Goal: Task Accomplishment & Management: Use online tool/utility

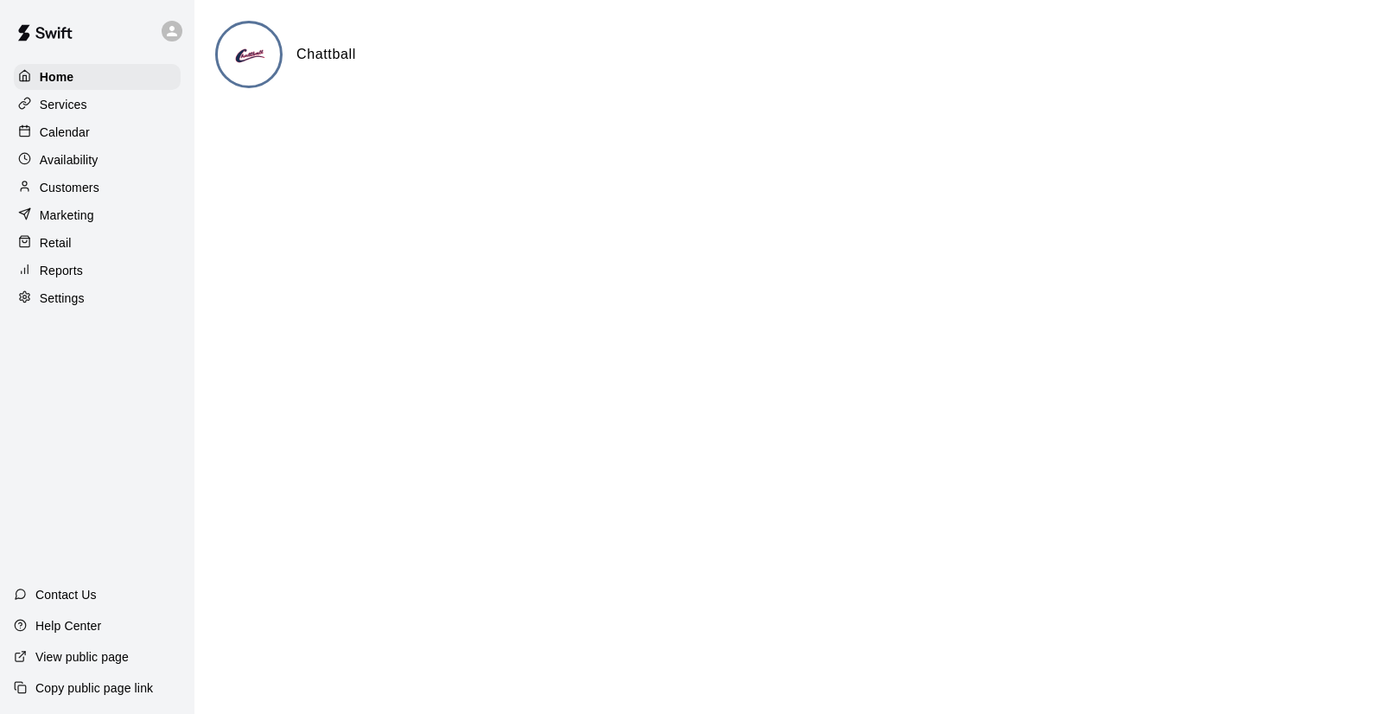
click at [70, 128] on p "Calendar" at bounding box center [65, 132] width 50 height 17
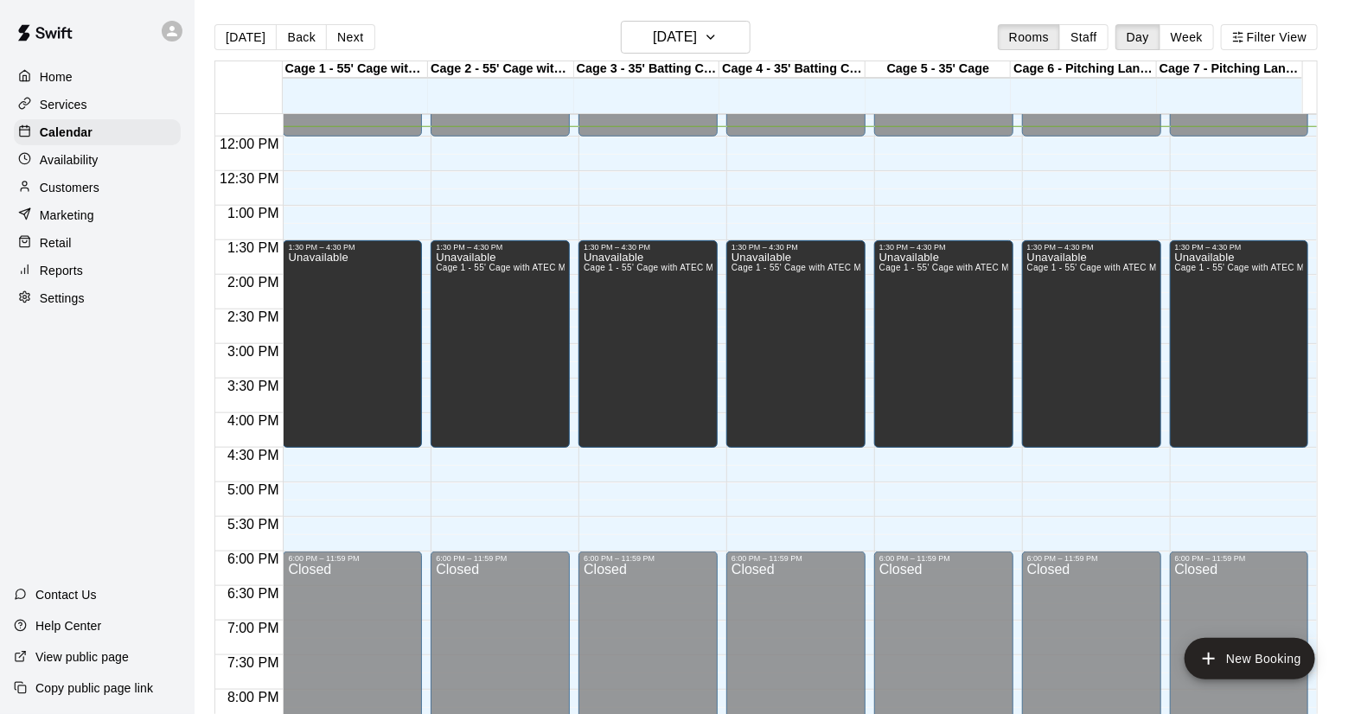
scroll to position [795, 0]
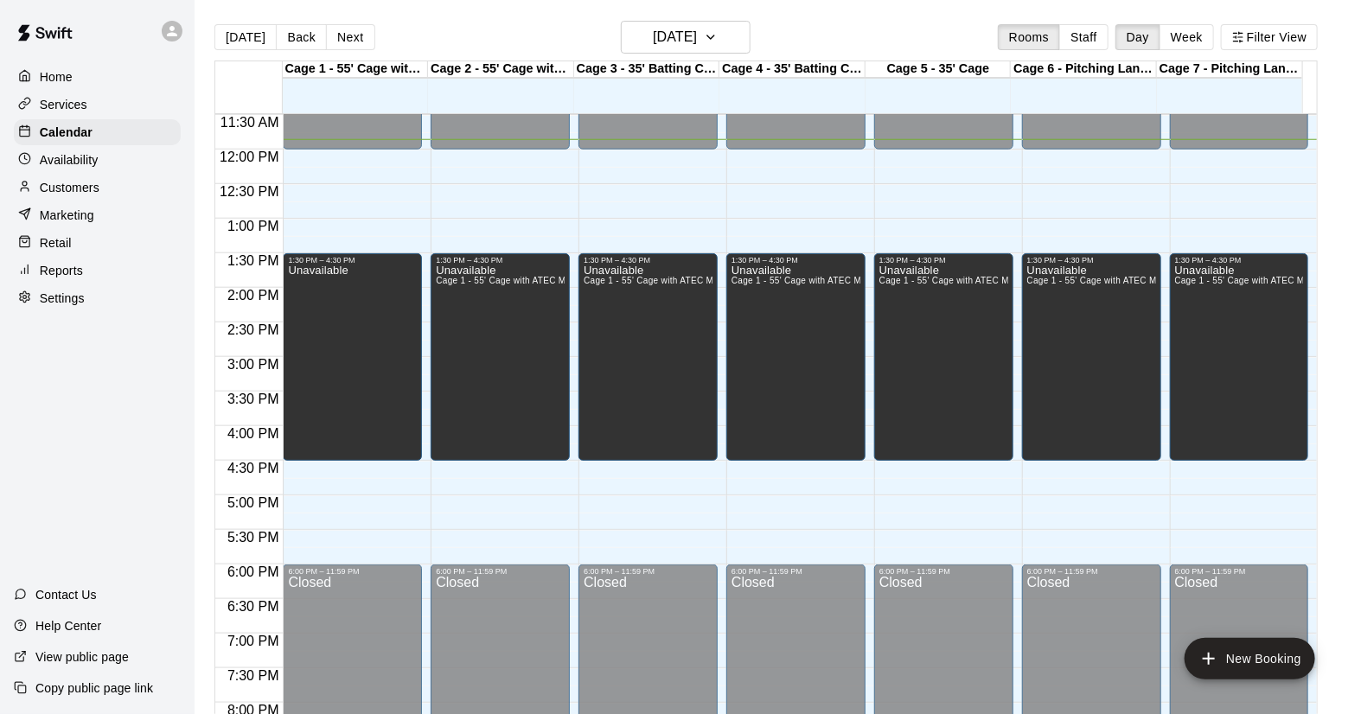
click at [73, 272] on p "Reports" at bounding box center [61, 270] width 43 height 17
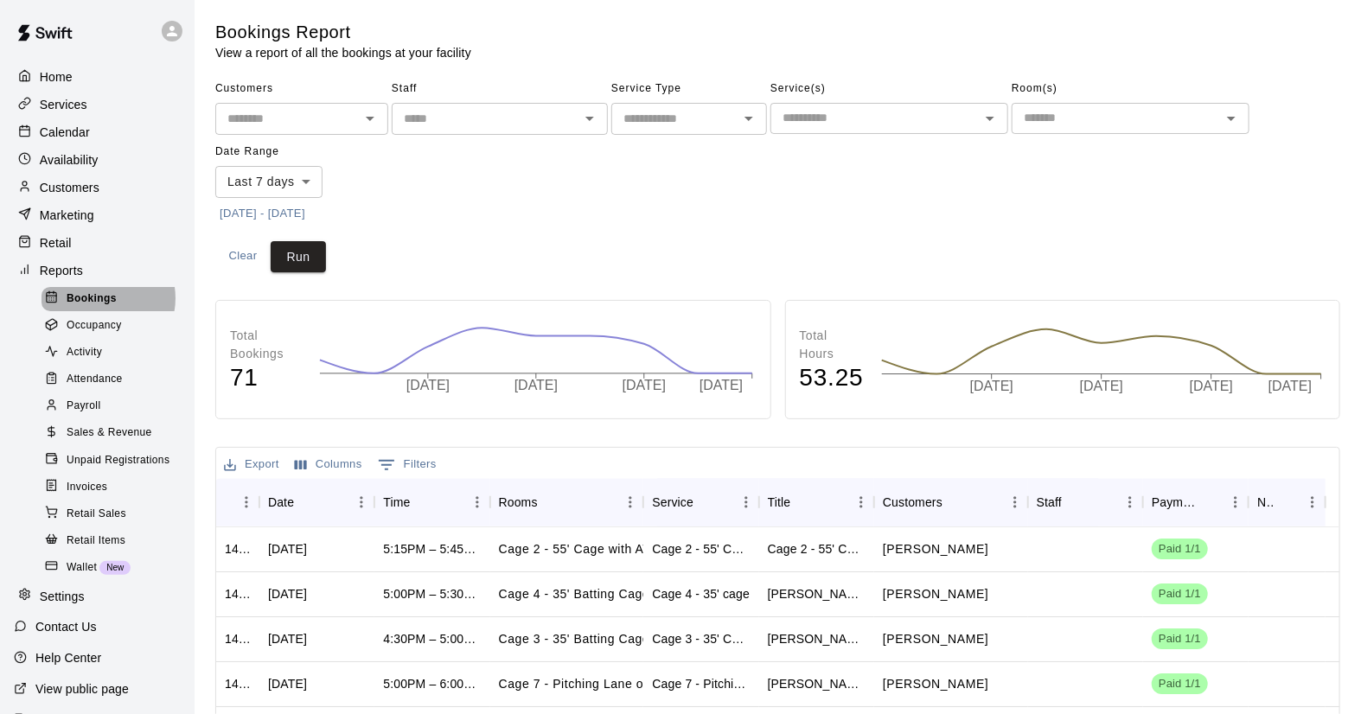
click at [102, 306] on span "Bookings" at bounding box center [92, 298] width 50 height 17
click at [748, 122] on icon "Open" at bounding box center [748, 118] width 21 height 21
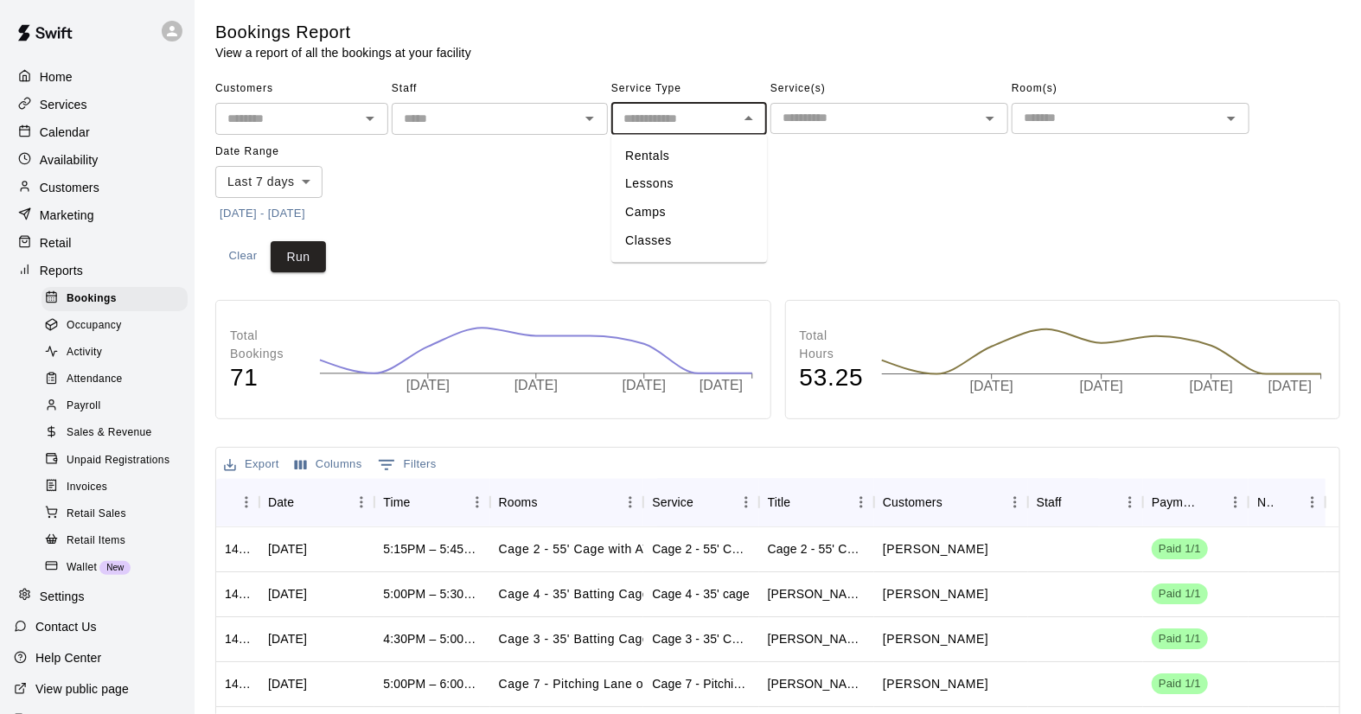
click at [674, 166] on li "Rentals" at bounding box center [689, 156] width 156 height 29
type input "*******"
click at [990, 126] on icon "Open" at bounding box center [989, 118] width 21 height 21
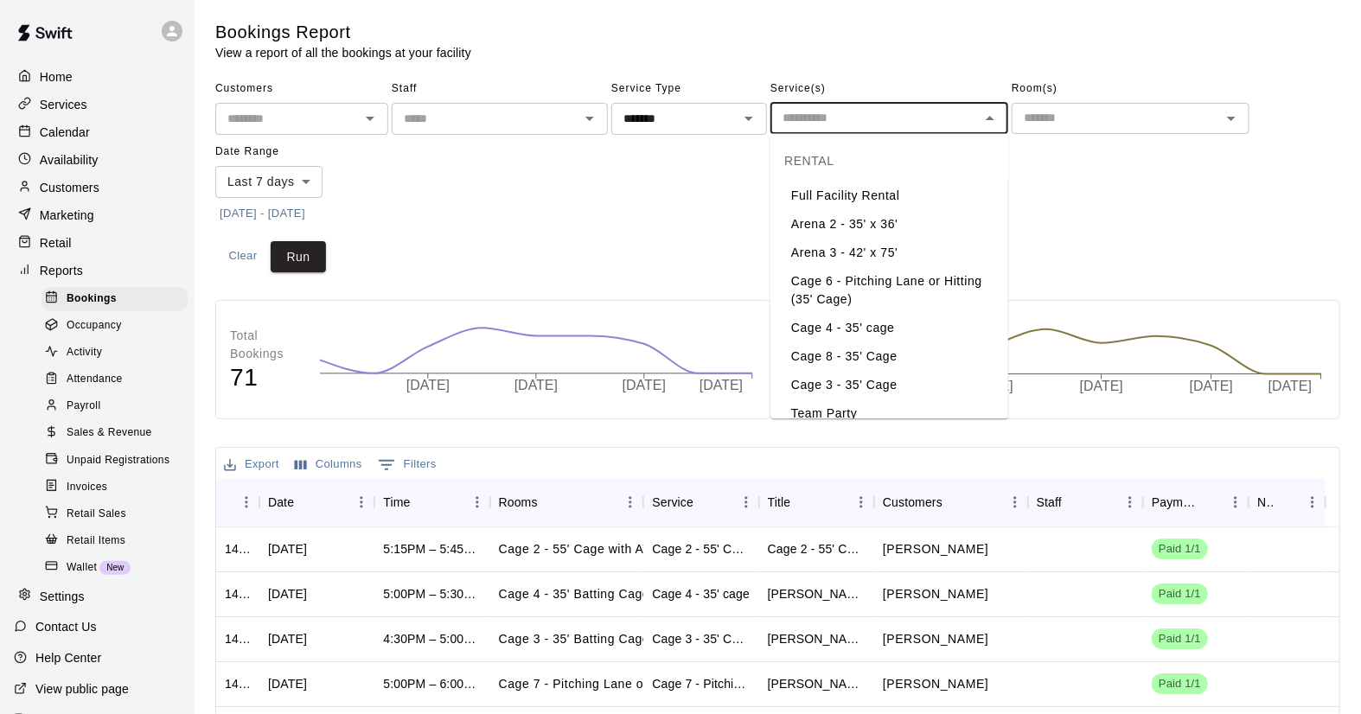
click at [1043, 186] on div "Customers ​ Staff ​ Service Type ******* ​ Service(s) ​ Room(s) ​ Date Range La…" at bounding box center [777, 151] width 1125 height 152
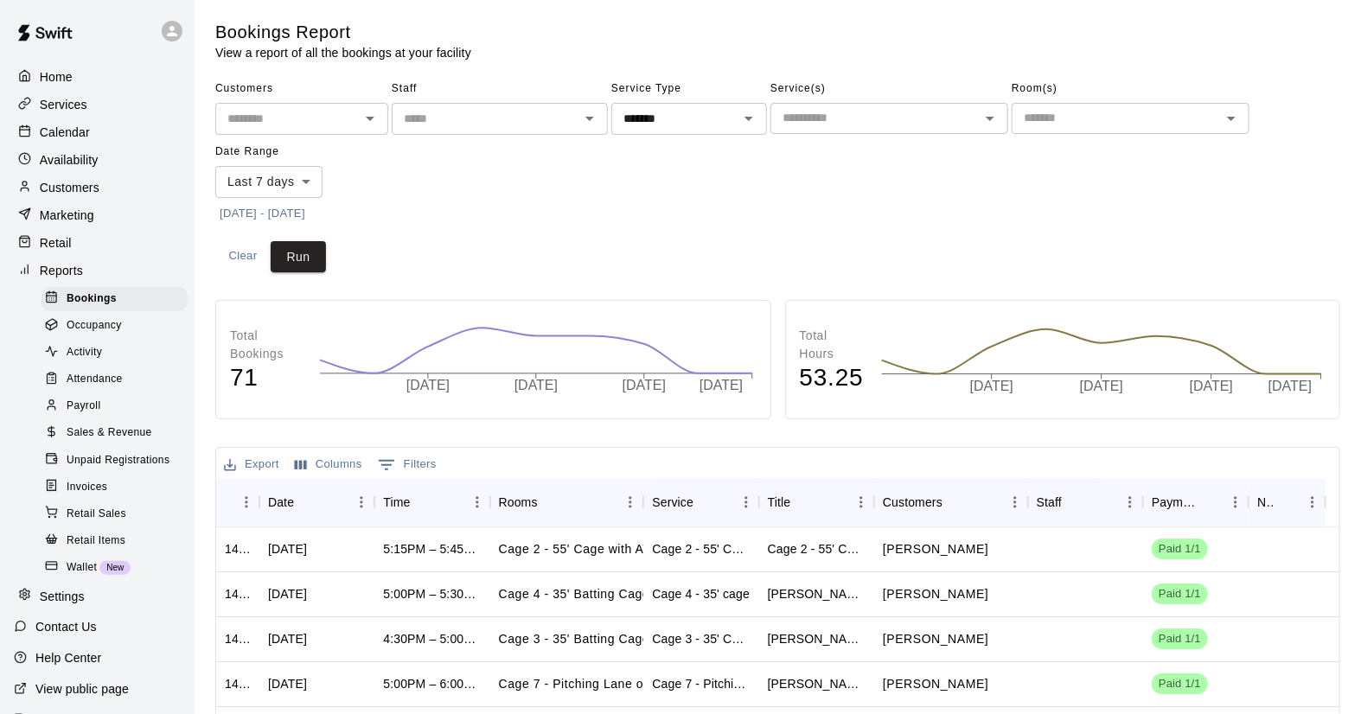
click at [1234, 122] on icon "Open" at bounding box center [1231, 118] width 21 height 21
click at [1255, 161] on div "Customers ​ Staff ​ Service Type ******* ​ Service(s) ​ Room(s) ​ Date Range La…" at bounding box center [777, 151] width 1125 height 152
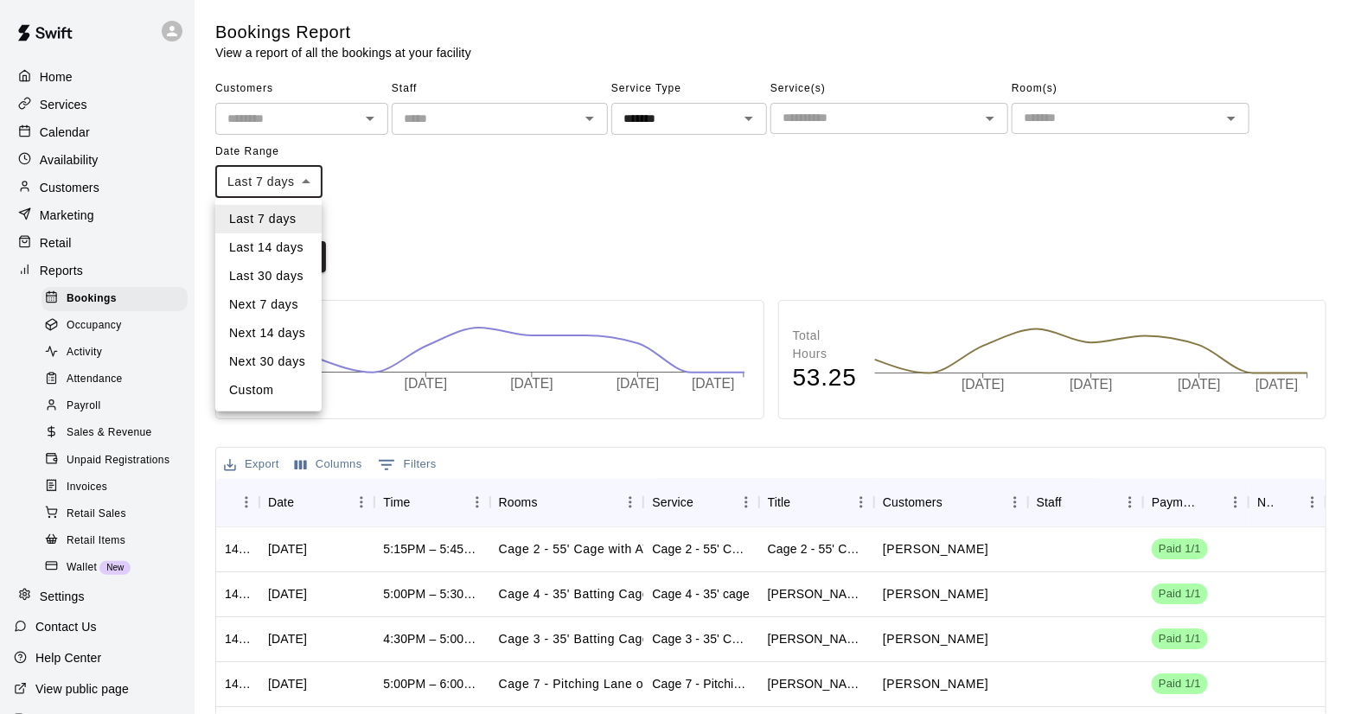
click at [307, 186] on body "Home Services Calendar Availability Customers Marketing Retail Reports Bookings…" at bounding box center [680, 529] width 1361 height 1059
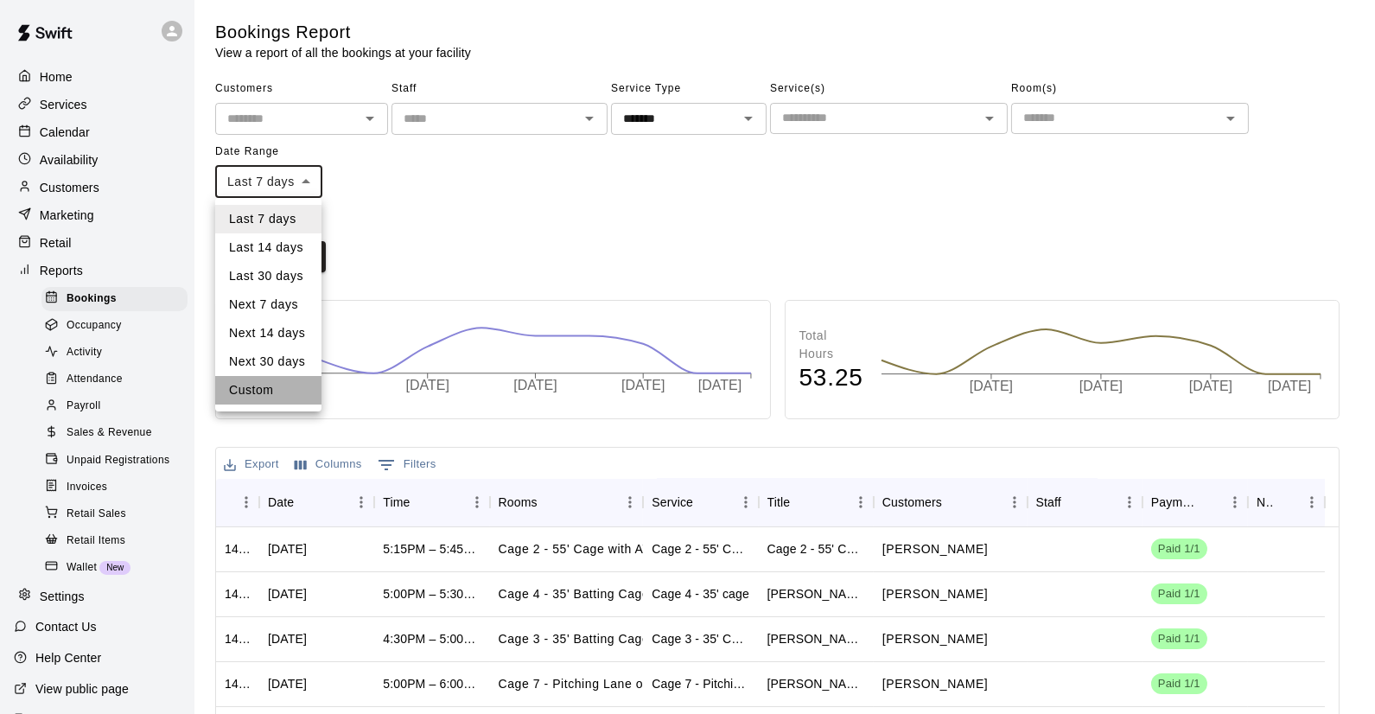
click at [265, 388] on li "Custom" at bounding box center [268, 390] width 106 height 29
type input "******"
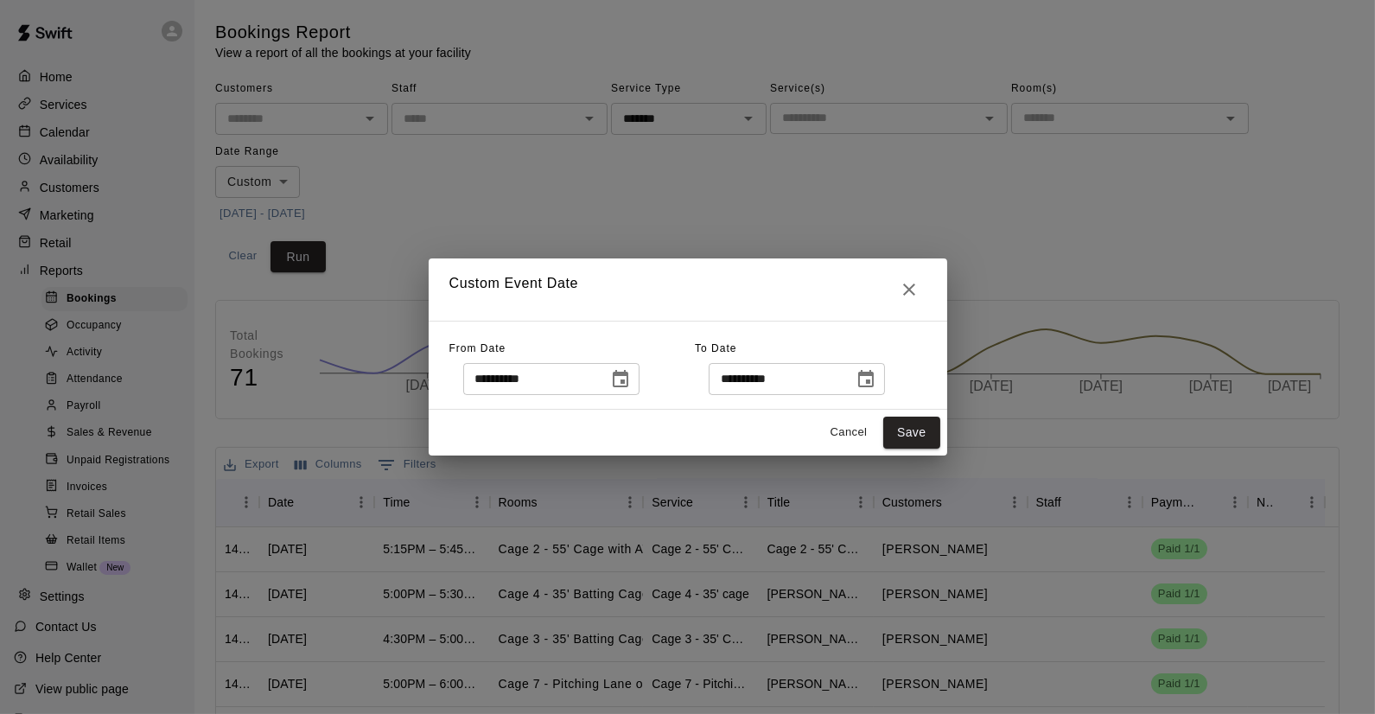
click at [845, 430] on button "Cancel" at bounding box center [848, 432] width 55 height 27
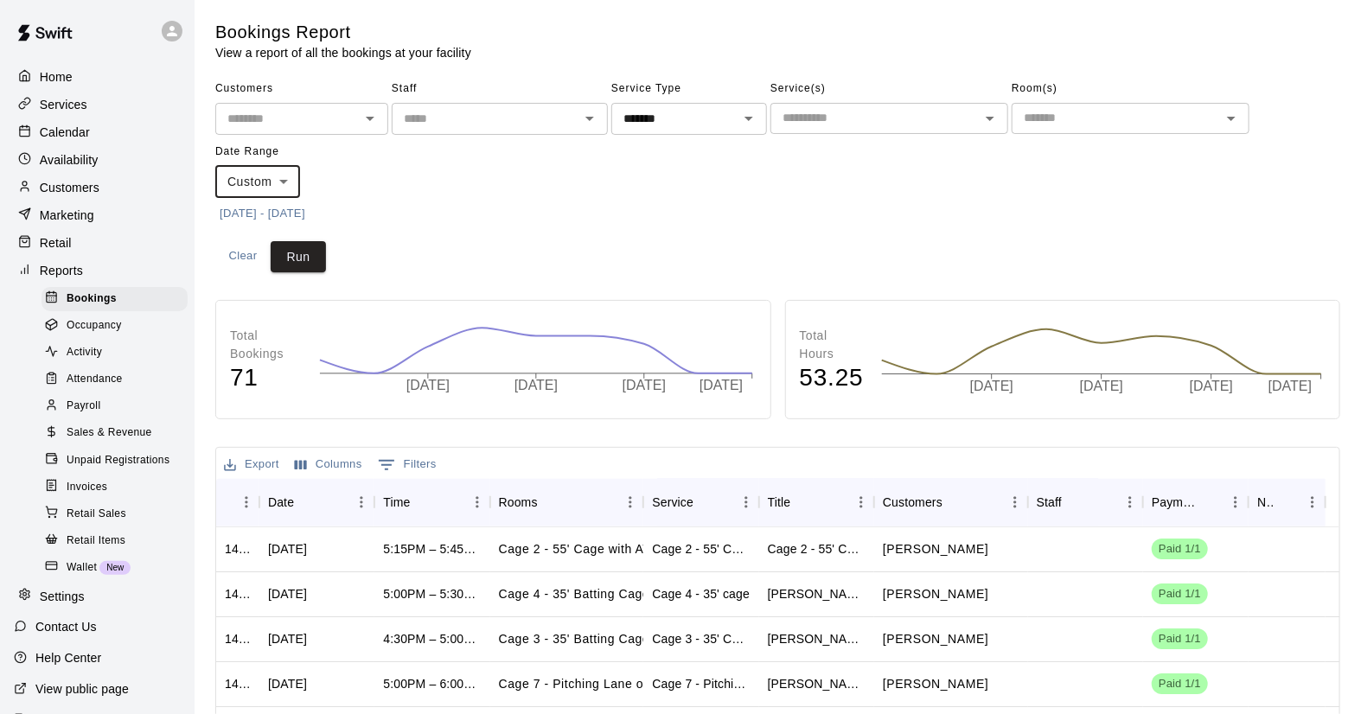
click at [291, 186] on body "Home Services Calendar Availability Customers Marketing Retail Reports Bookings…" at bounding box center [680, 529] width 1361 height 1059
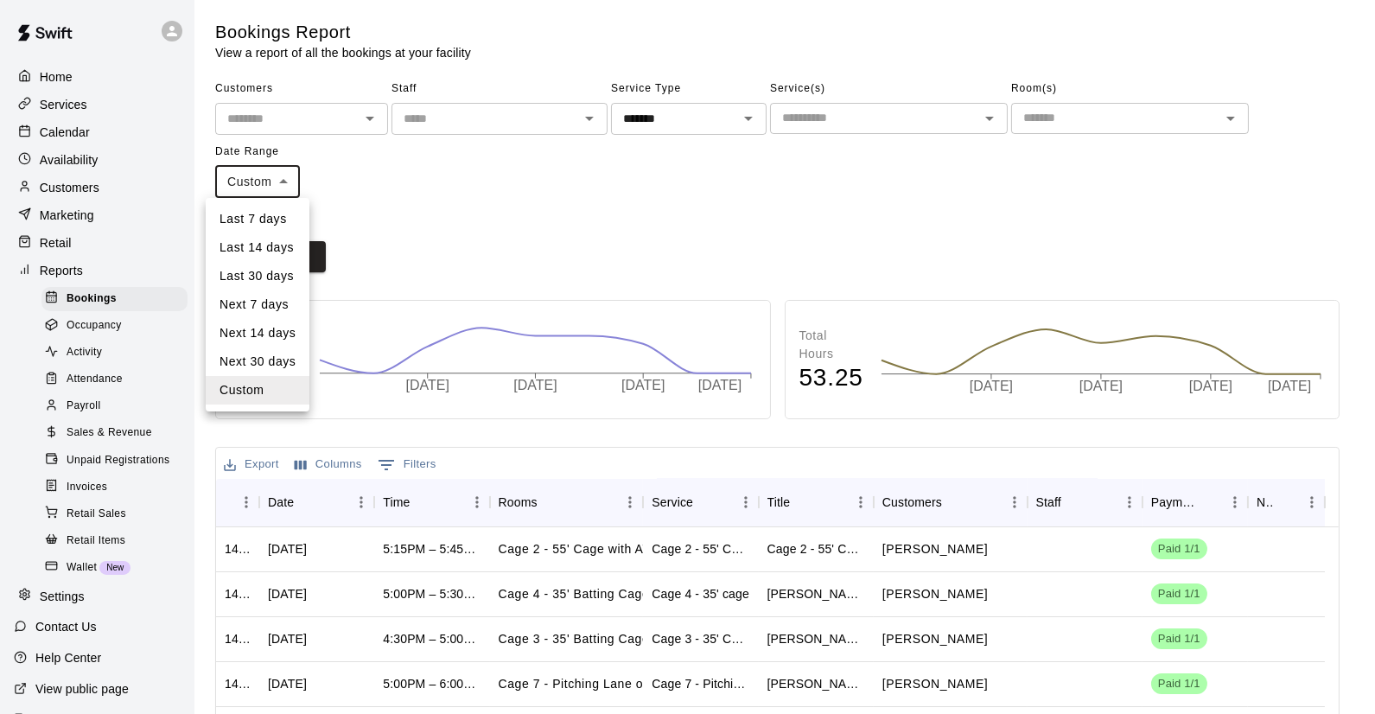
click at [236, 395] on li "Custom" at bounding box center [258, 390] width 104 height 29
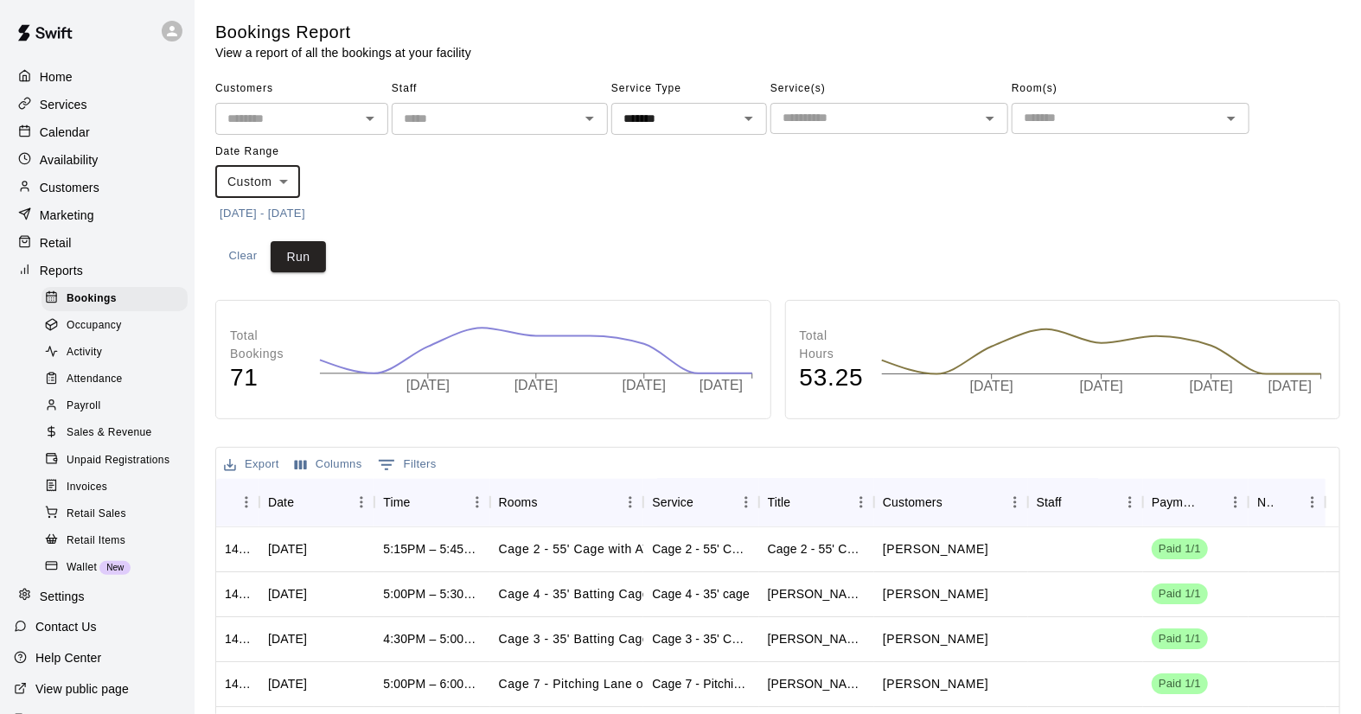
click at [278, 212] on button "[DATE] - [DATE]" at bounding box center [262, 214] width 94 height 27
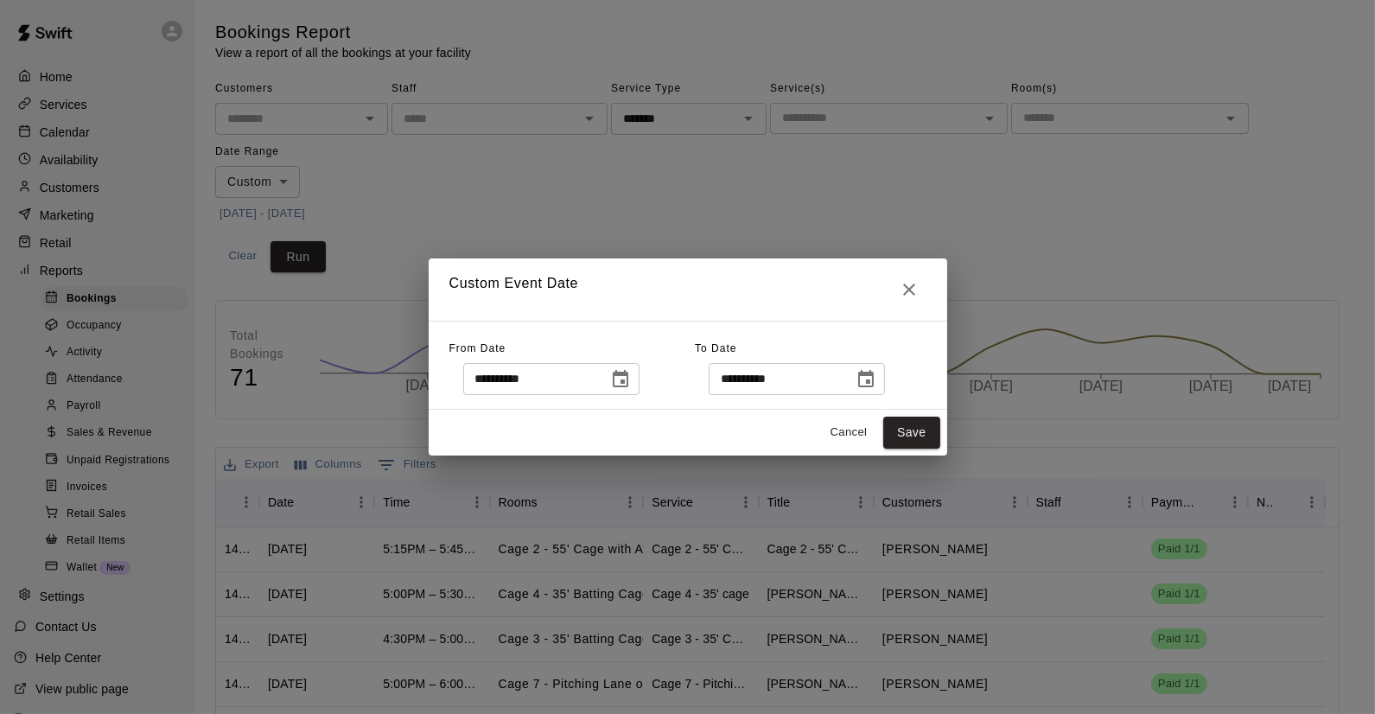
click at [628, 374] on icon "Choose date, selected date is Sep 6, 2025" at bounding box center [621, 378] width 16 height 17
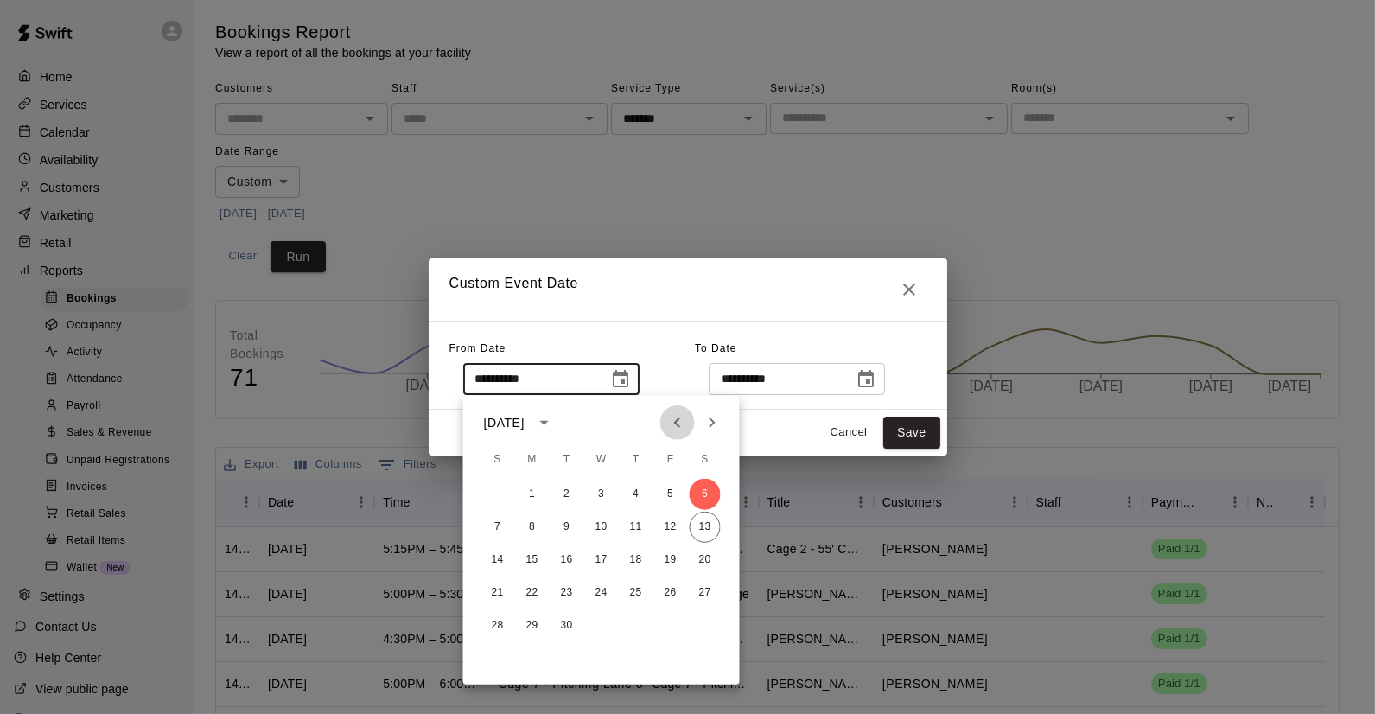
click at [673, 425] on icon "Previous month" at bounding box center [677, 422] width 21 height 21
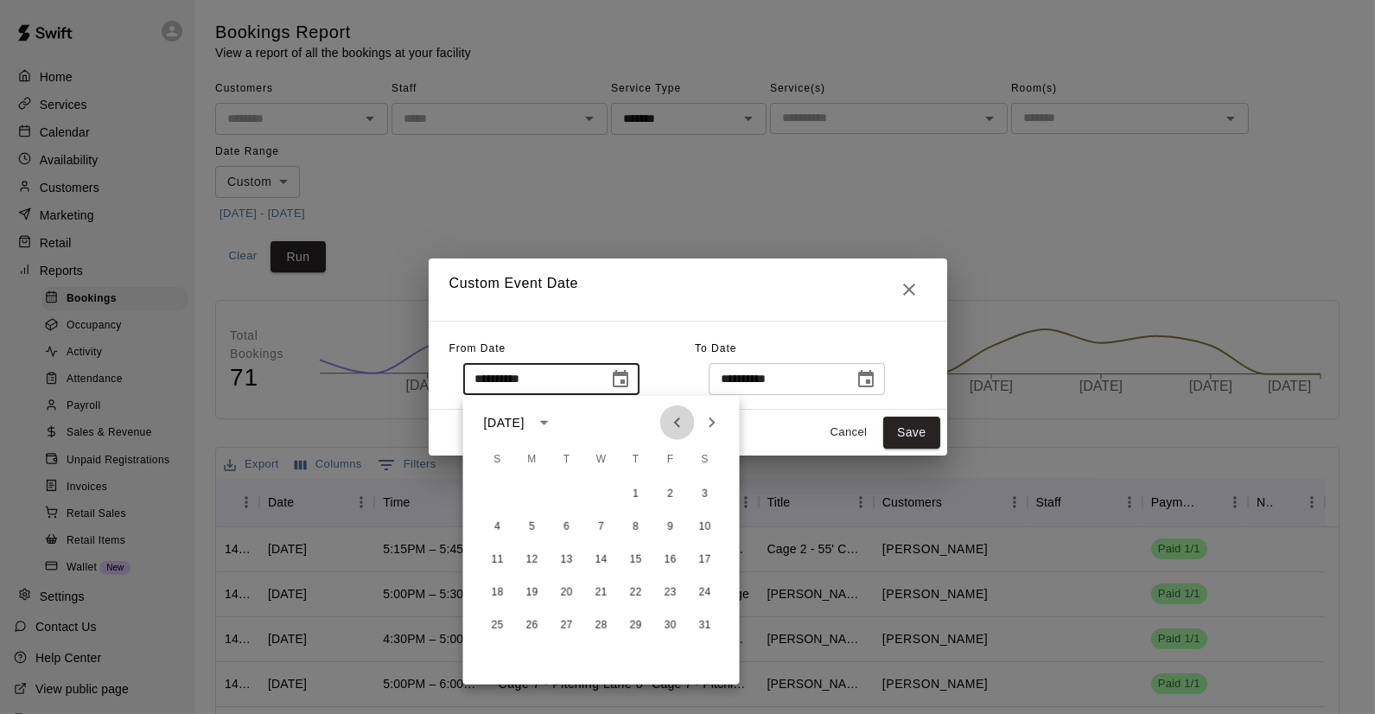
click at [673, 425] on icon "Previous month" at bounding box center [677, 422] width 21 height 21
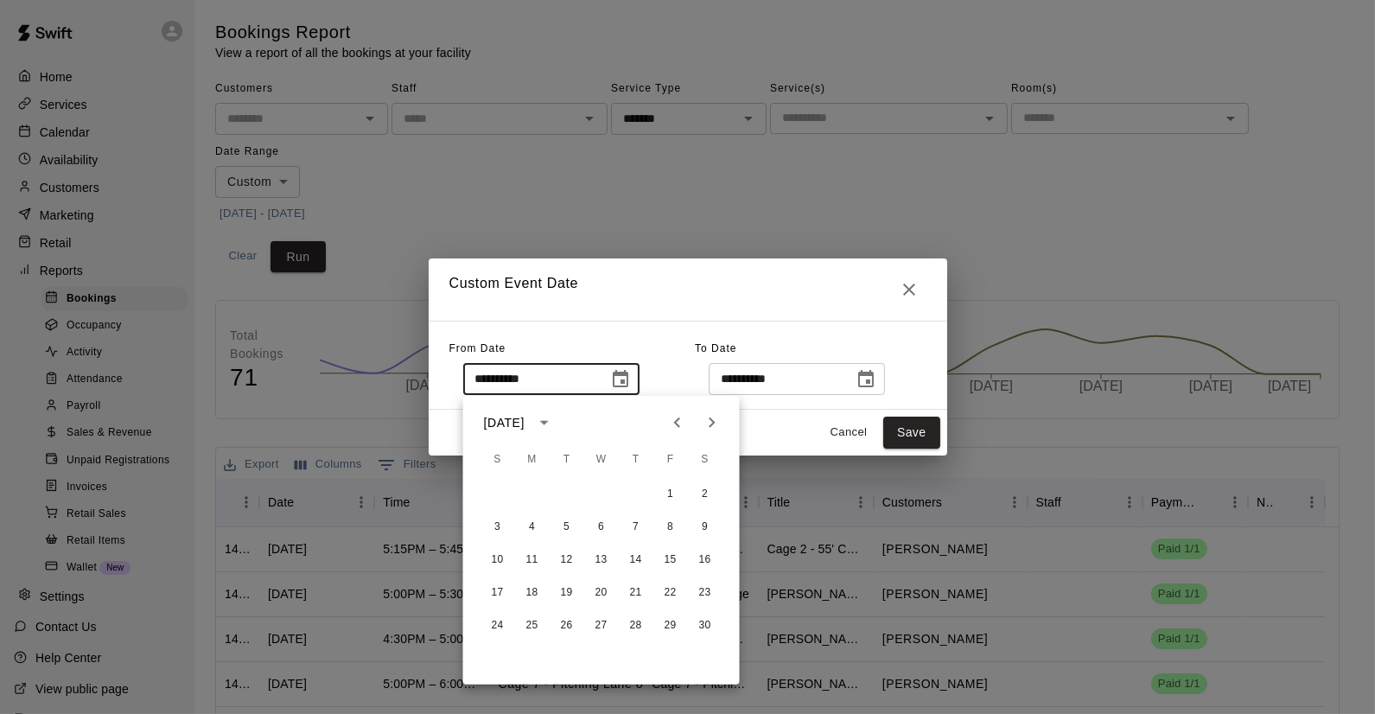
click at [709, 426] on icon "Next month" at bounding box center [712, 422] width 21 height 21
click at [705, 489] on button "4" at bounding box center [705, 494] width 31 height 31
type input "**********"
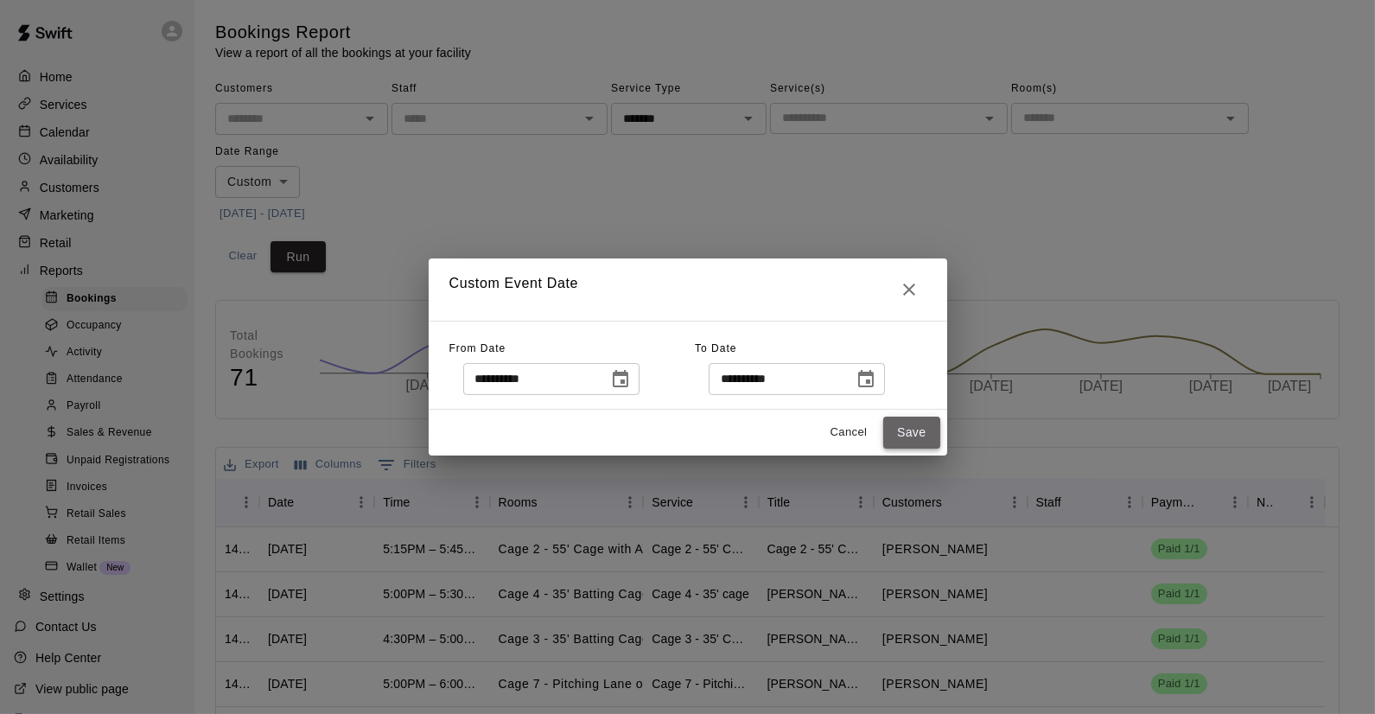
click at [901, 432] on button "Save" at bounding box center [912, 433] width 57 height 32
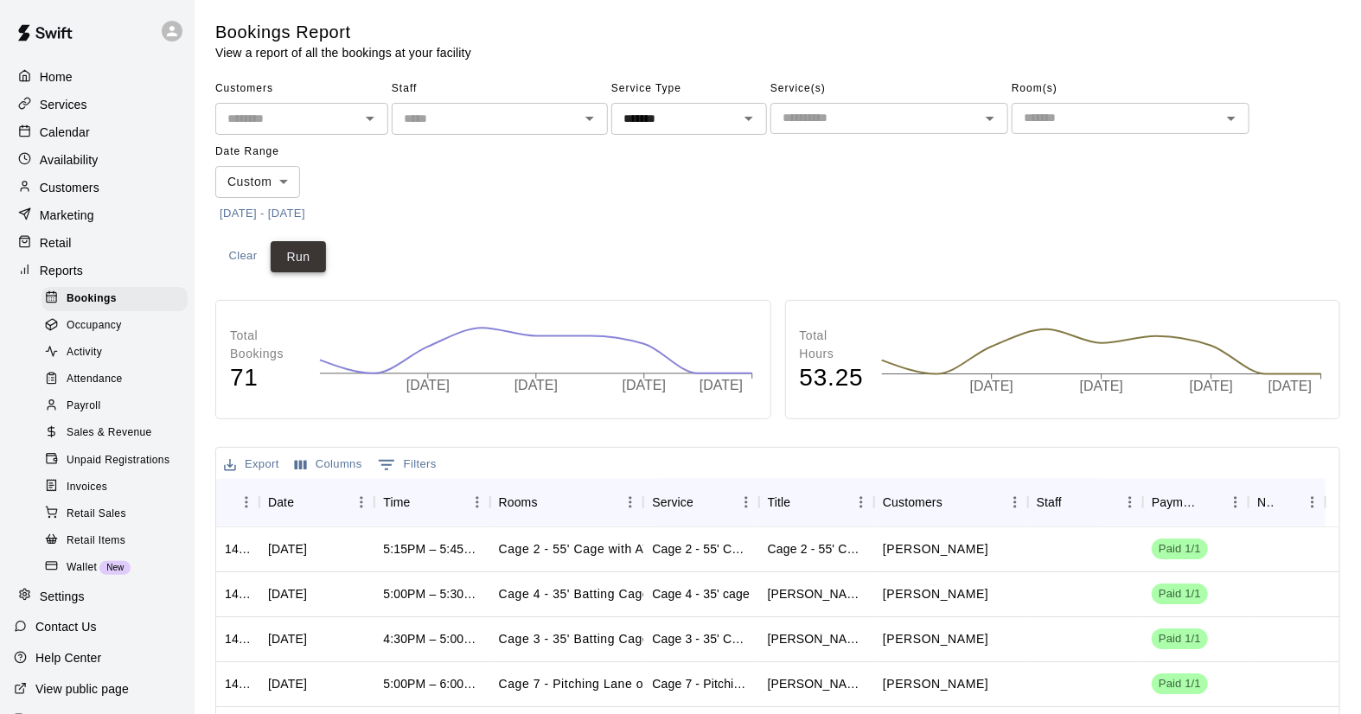
click at [311, 255] on button "Run" at bounding box center [298, 257] width 55 height 32
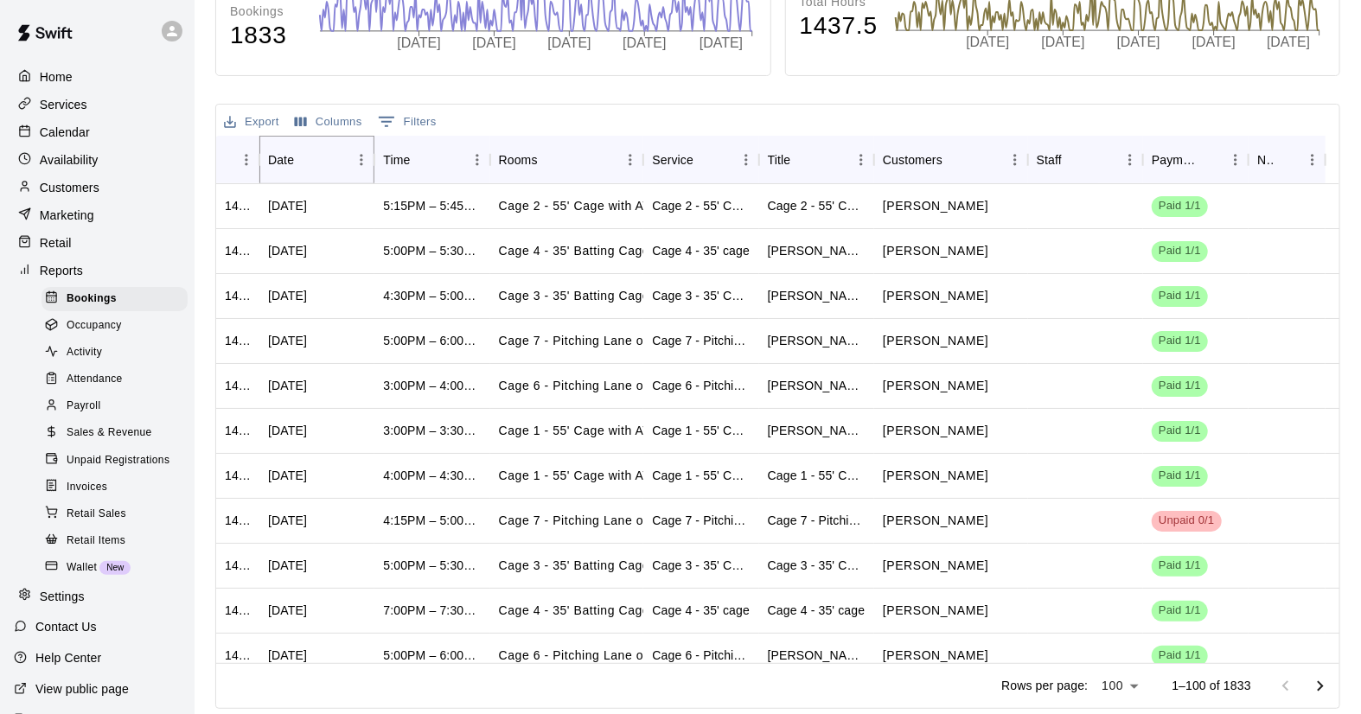
click at [299, 160] on icon "Sort" at bounding box center [306, 160] width 16 height 16
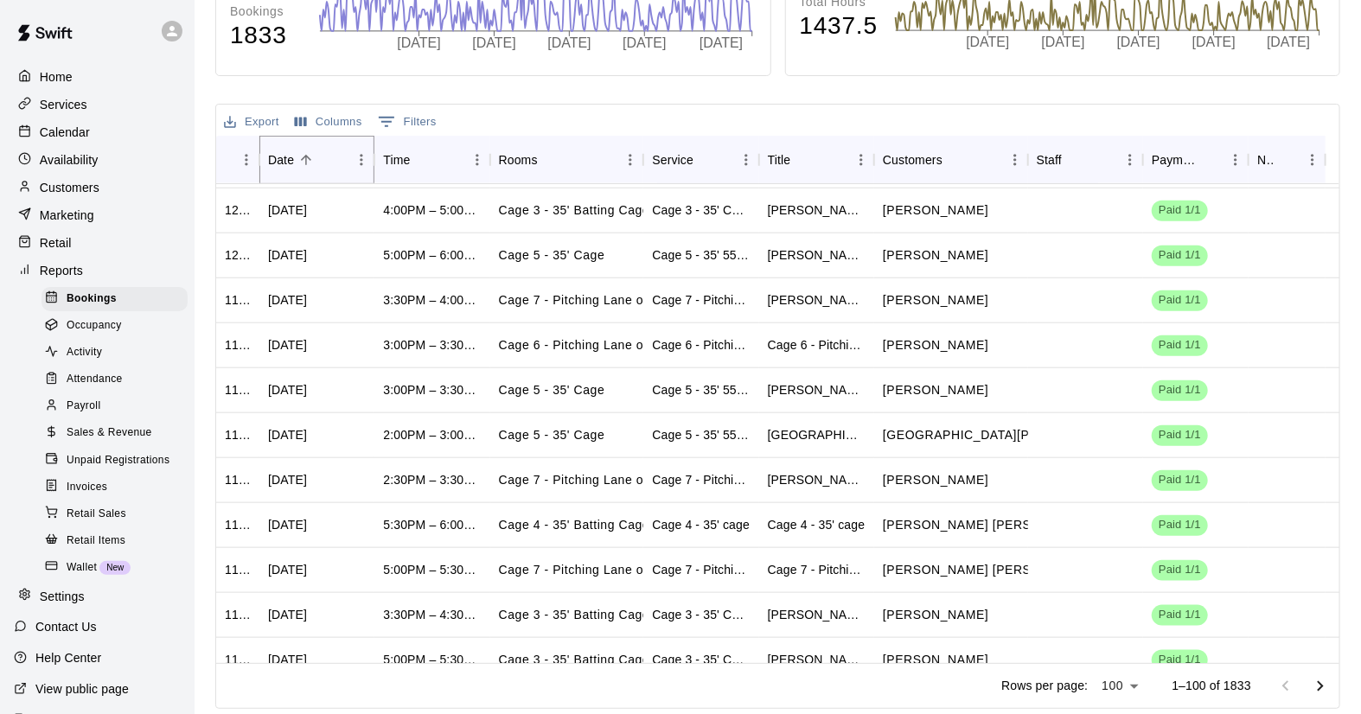
scroll to position [4016, 0]
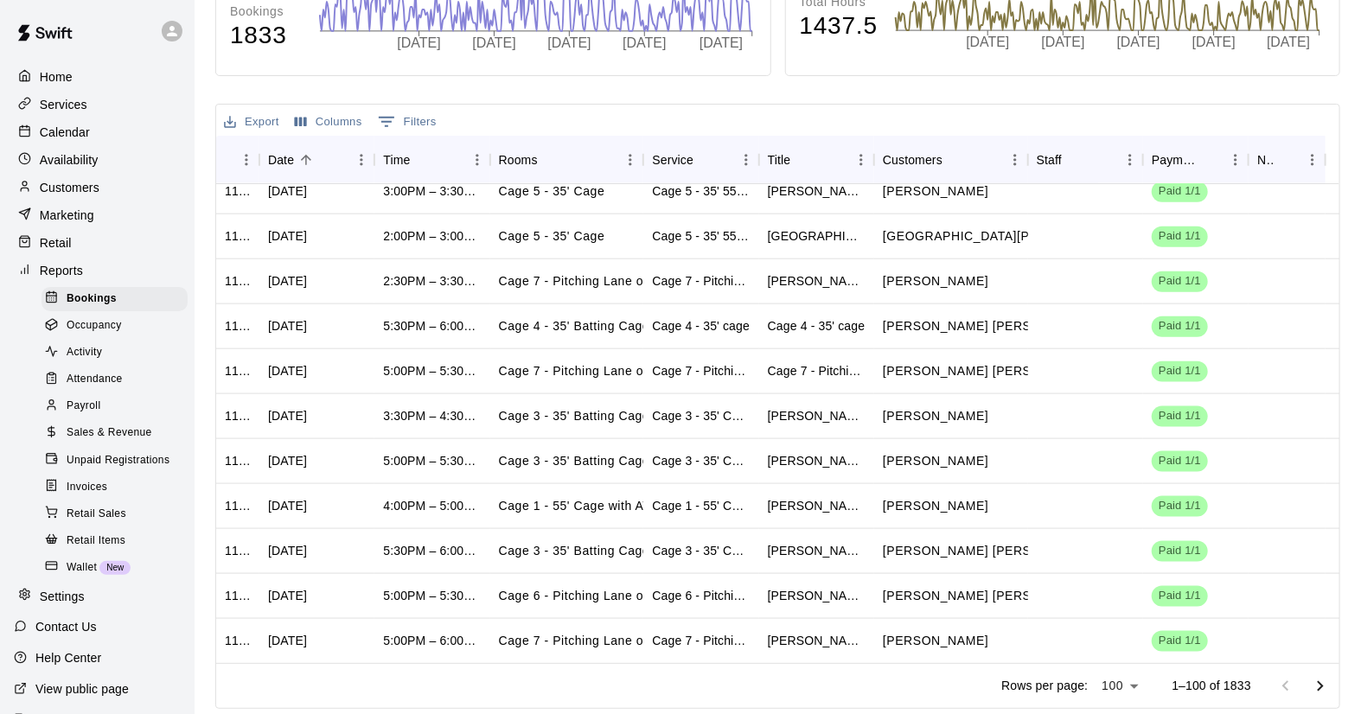
click at [1322, 686] on icon "Go to next page" at bounding box center [1320, 686] width 21 height 21
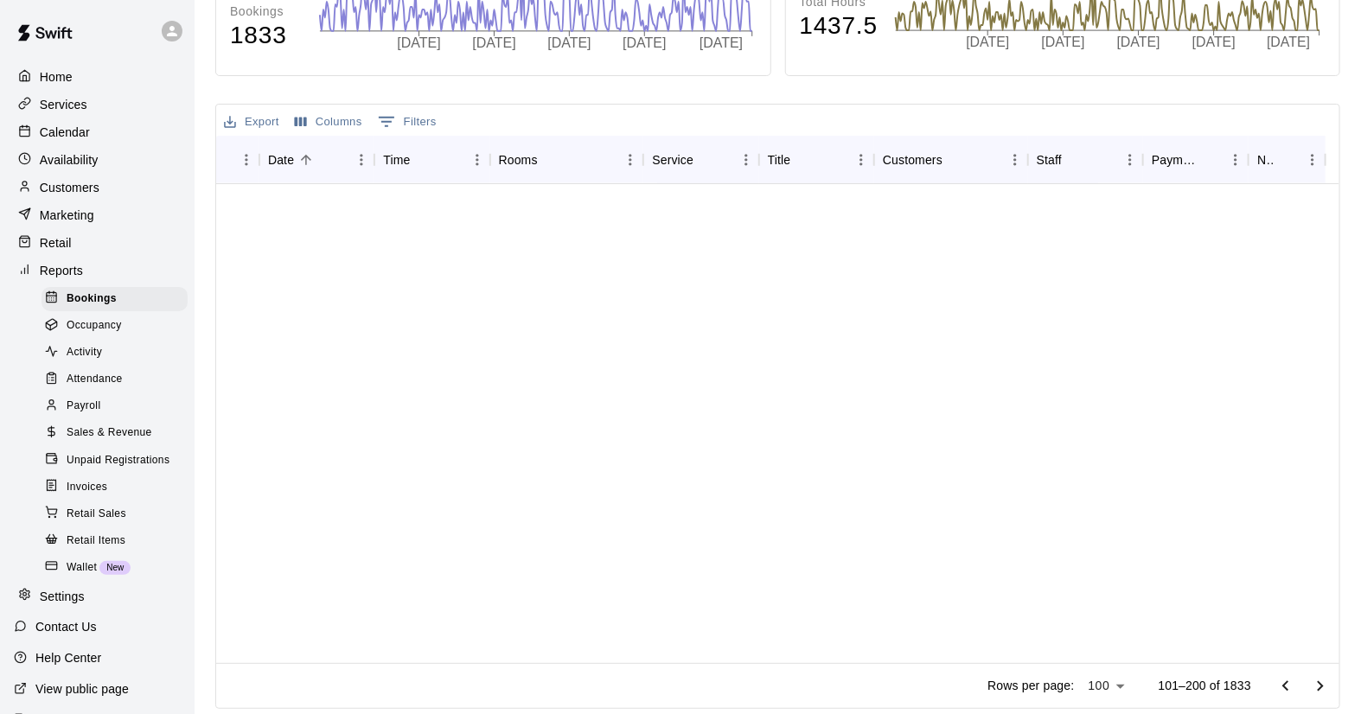
scroll to position [0, 0]
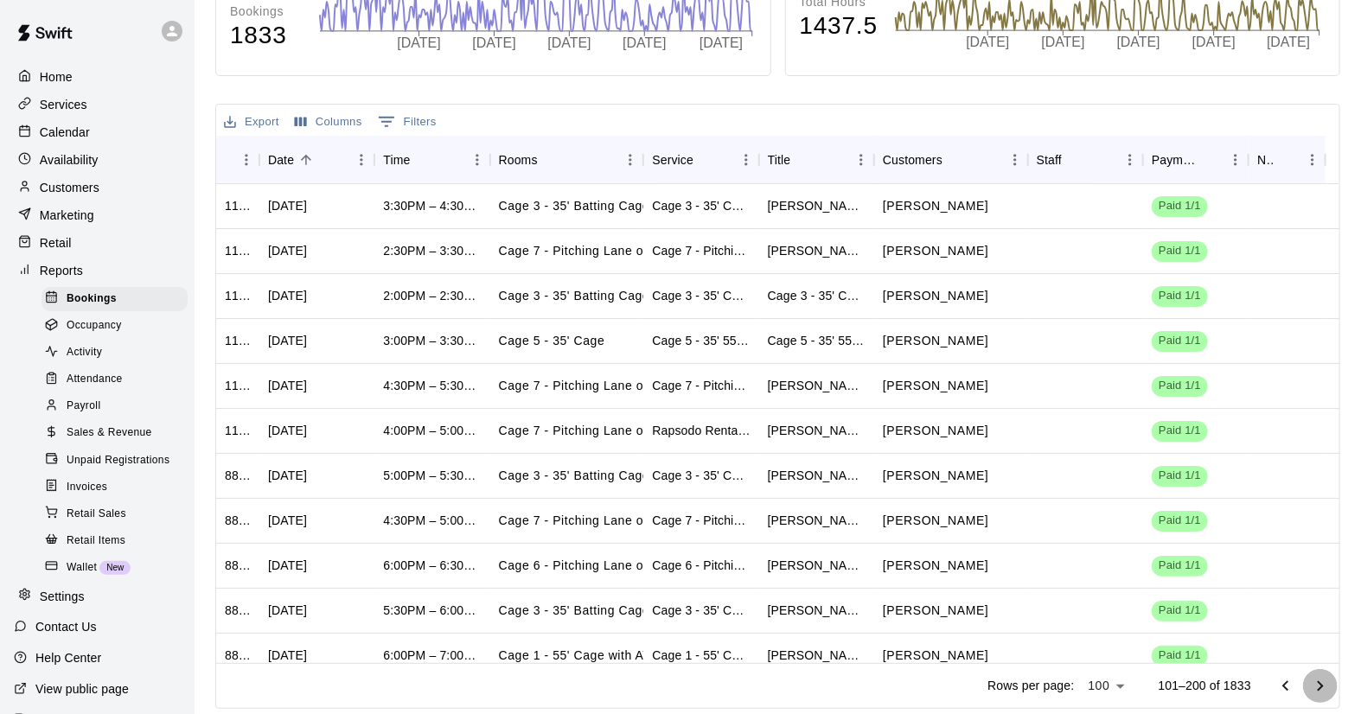
click at [1322, 686] on icon "Go to next page" at bounding box center [1320, 686] width 21 height 21
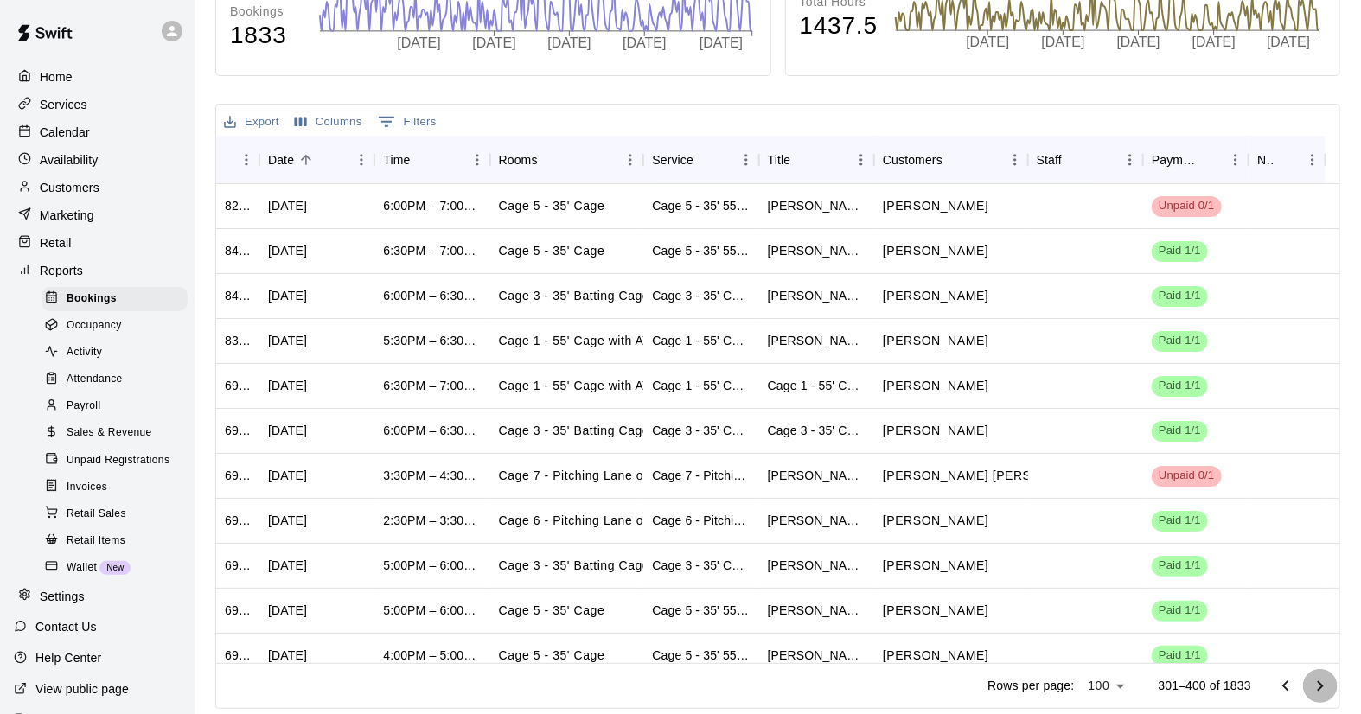
click at [1322, 686] on icon "Go to next page" at bounding box center [1320, 686] width 21 height 21
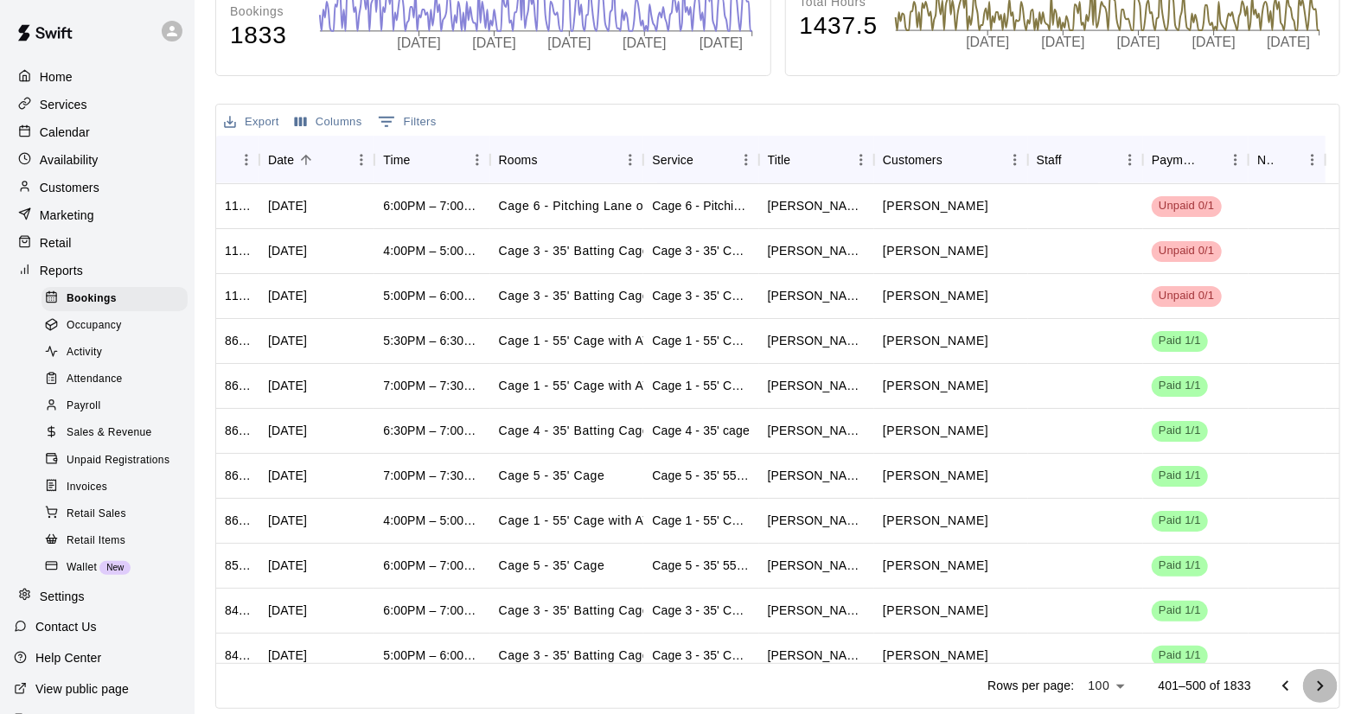
click at [1322, 686] on icon "Go to next page" at bounding box center [1320, 686] width 21 height 21
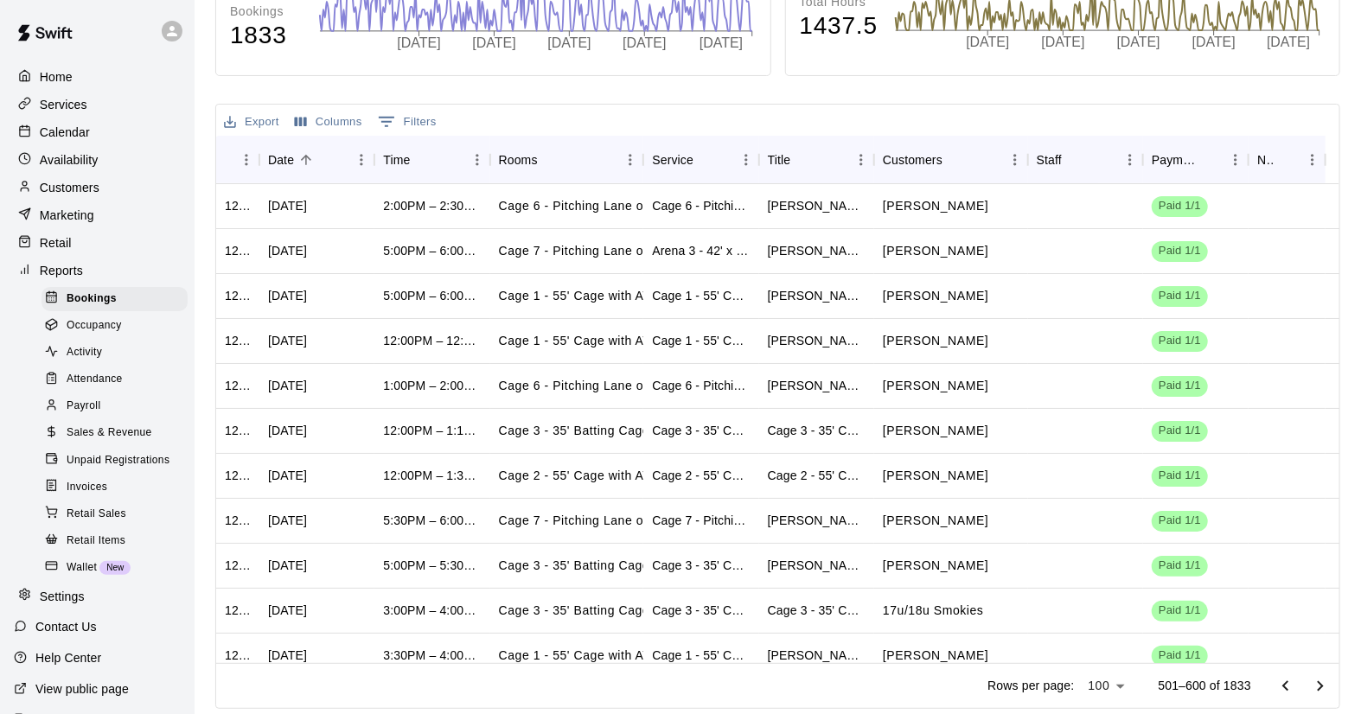
click at [1322, 686] on icon "Go to next page" at bounding box center [1320, 686] width 21 height 21
click at [1291, 692] on icon "Go to previous page" at bounding box center [1285, 686] width 21 height 21
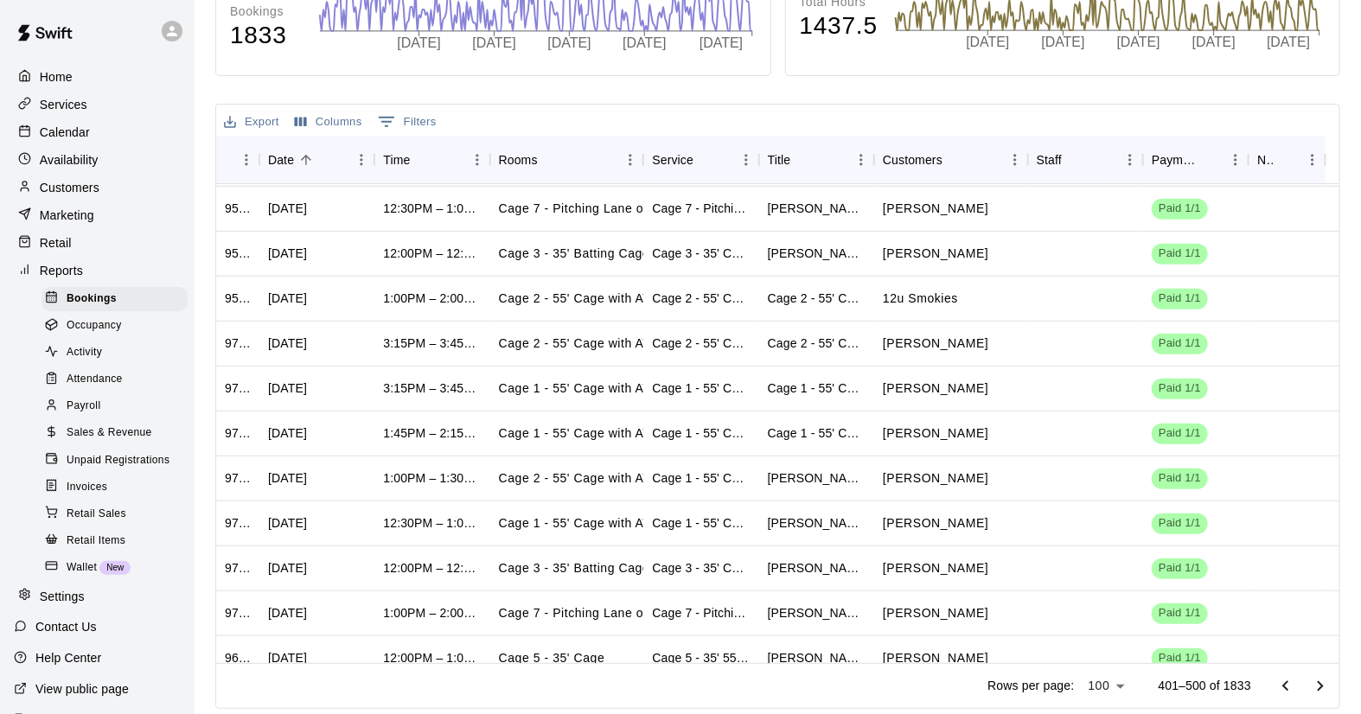
scroll to position [3644, 0]
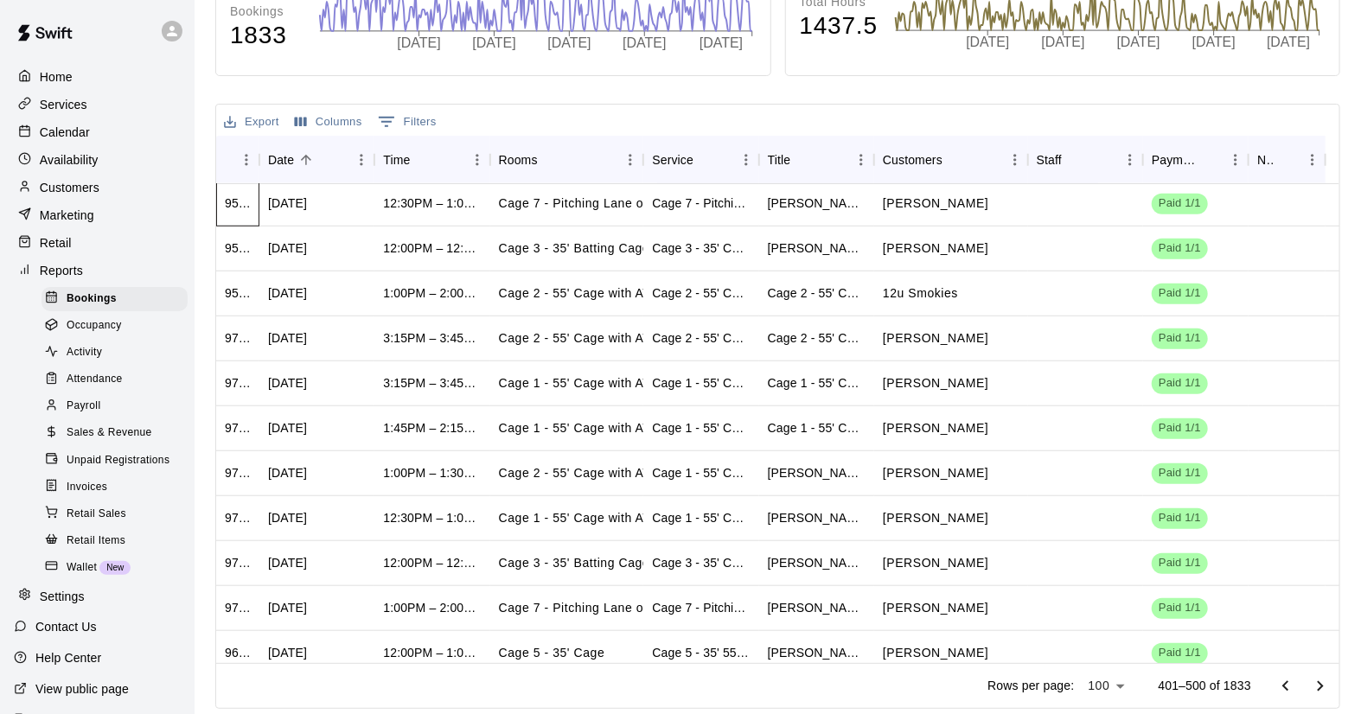
click at [230, 204] on div "954529" at bounding box center [238, 203] width 26 height 17
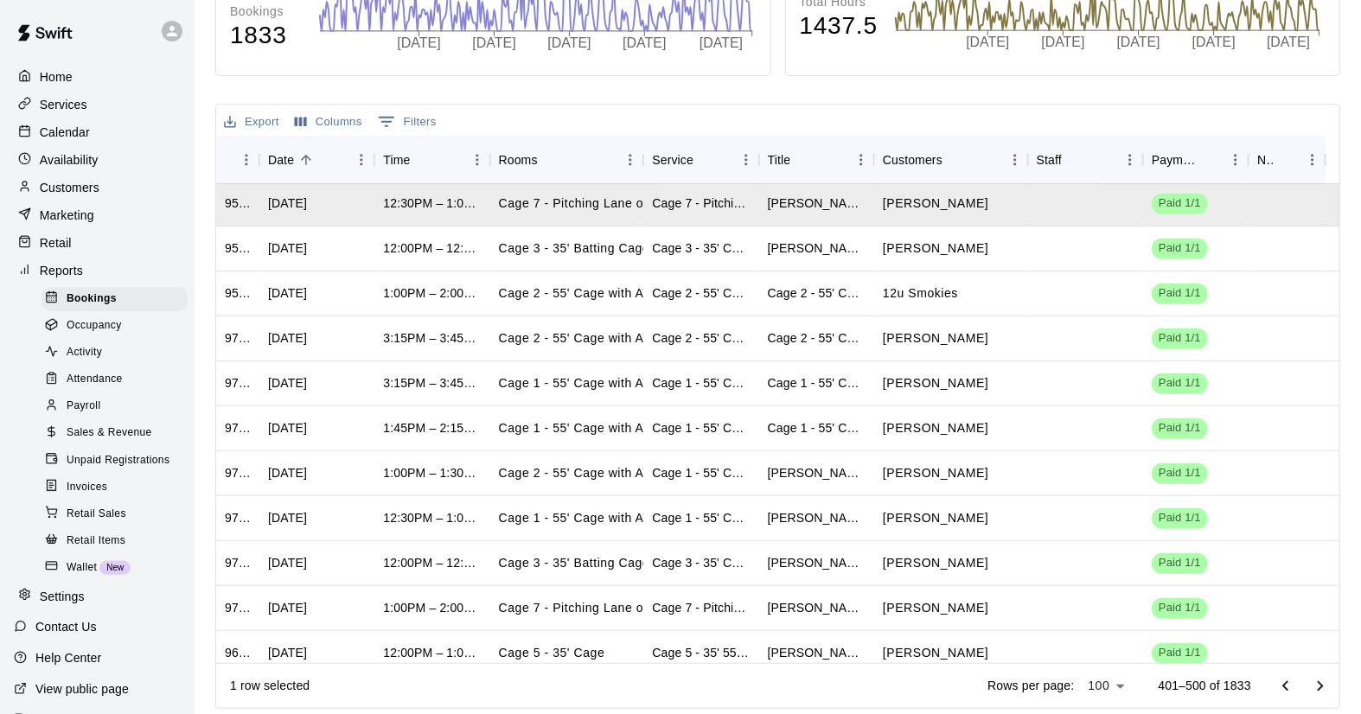
click at [409, 117] on button "0 Filters" at bounding box center [406, 122] width 67 height 28
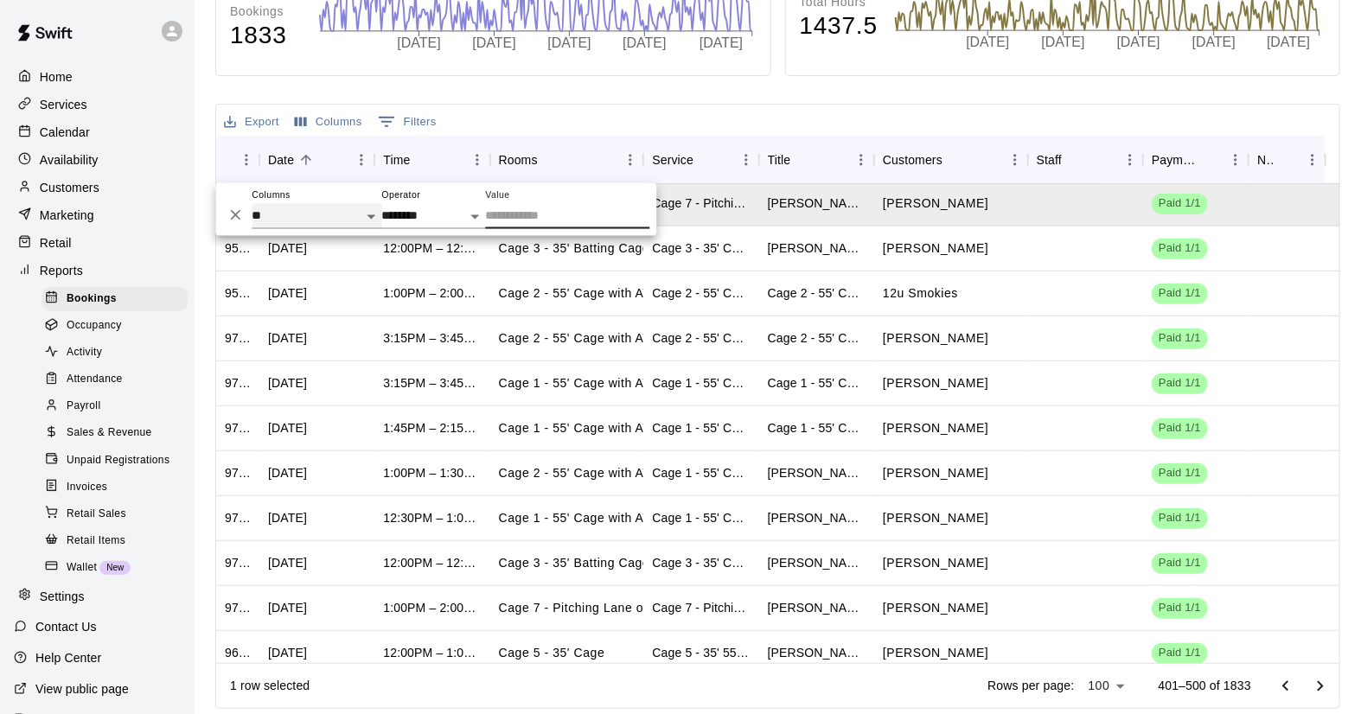
click at [372, 214] on select "** **** **** ***** ******* ***** ********* ***** *******" at bounding box center [317, 216] width 130 height 25
select select "*********"
click at [252, 204] on select "** **** **** ***** ******* ***** ********* ***** *******" at bounding box center [317, 216] width 130 height 25
click at [477, 216] on select "**********" at bounding box center [433, 216] width 104 height 25
click at [520, 218] on input "Value" at bounding box center [567, 216] width 164 height 25
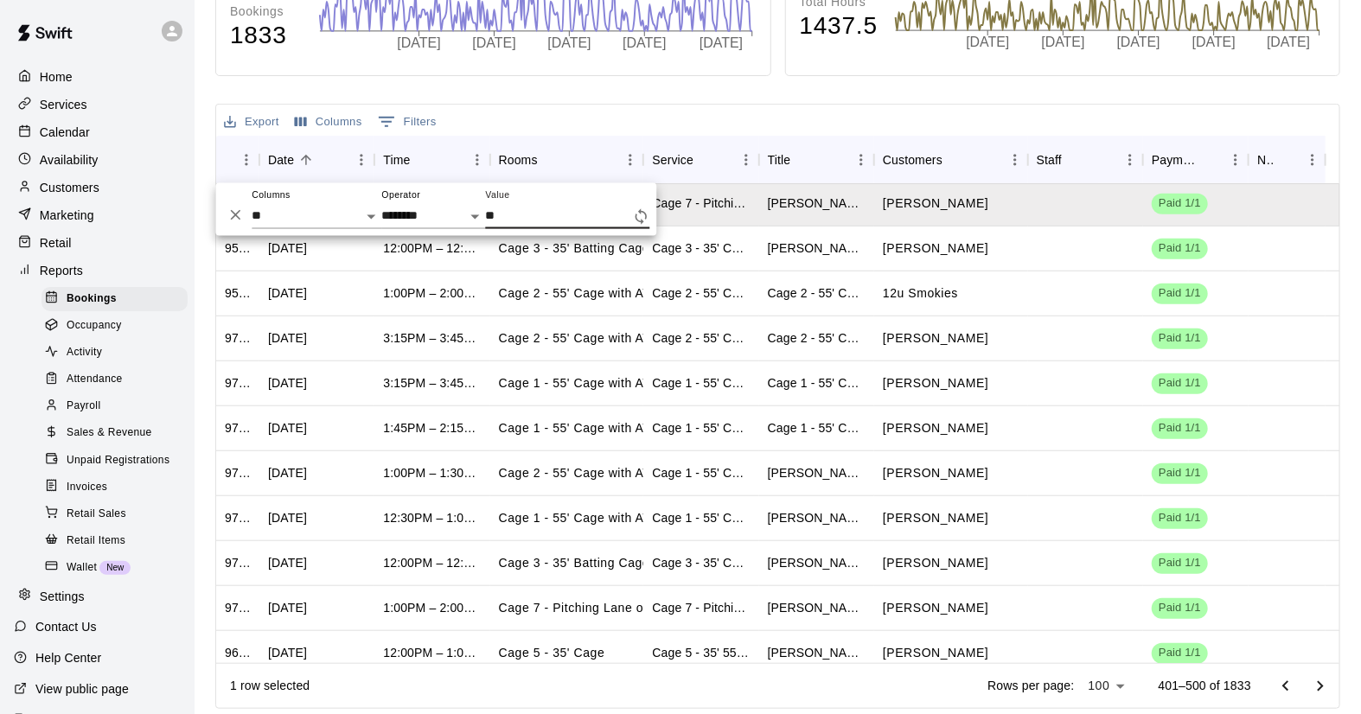
type input "***"
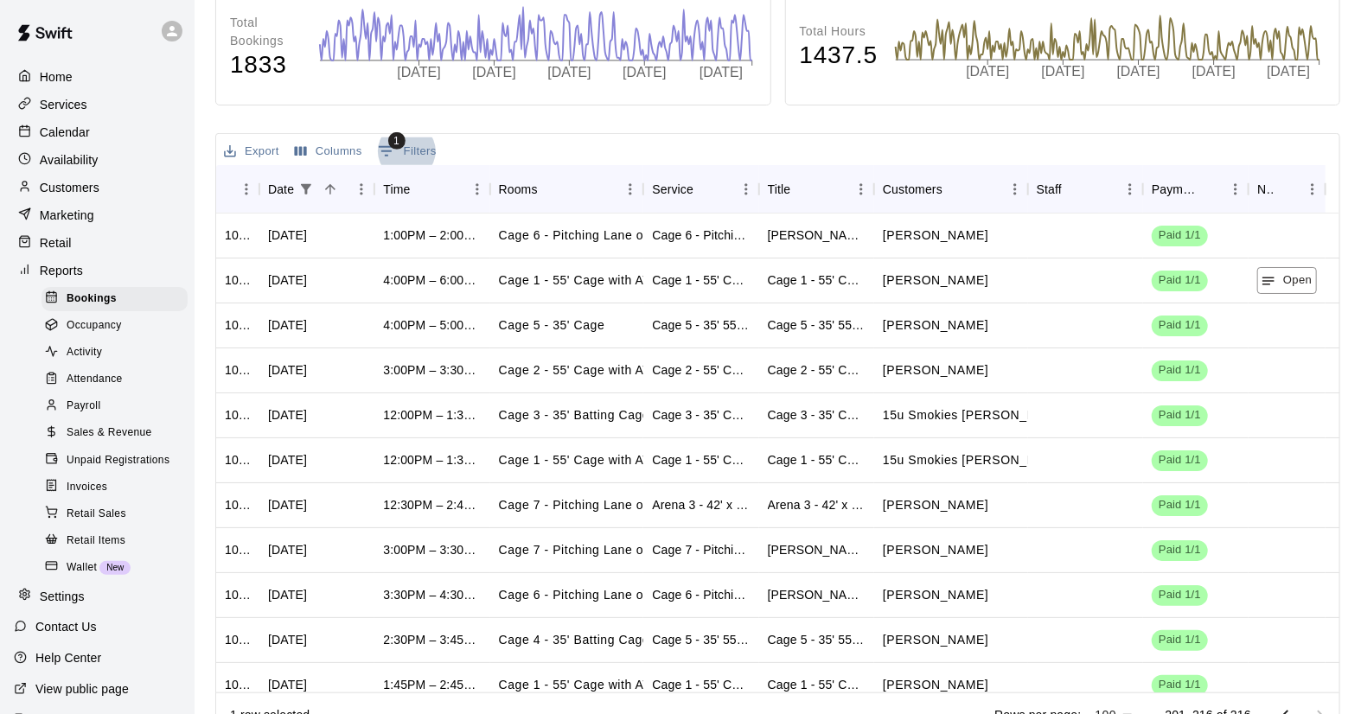
scroll to position [309, 0]
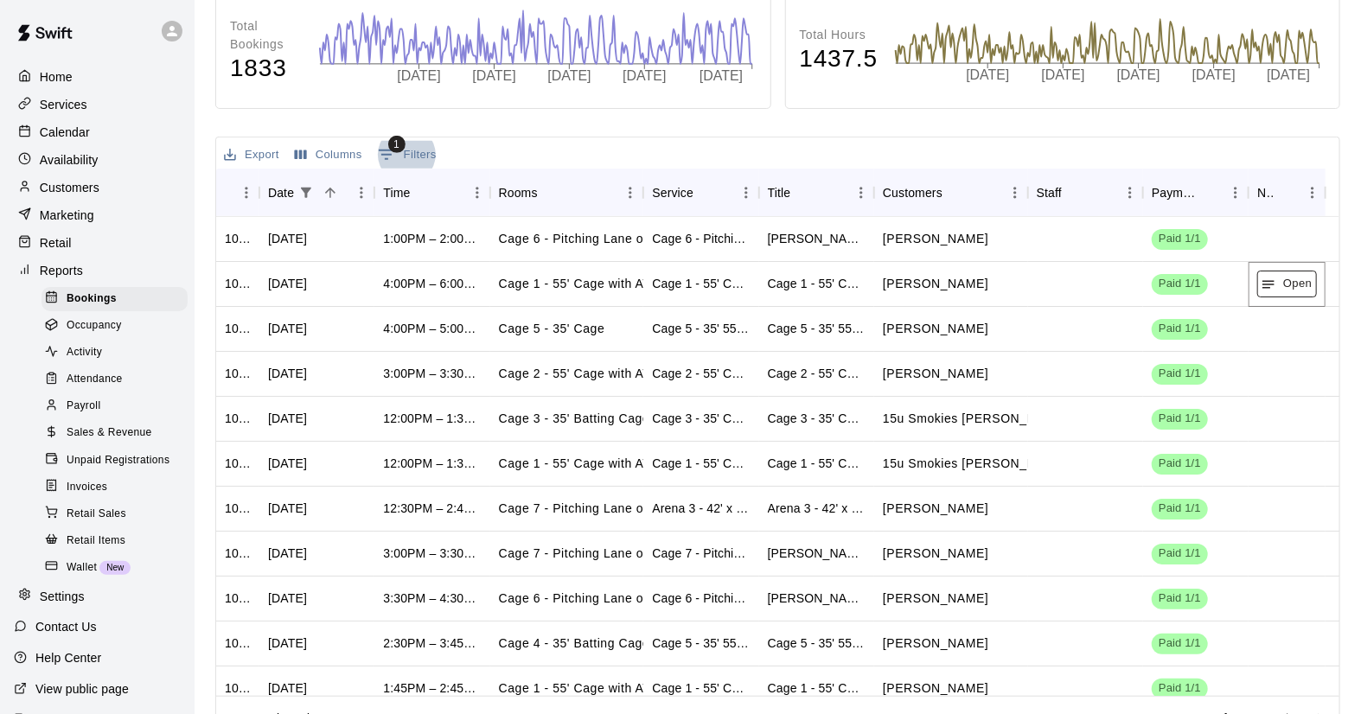
click at [1293, 291] on button "Open" at bounding box center [1287, 284] width 60 height 27
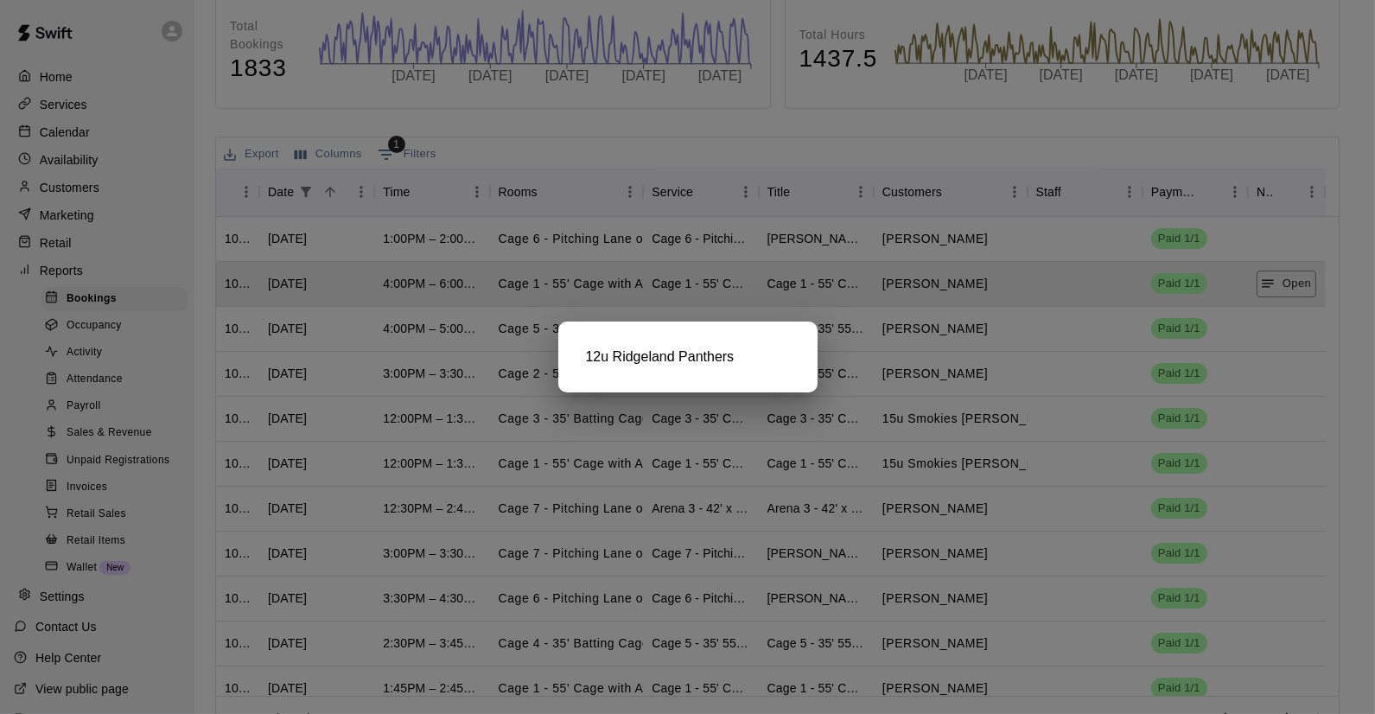
click at [1311, 308] on div at bounding box center [687, 357] width 1375 height 714
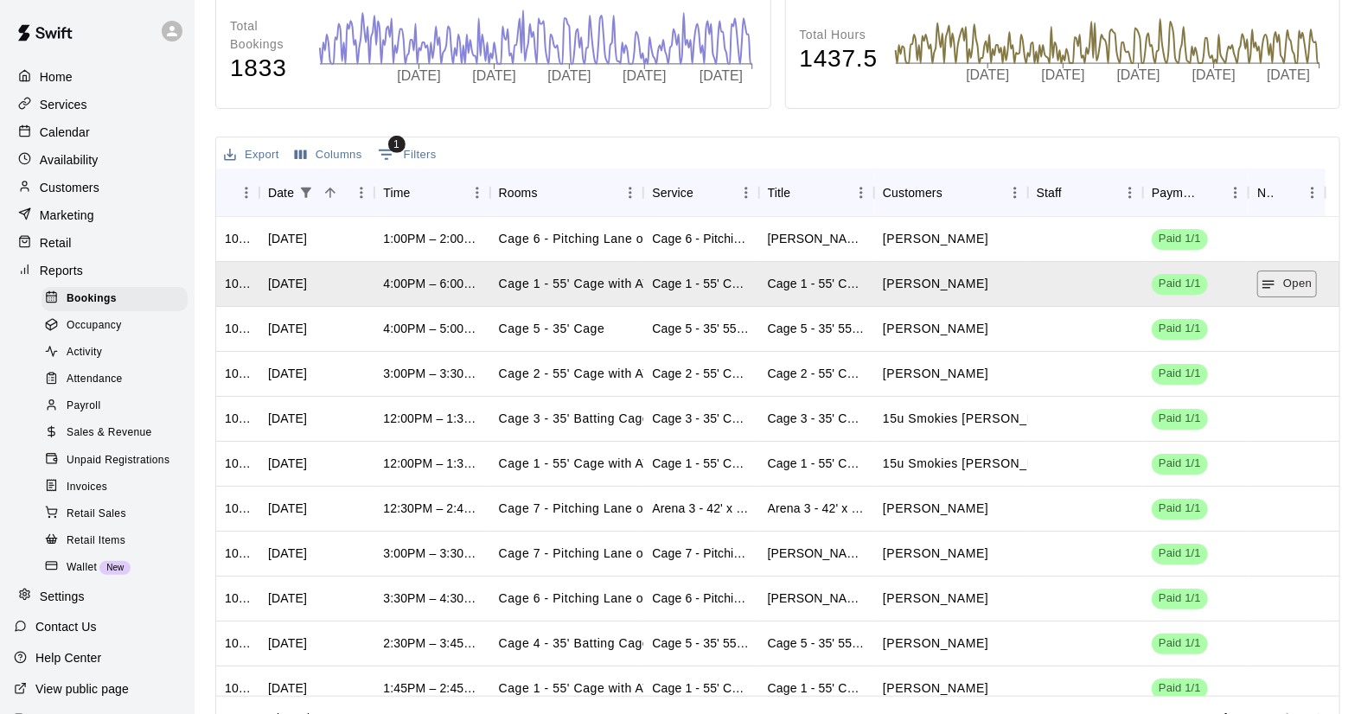
click at [265, 147] on button "Export" at bounding box center [252, 155] width 64 height 27
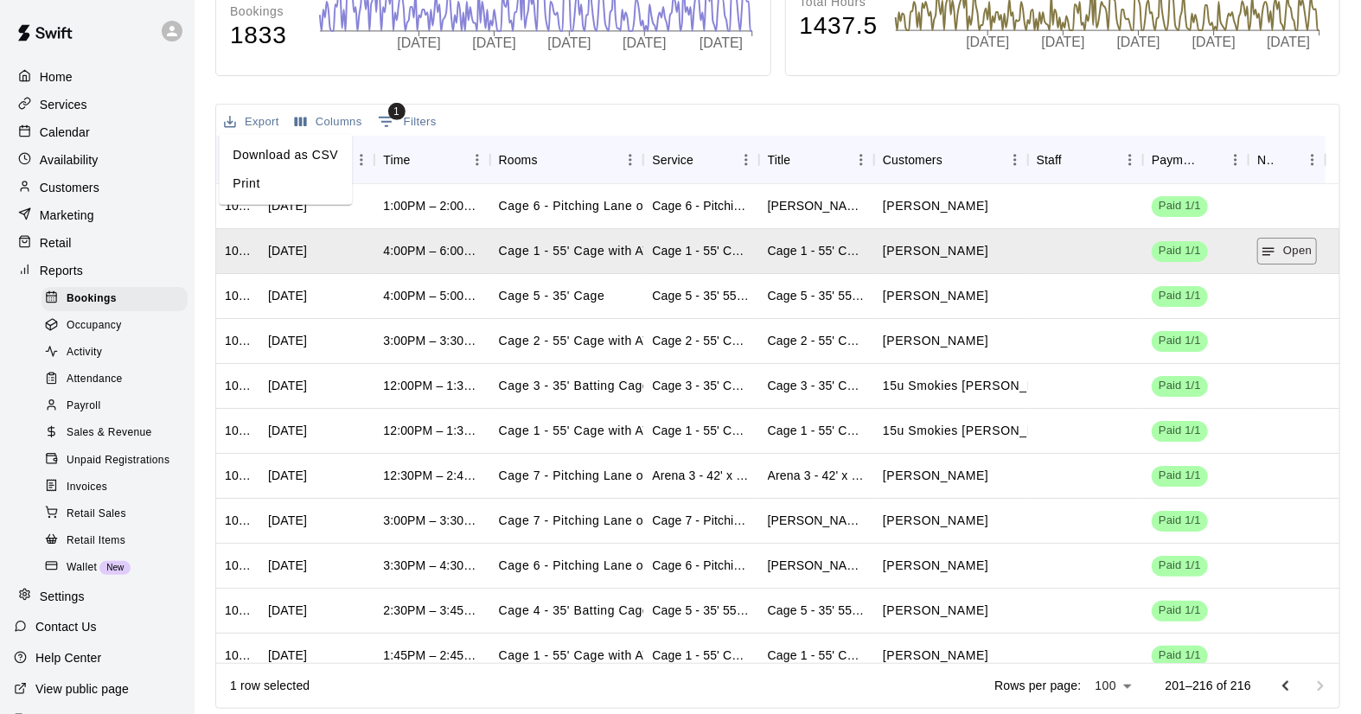
click at [1122, 688] on body "Home Services Calendar Availability Customers Marketing Retail Reports Bookings…" at bounding box center [680, 187] width 1361 height 1057
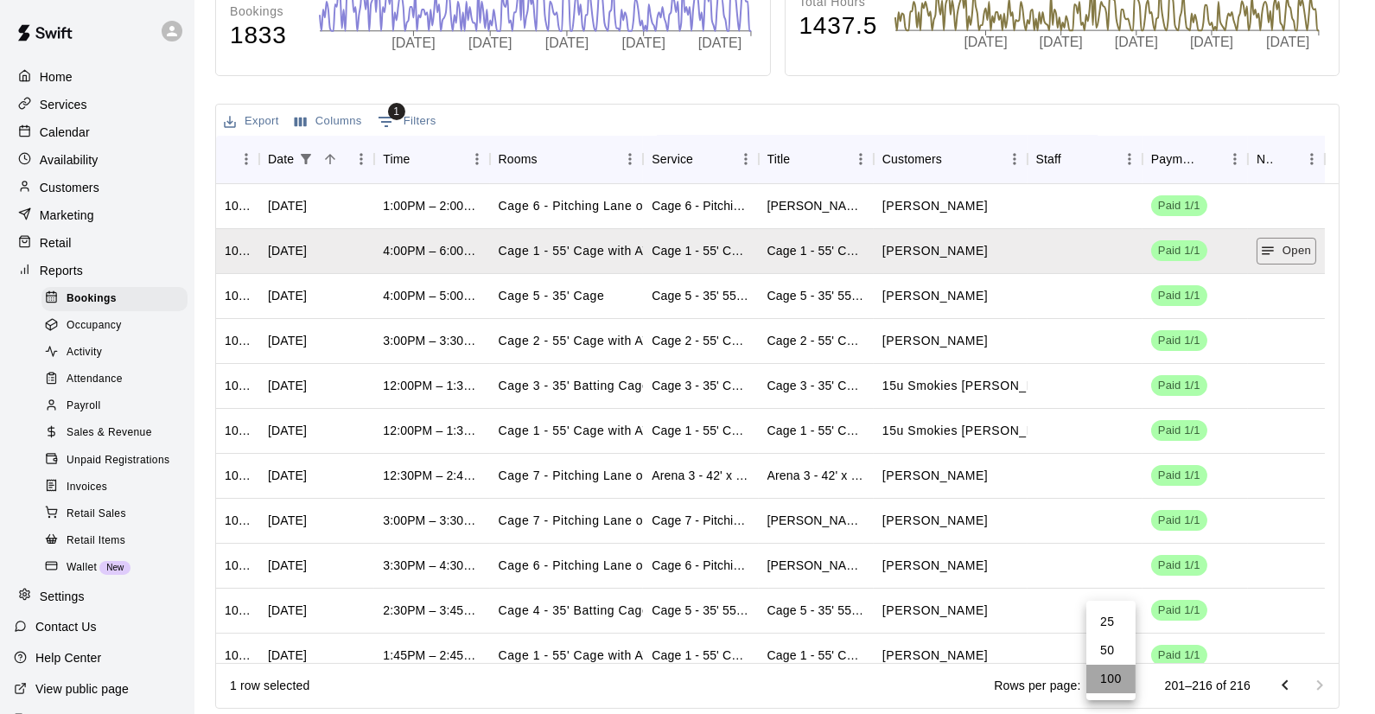
click at [1122, 688] on li "100" at bounding box center [1111, 679] width 49 height 29
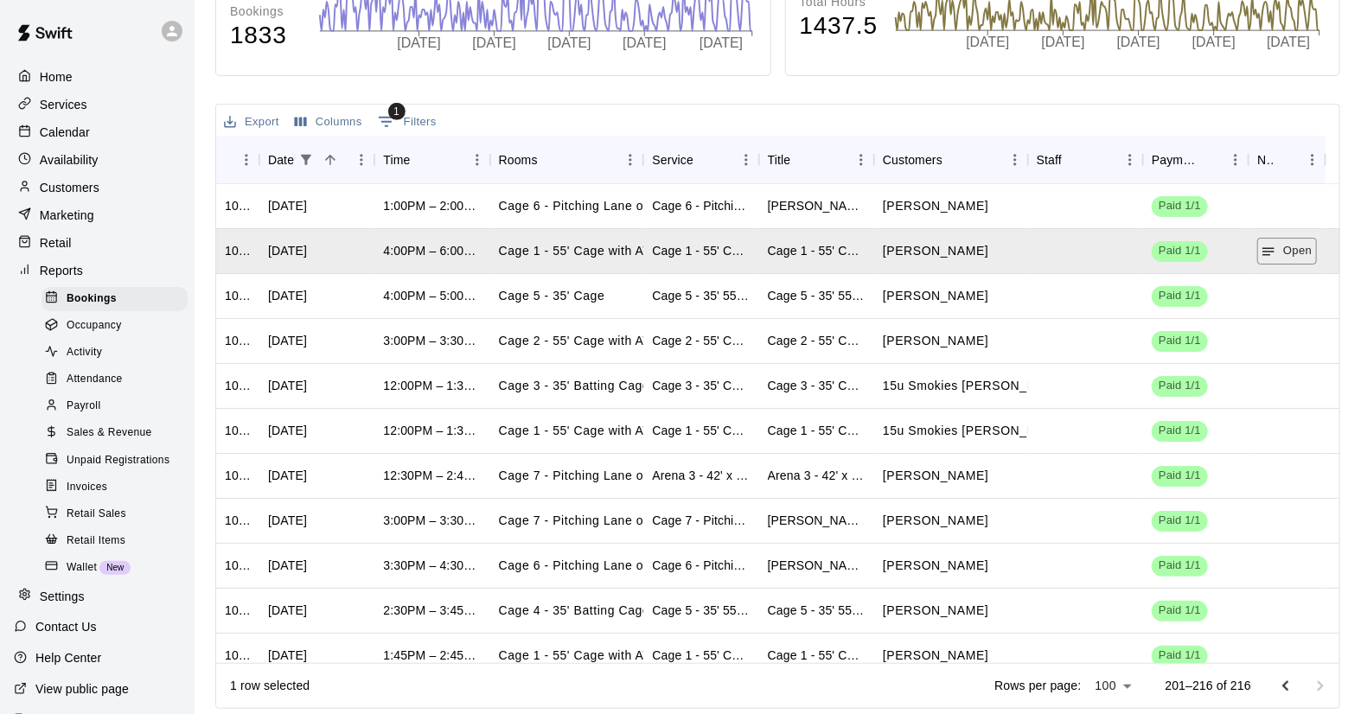
click at [1286, 686] on icon "Go to previous page" at bounding box center [1285, 685] width 6 height 10
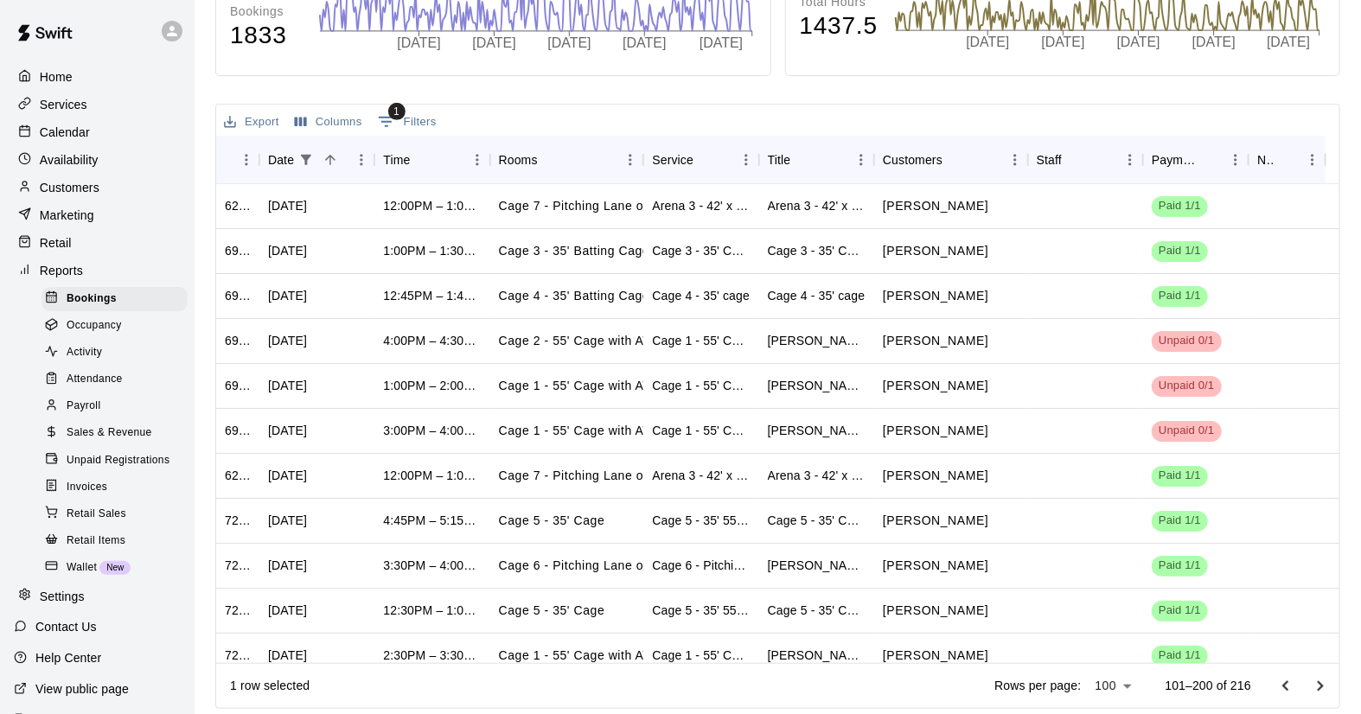
click at [258, 113] on button "Export" at bounding box center [252, 122] width 64 height 27
click at [247, 182] on li "Print" at bounding box center [285, 183] width 133 height 29
click at [260, 113] on button "Export" at bounding box center [252, 122] width 64 height 27
click at [282, 151] on li "Download as CSV" at bounding box center [285, 155] width 133 height 29
click at [304, 215] on div "[DATE]" at bounding box center [316, 206] width 115 height 45
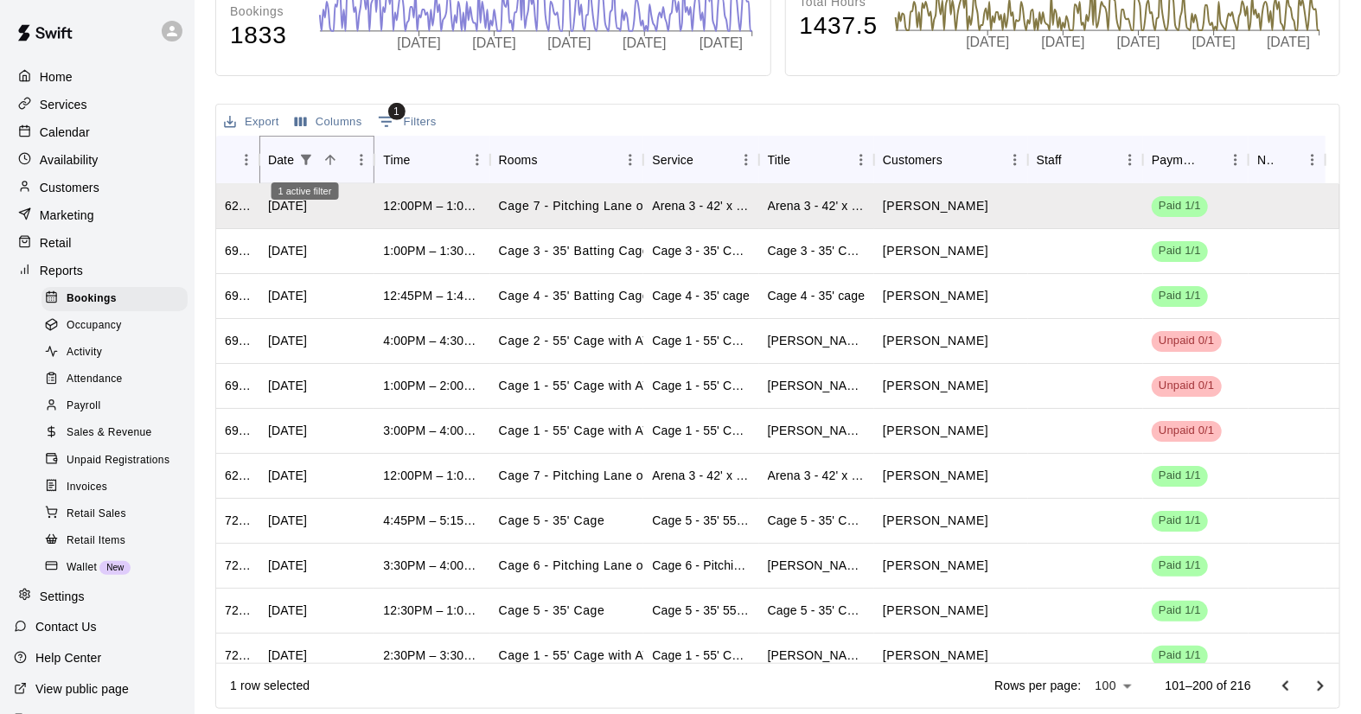
click at [300, 157] on icon "Show filters" at bounding box center [306, 160] width 16 height 16
select select "*********"
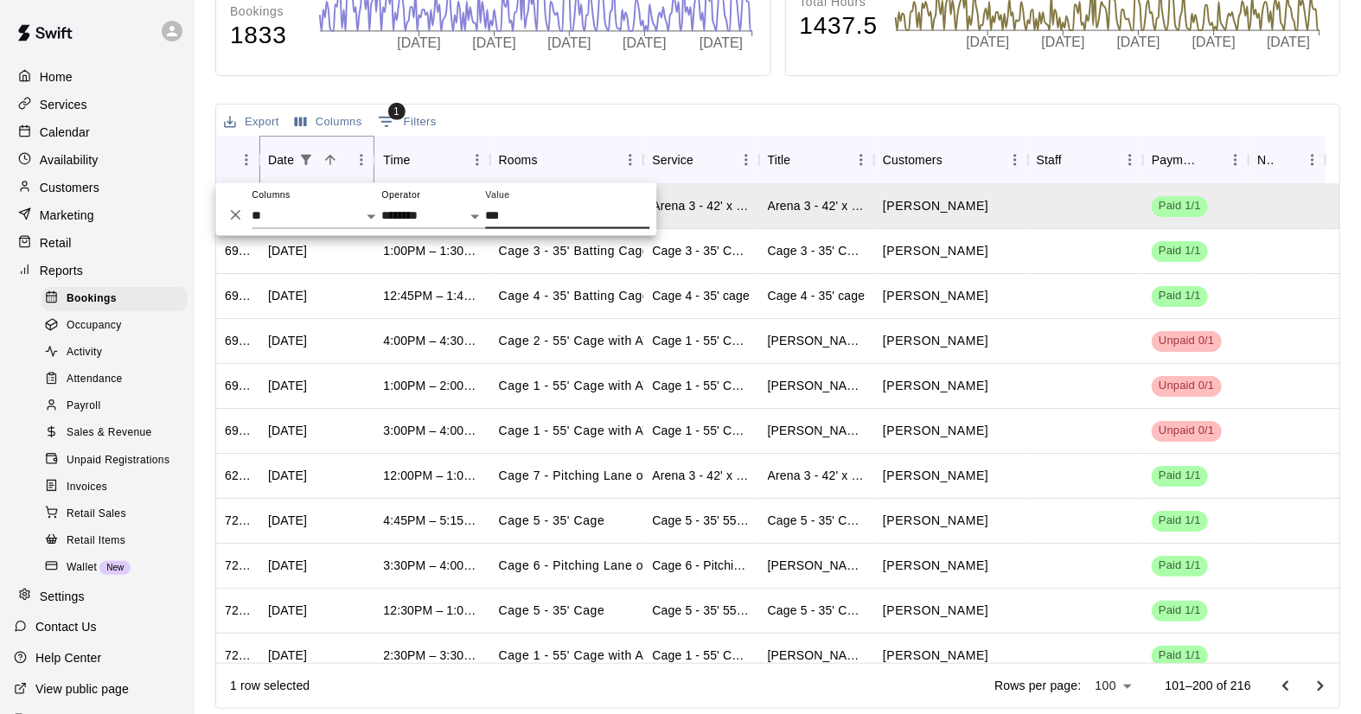
click at [331, 159] on icon "Sort" at bounding box center [330, 160] width 16 height 16
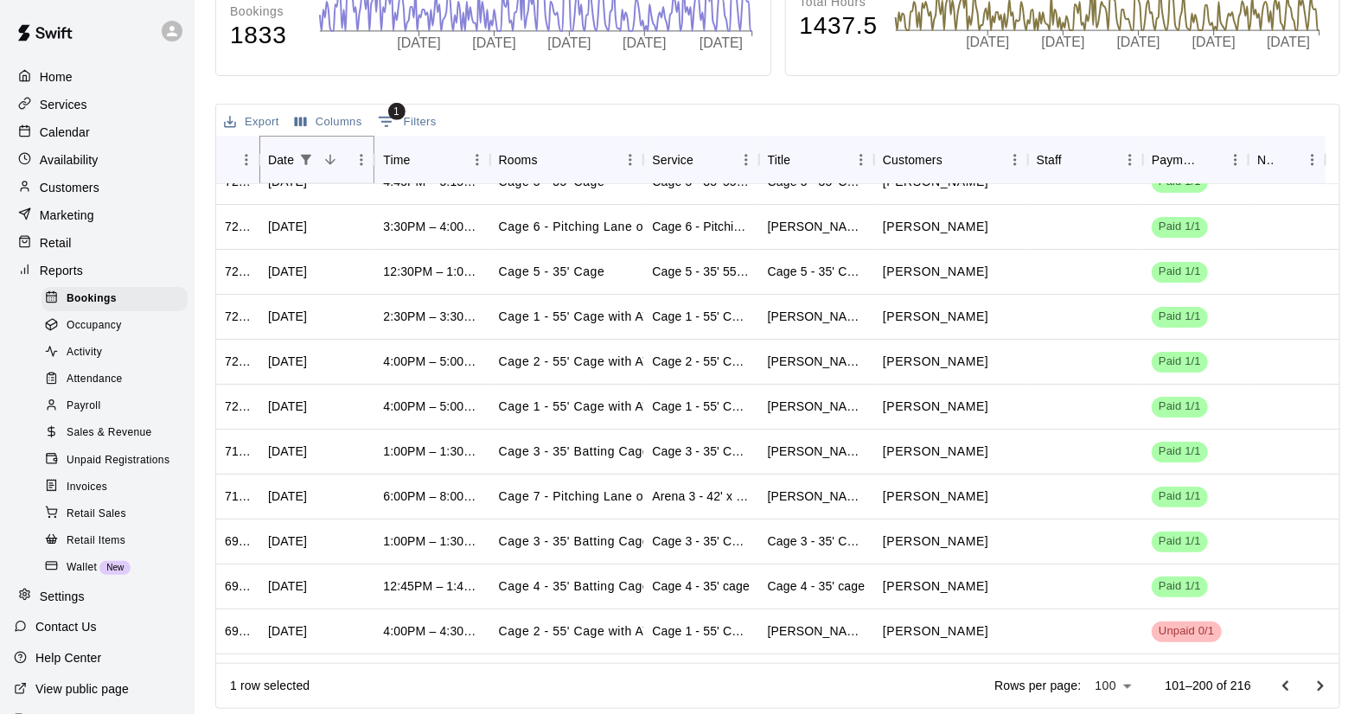
scroll to position [0, 0]
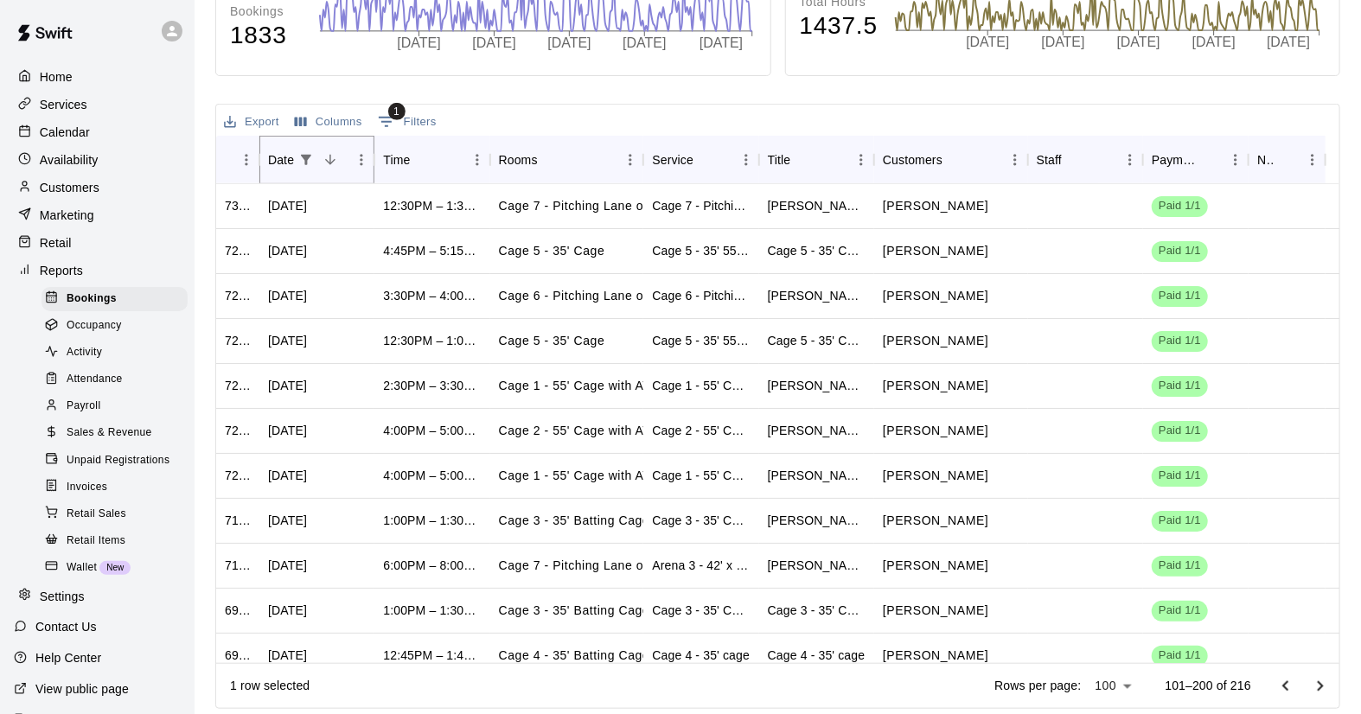
click at [360, 158] on icon "Menu" at bounding box center [361, 159] width 17 height 17
click at [333, 157] on icon "Sort" at bounding box center [330, 160] width 16 height 16
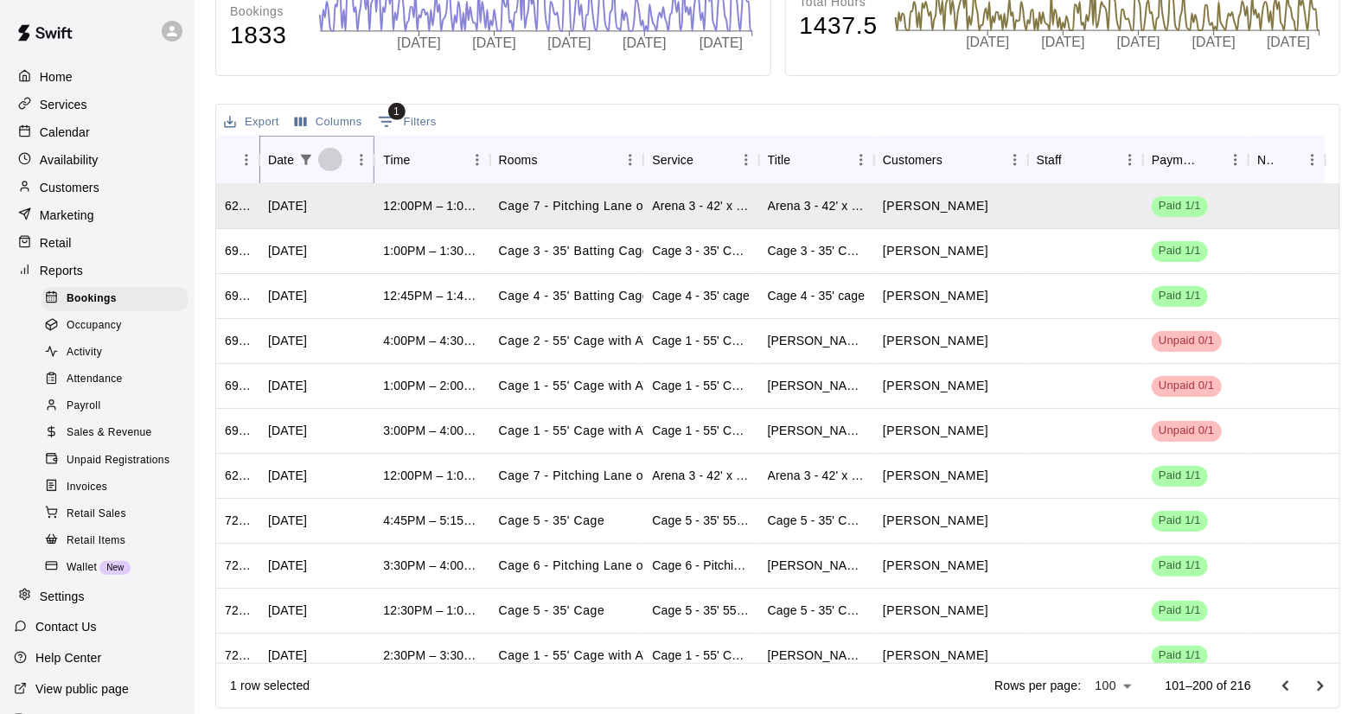
click at [323, 156] on icon "Sort" at bounding box center [330, 160] width 16 height 16
click at [322, 156] on icon "Sort" at bounding box center [330, 160] width 16 height 16
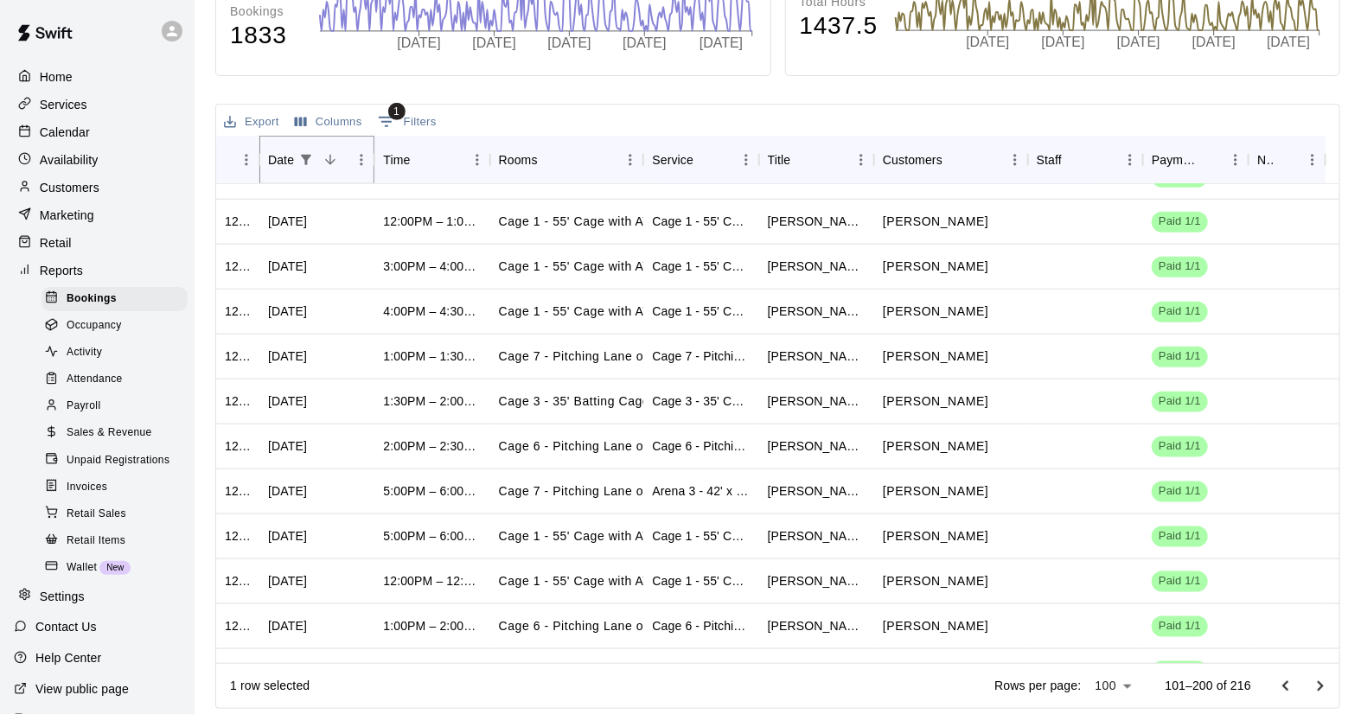
scroll to position [4016, 0]
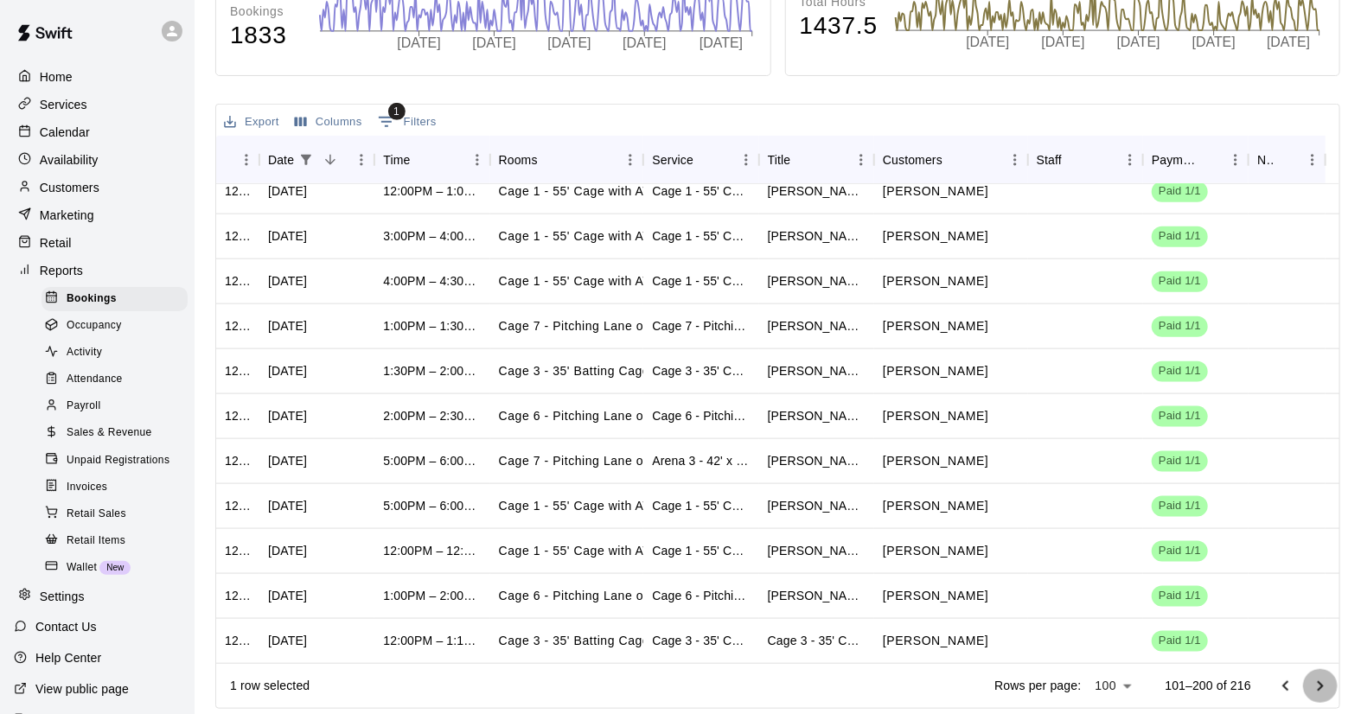
click at [1317, 679] on icon "Go to next page" at bounding box center [1320, 686] width 21 height 21
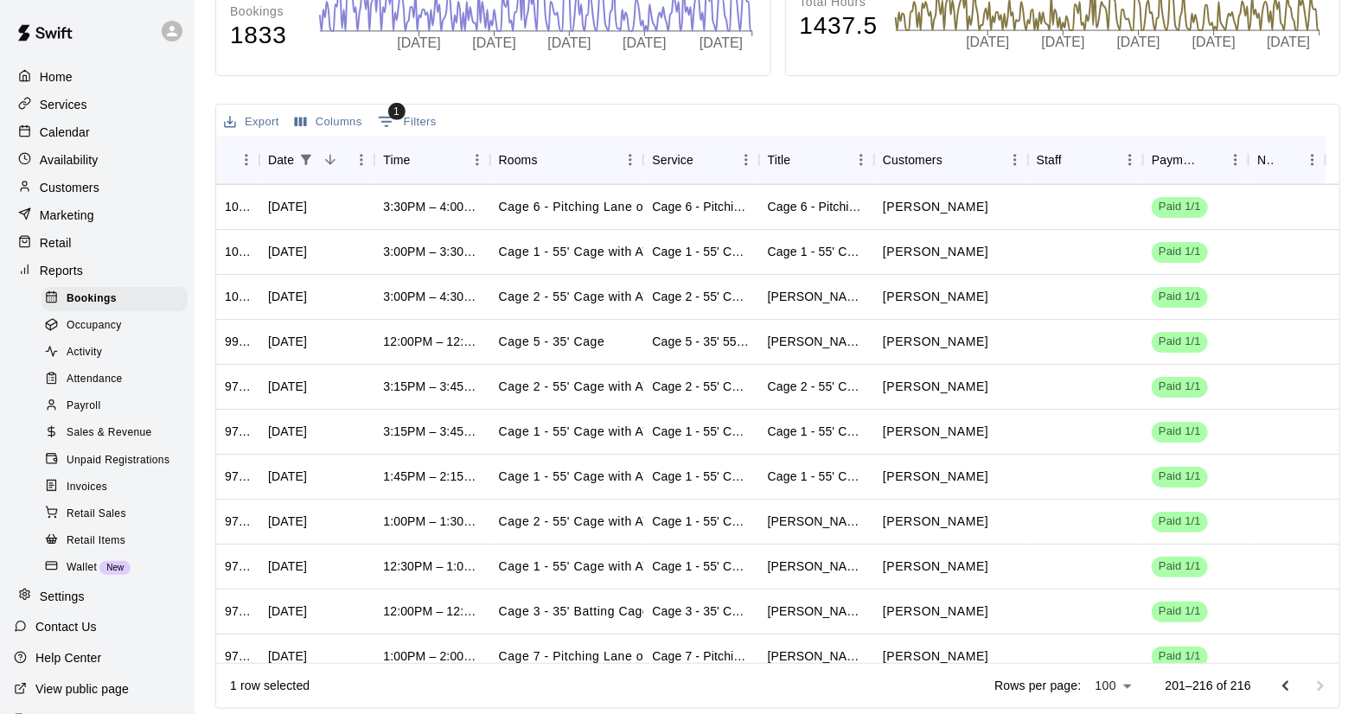
scroll to position [0, 0]
click at [1282, 689] on icon "Go to previous page" at bounding box center [1285, 686] width 21 height 21
click at [262, 121] on button "Export" at bounding box center [252, 122] width 64 height 27
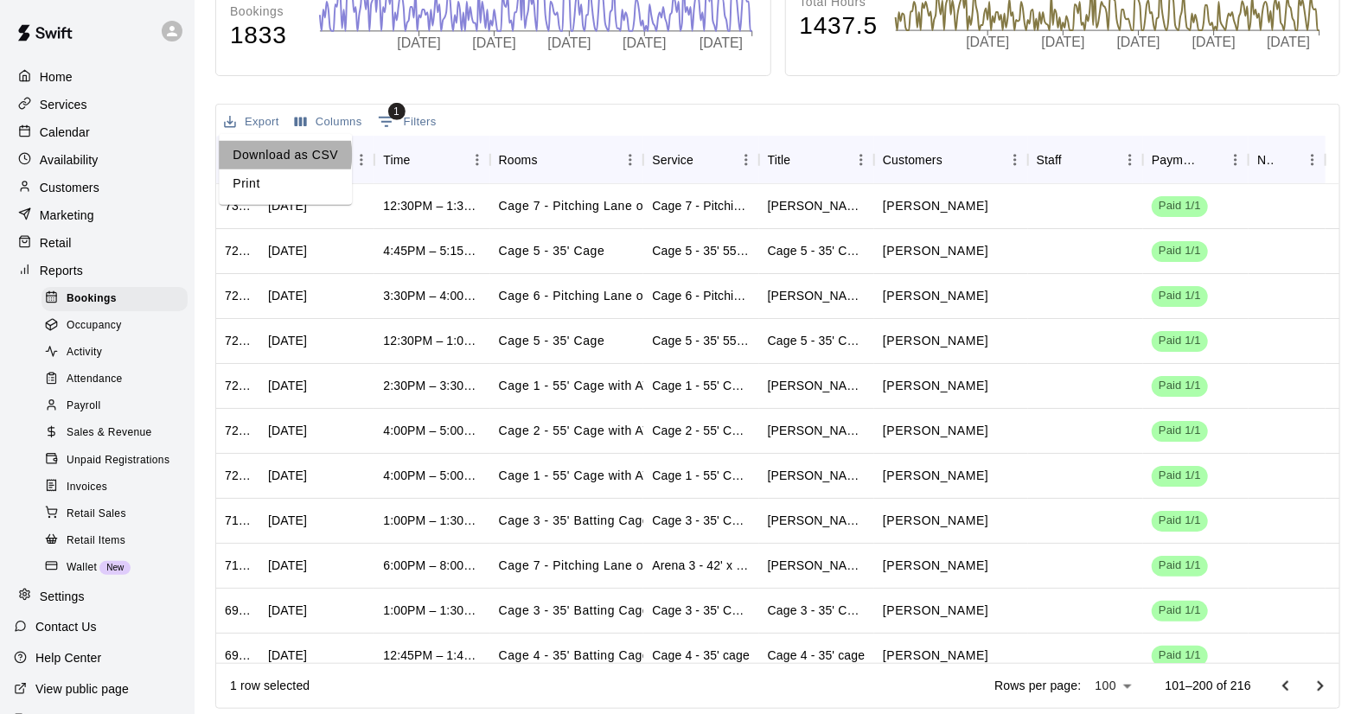
click at [269, 155] on li "Download as CSV" at bounding box center [285, 155] width 133 height 29
click at [243, 161] on icon "Menu" at bounding box center [246, 159] width 17 height 17
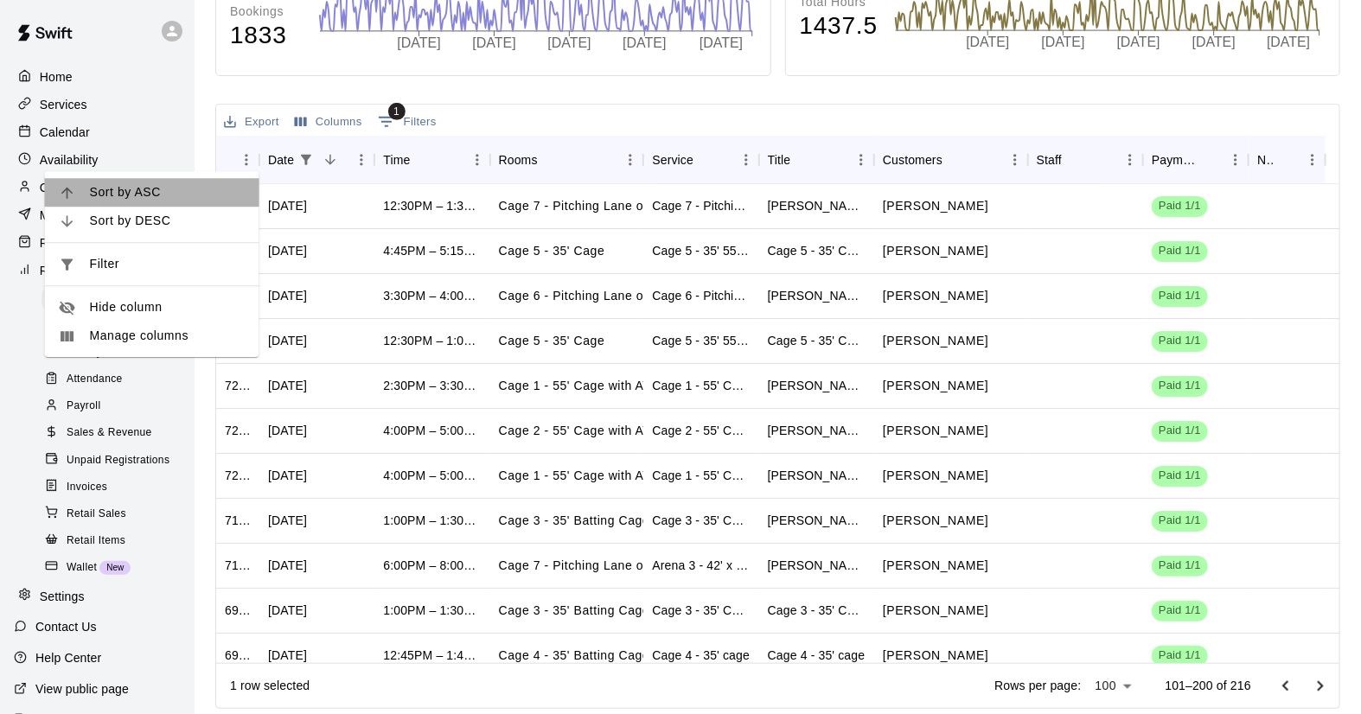
click at [142, 188] on span "Sort by ASC" at bounding box center [168, 192] width 156 height 18
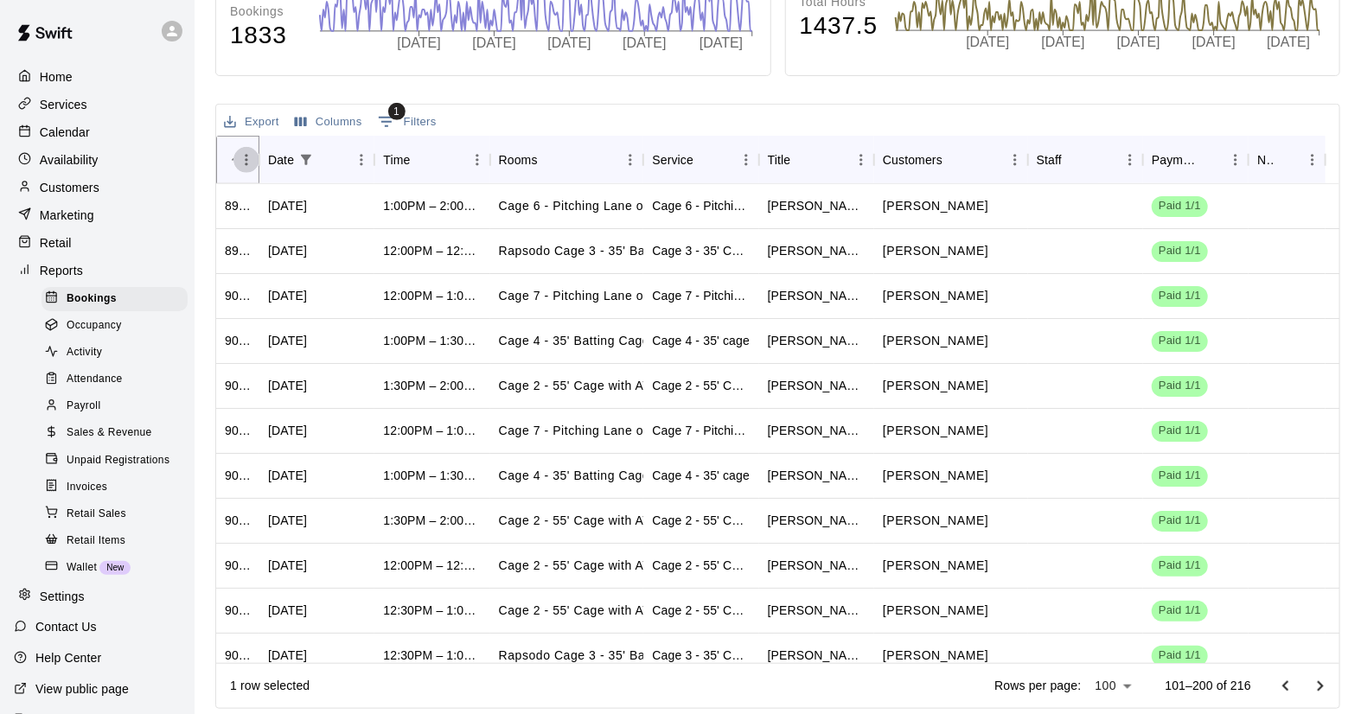
click at [242, 167] on button "Menu" at bounding box center [246, 160] width 26 height 26
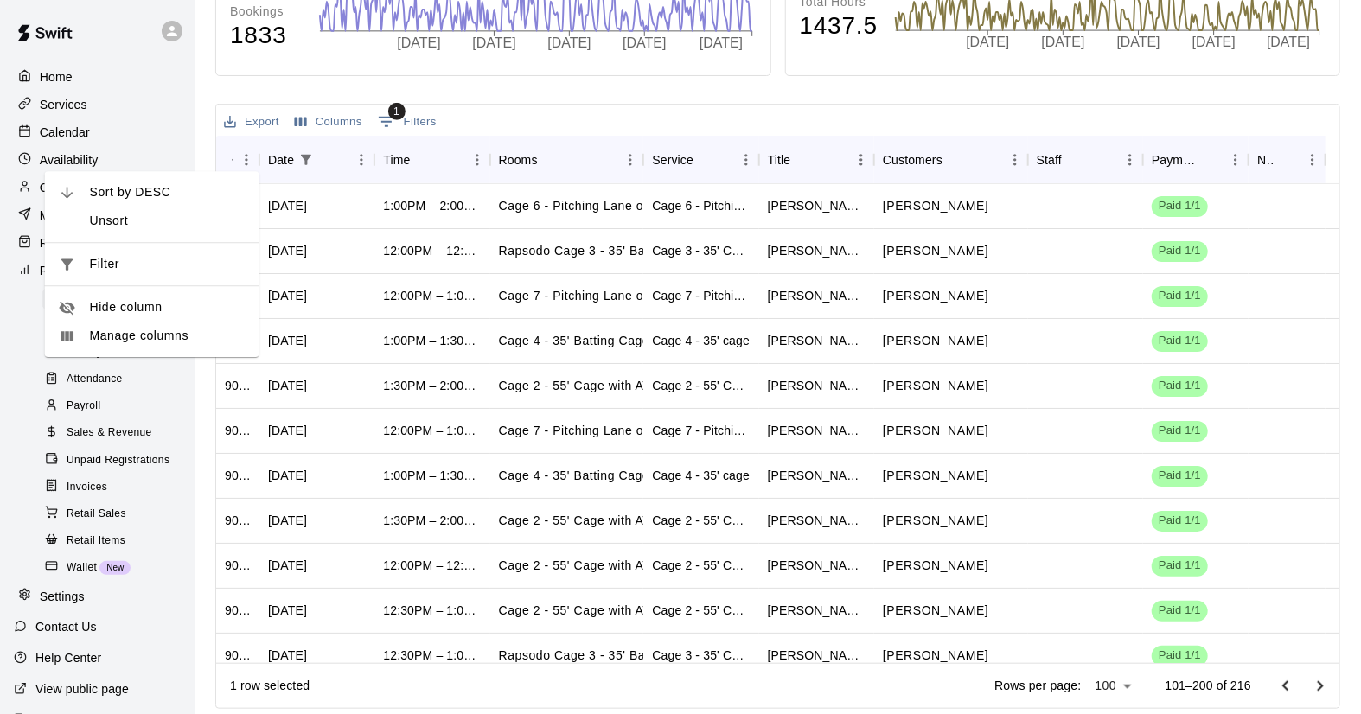
click at [162, 200] on span "Sort by DESC" at bounding box center [168, 192] width 156 height 18
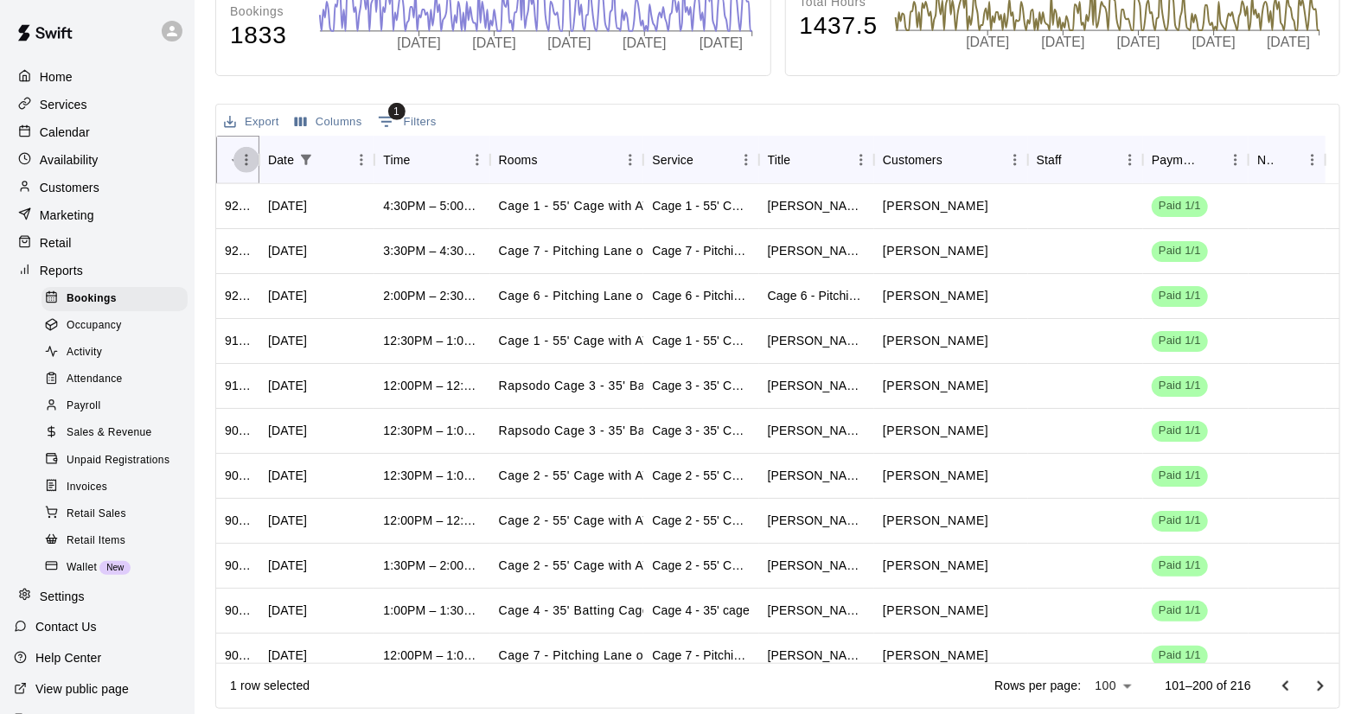
click at [246, 162] on icon "Menu" at bounding box center [246, 159] width 3 height 11
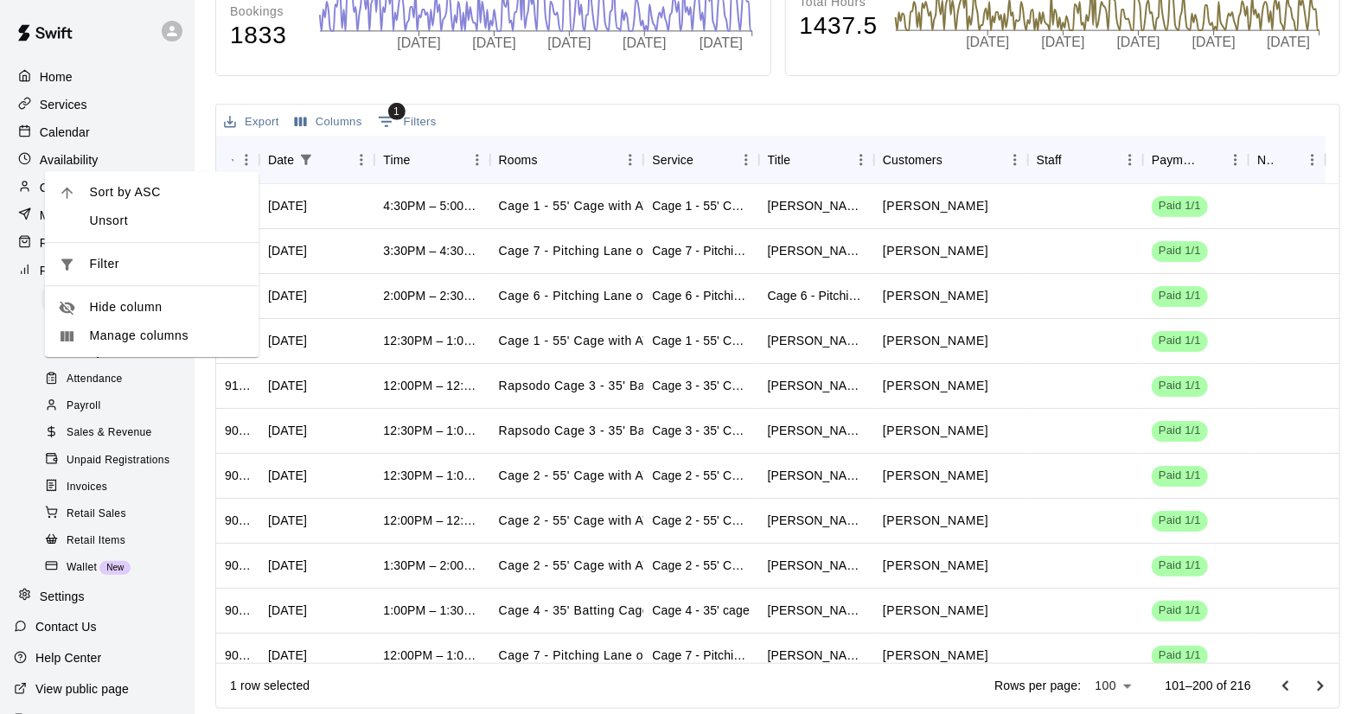
click at [183, 195] on span "Sort by ASC" at bounding box center [168, 192] width 156 height 18
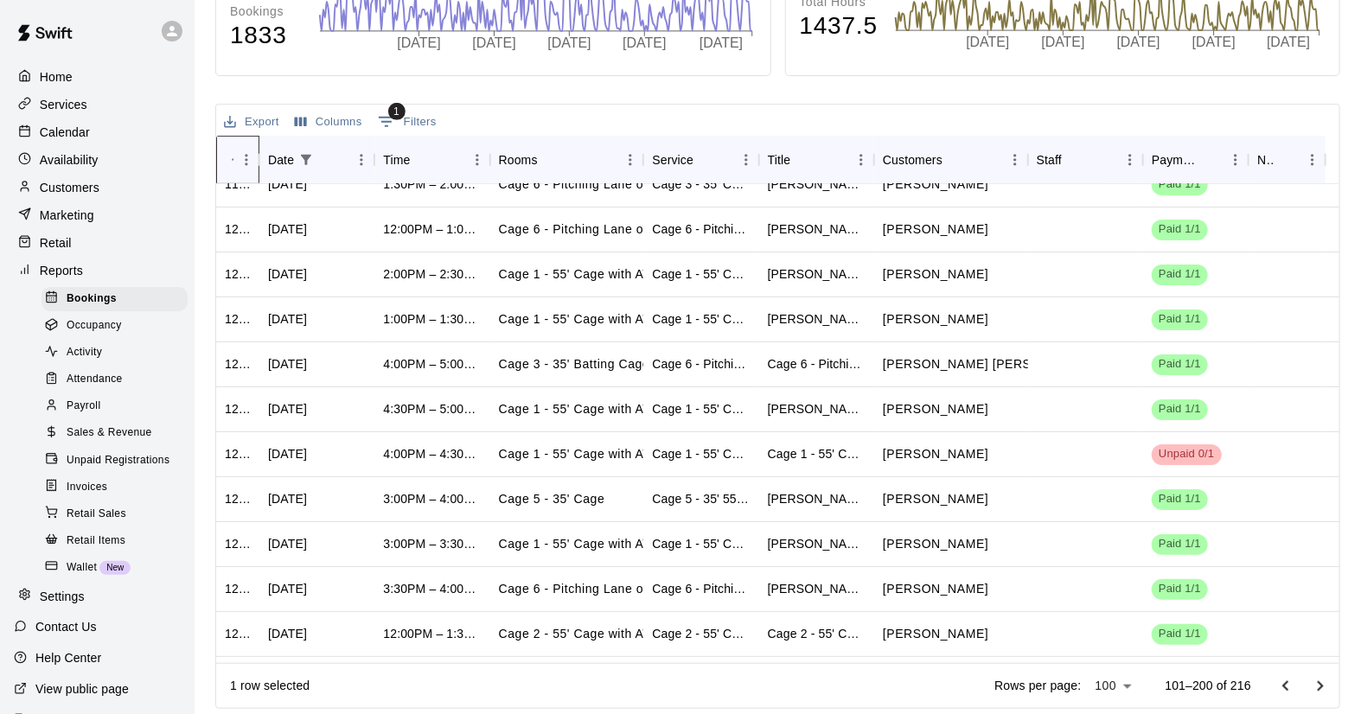
scroll to position [3088, 0]
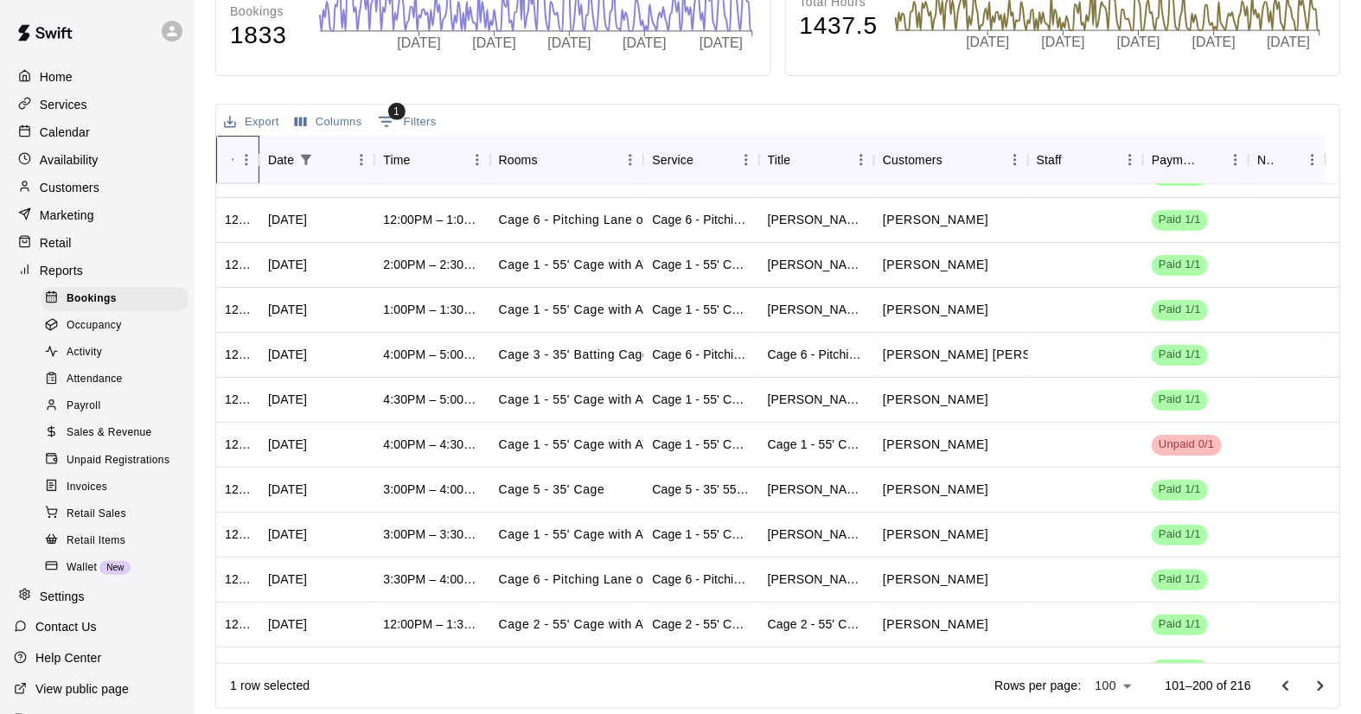
drag, startPoint x: 258, startPoint y: 158, endPoint x: 269, endPoint y: 162, distance: 11.8
click at [269, 162] on div "ID Date Time Rooms Service Title Customers Staff Payment Notes" at bounding box center [770, 160] width 1109 height 48
click at [598, 123] on div "Export Columns 1 Filters" at bounding box center [777, 120] width 1123 height 31
click at [388, 109] on span "1" at bounding box center [396, 111] width 17 height 17
select select "*********"
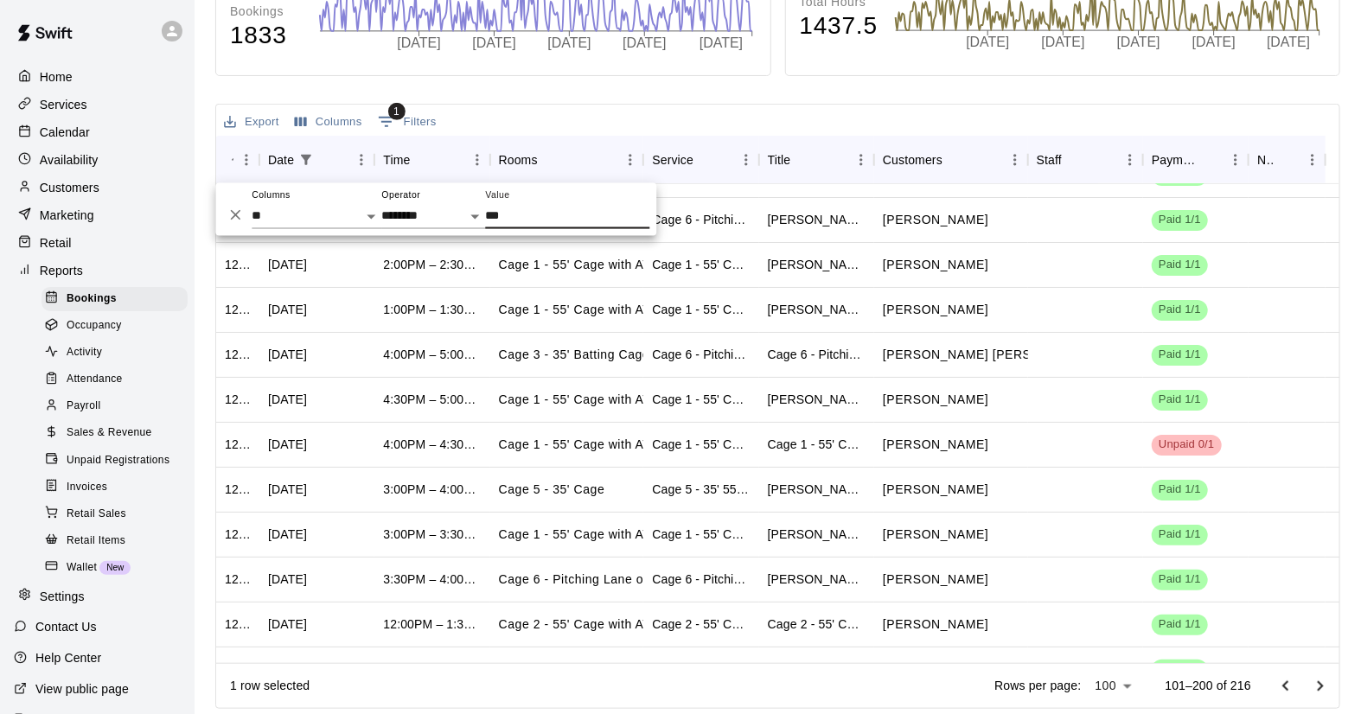
click at [592, 126] on div "Export Columns 1 Filters" at bounding box center [777, 120] width 1123 height 31
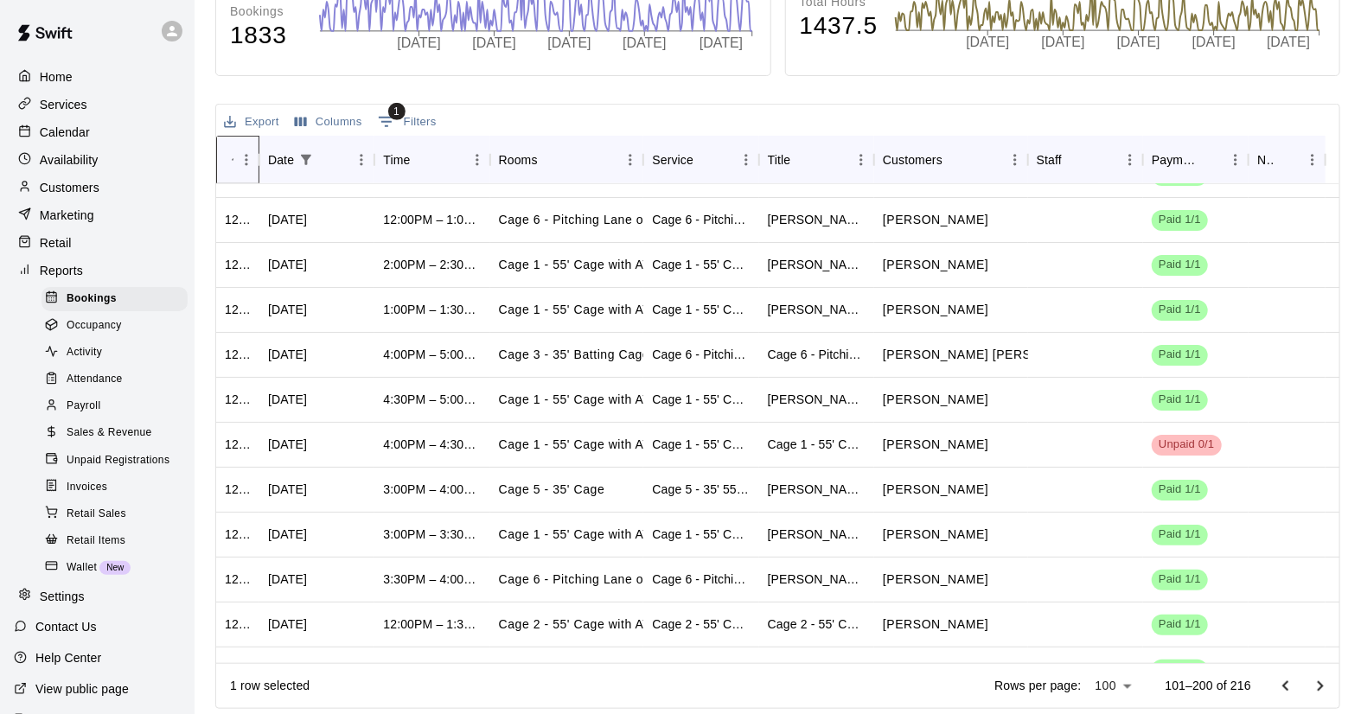
drag, startPoint x: 259, startPoint y: 161, endPoint x: 286, endPoint y: 167, distance: 27.5
click at [286, 167] on div "ID Date Time Rooms Service Title Customers Staff Payment Notes" at bounding box center [770, 160] width 1109 height 48
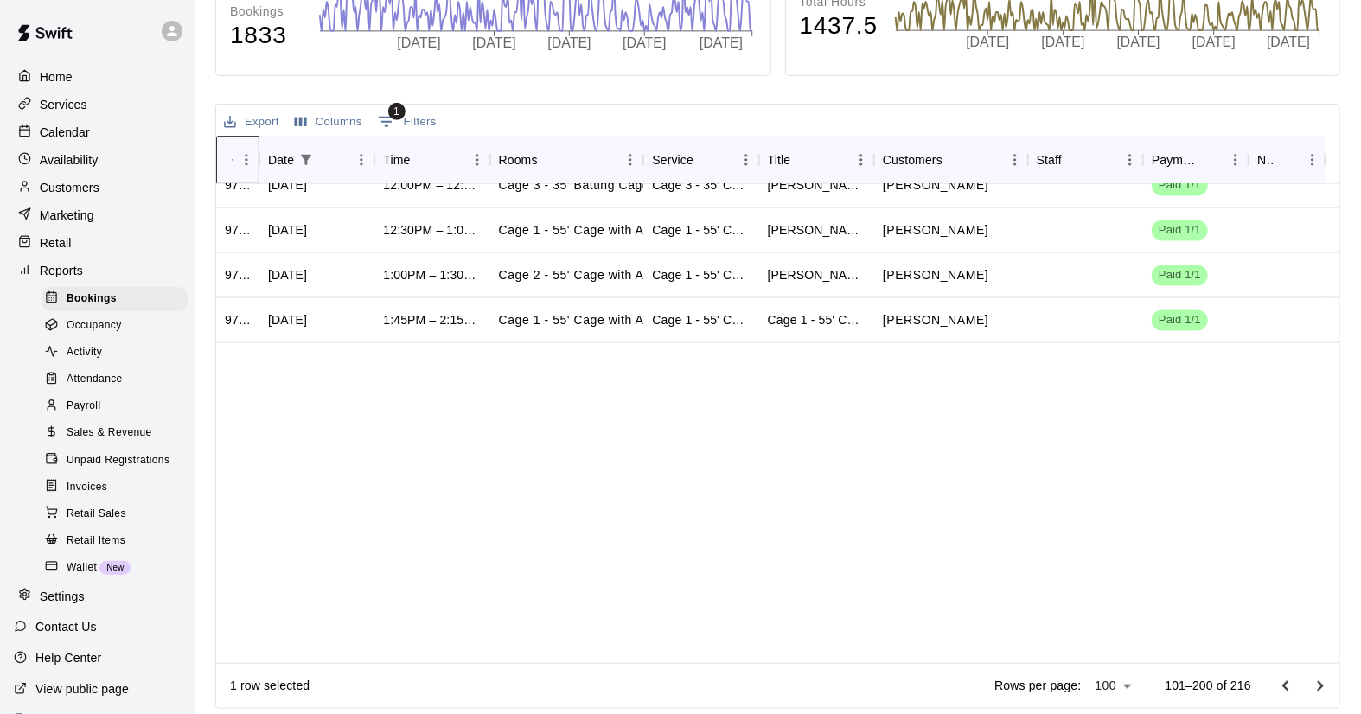
scroll to position [0, 0]
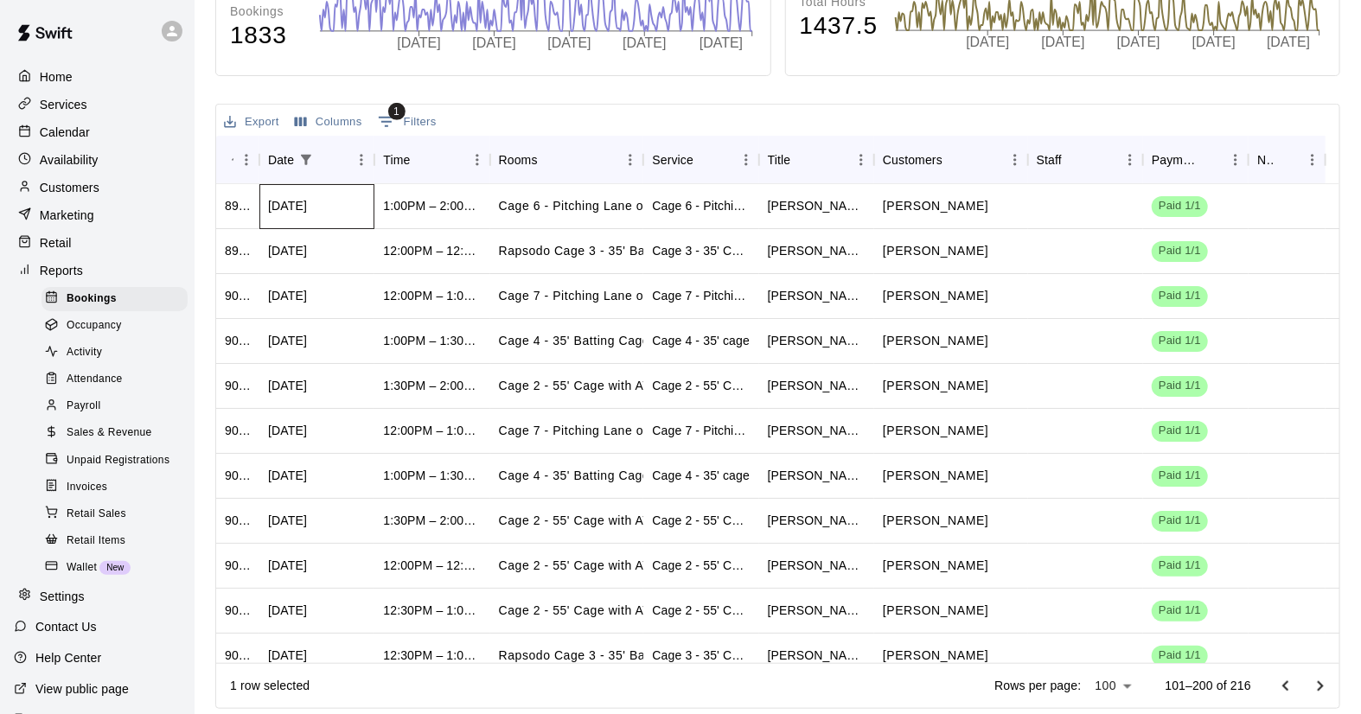
click at [305, 205] on div "[DATE]" at bounding box center [287, 205] width 39 height 17
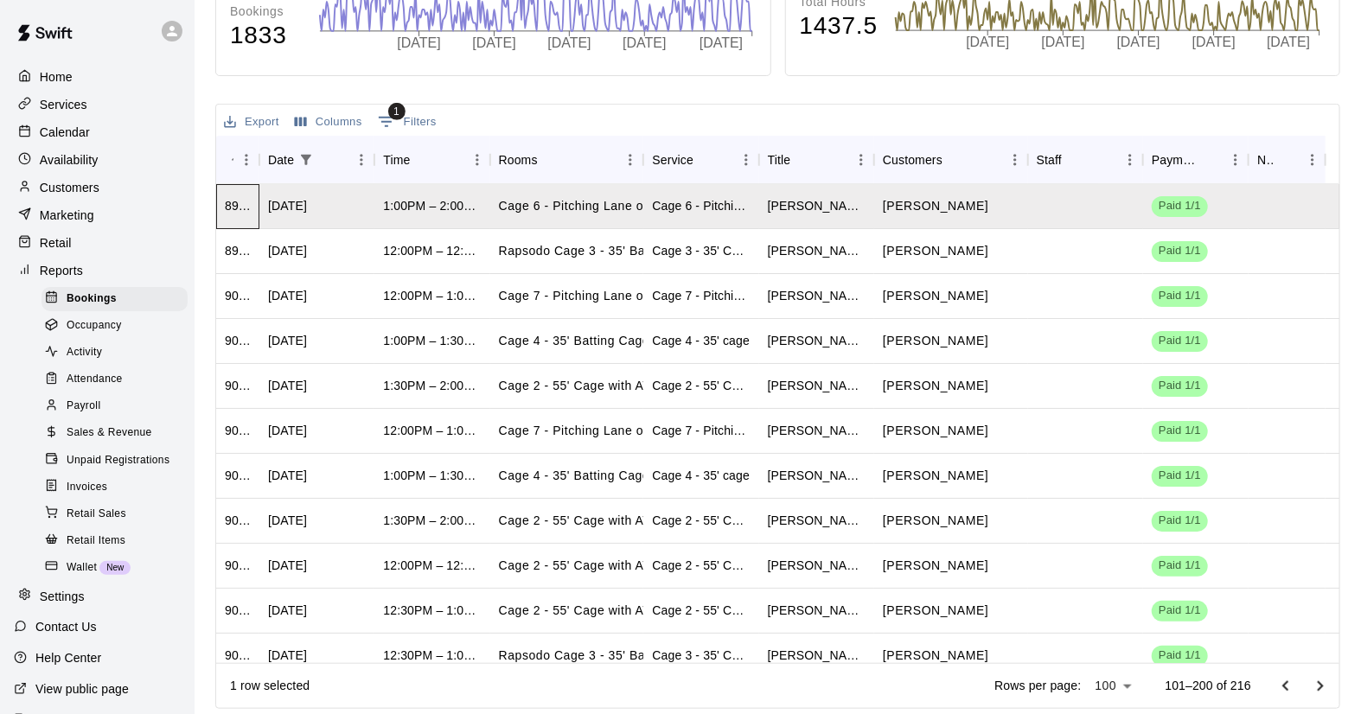
click at [232, 207] on div "898688" at bounding box center [238, 205] width 26 height 17
click at [233, 162] on button "Menu" at bounding box center [246, 160] width 26 height 26
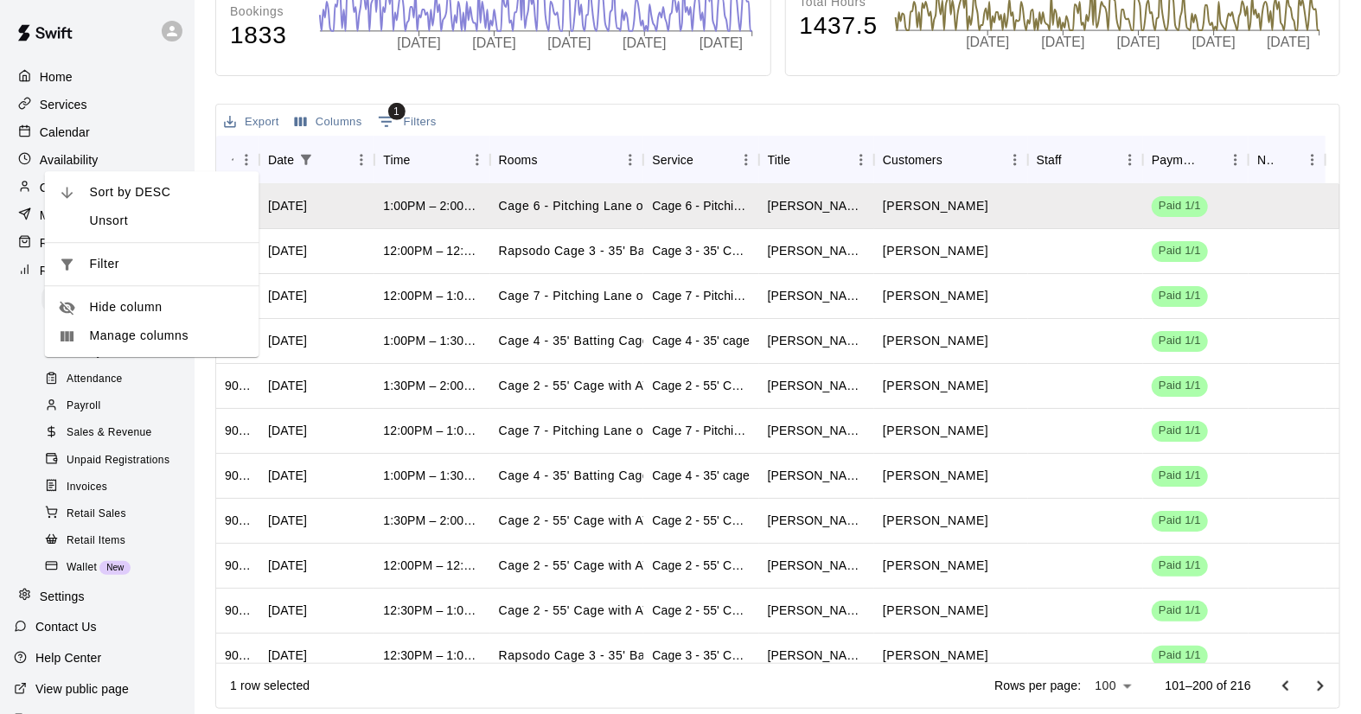
click at [109, 220] on span "Unsort" at bounding box center [168, 221] width 156 height 18
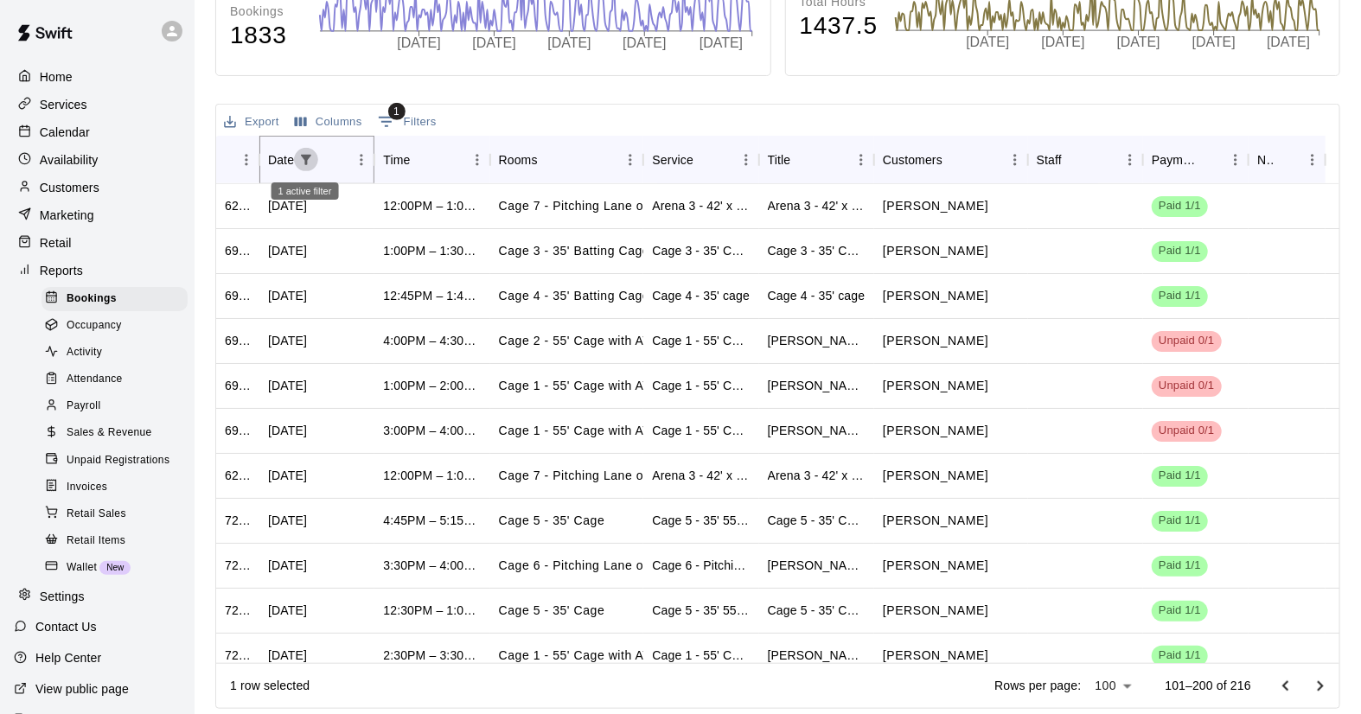
click at [301, 162] on icon "Show filters" at bounding box center [306, 160] width 16 height 16
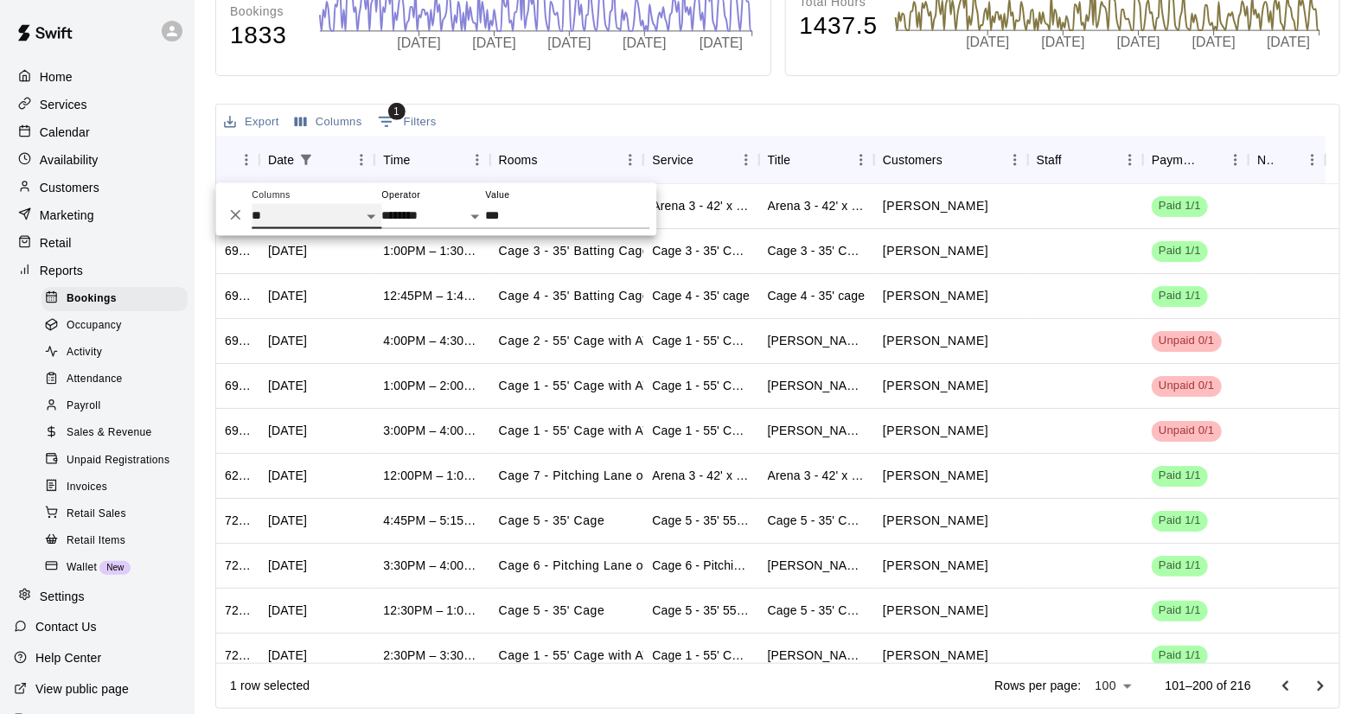
click at [374, 211] on select "** **** **** ***** ******* ***** ********* ***** *******" at bounding box center [317, 216] width 130 height 25
click at [252, 204] on select "** **** **** ***** ******* ***** ********* ***** *******" at bounding box center [317, 216] width 130 height 25
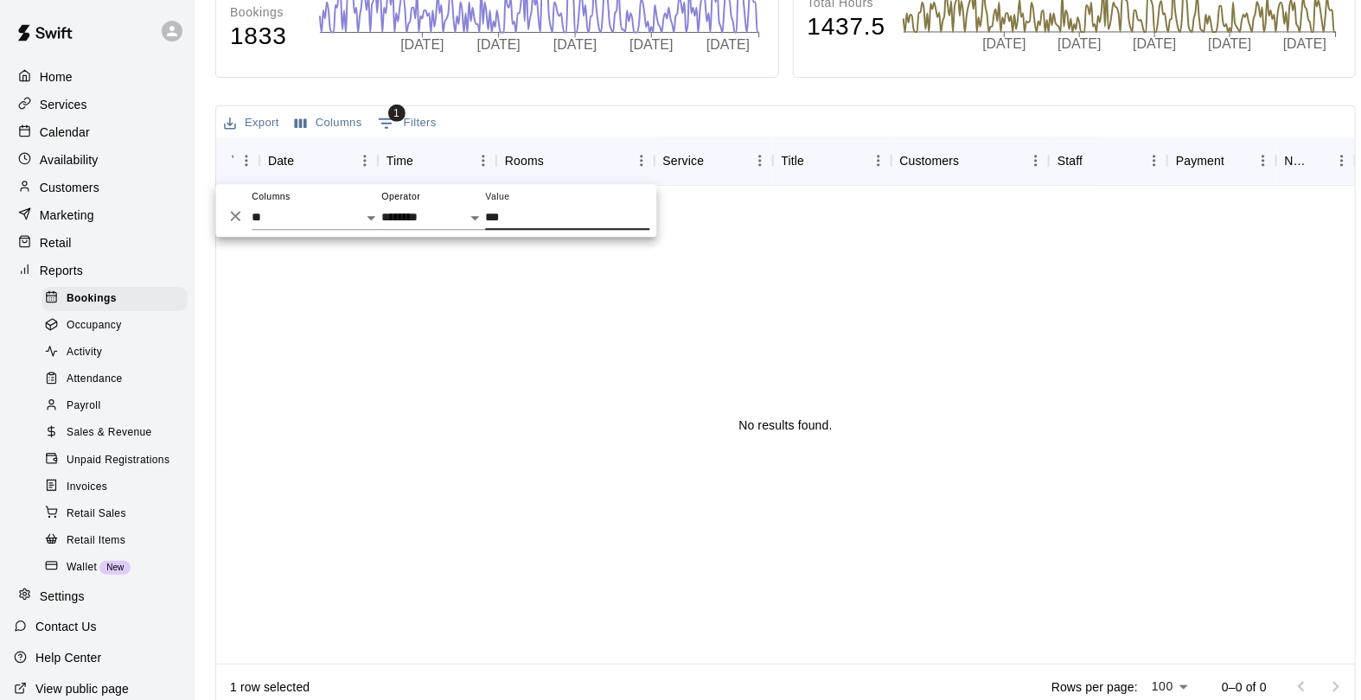
click at [507, 212] on input "***" at bounding box center [567, 217] width 164 height 25
click at [376, 219] on select "** **** **** ***** ******* ***** ********* ***** *******" at bounding box center [317, 217] width 130 height 25
select select "*********"
click at [252, 205] on select "** **** **** ***** ******* ***** ********* ***** *******" at bounding box center [317, 217] width 130 height 25
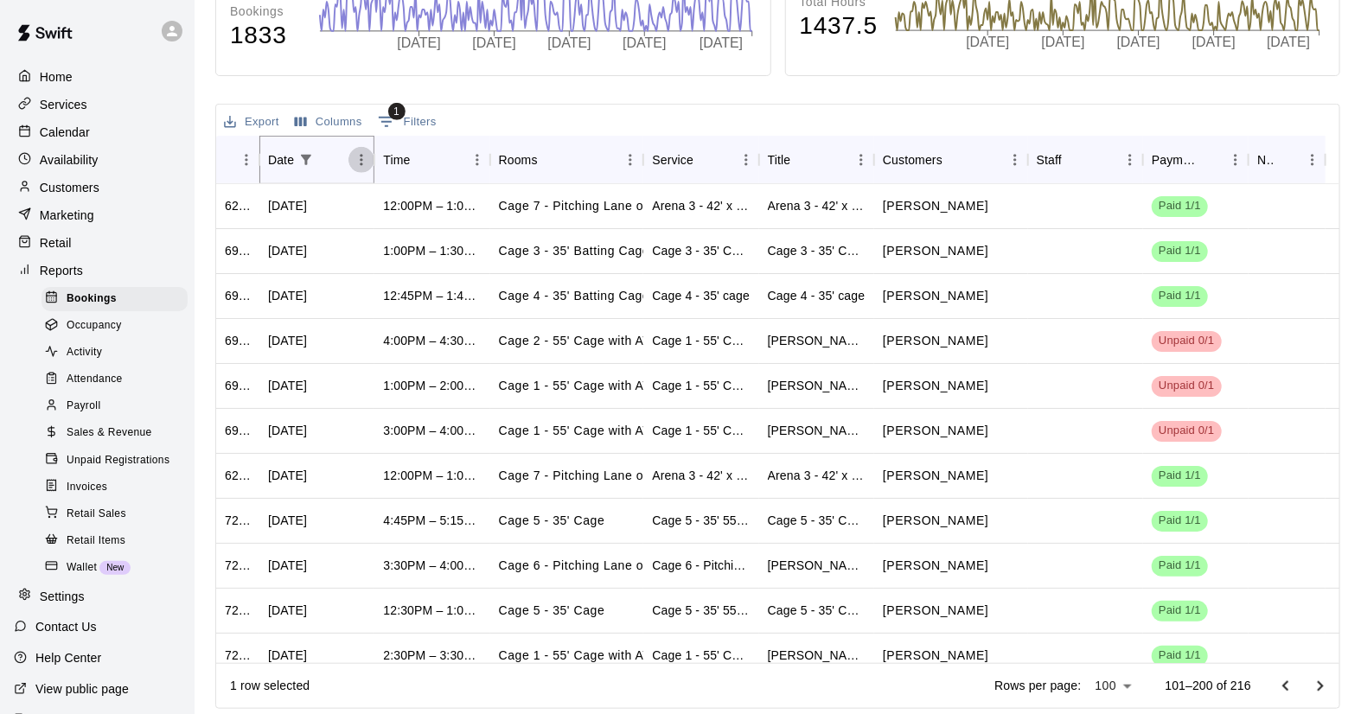
click at [358, 161] on icon "Menu" at bounding box center [361, 159] width 17 height 17
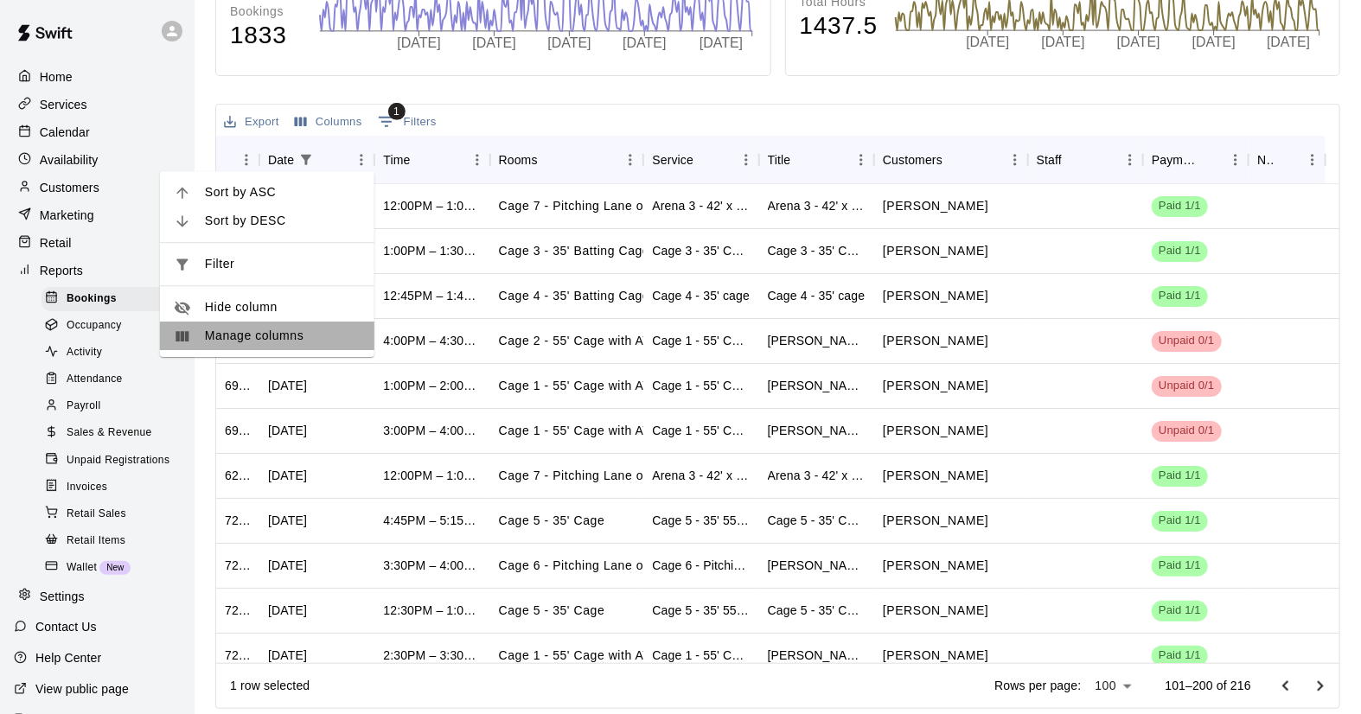
click at [252, 340] on span "Manage columns" at bounding box center [283, 336] width 156 height 18
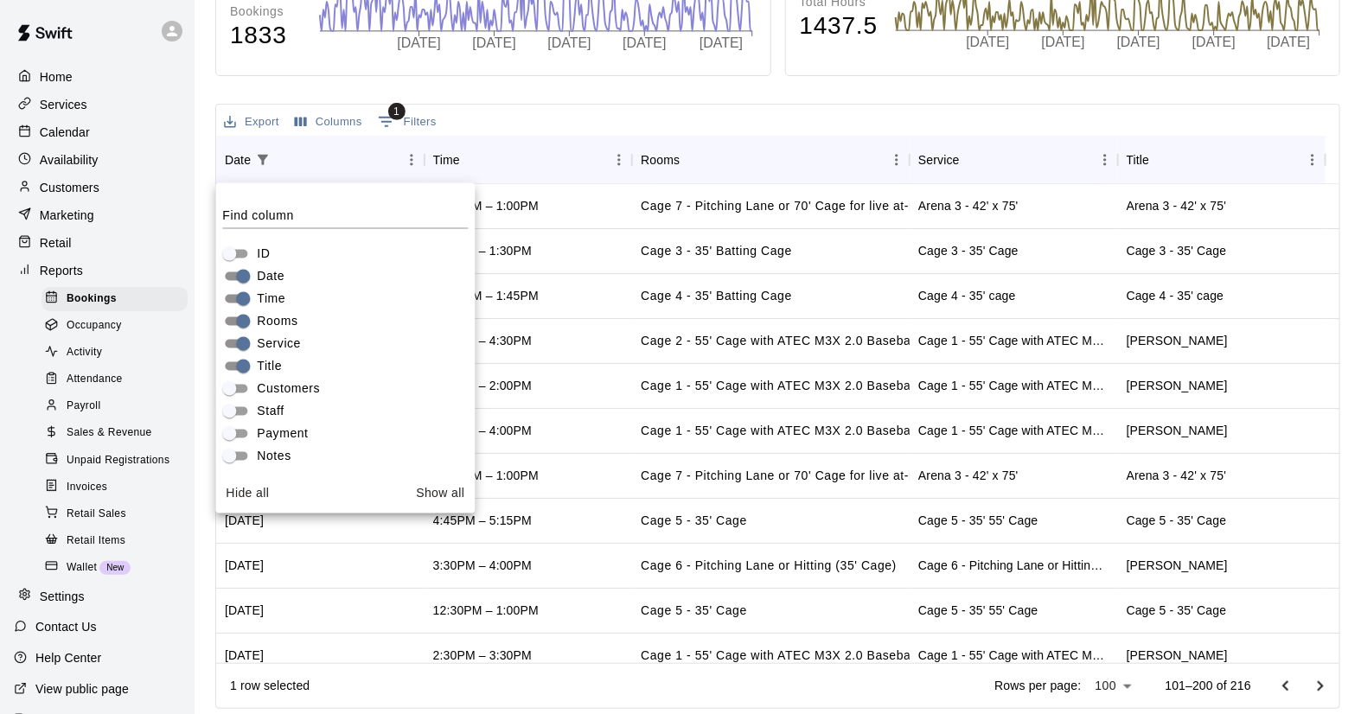
click at [566, 115] on div "Export Columns 1 Filters" at bounding box center [777, 120] width 1123 height 31
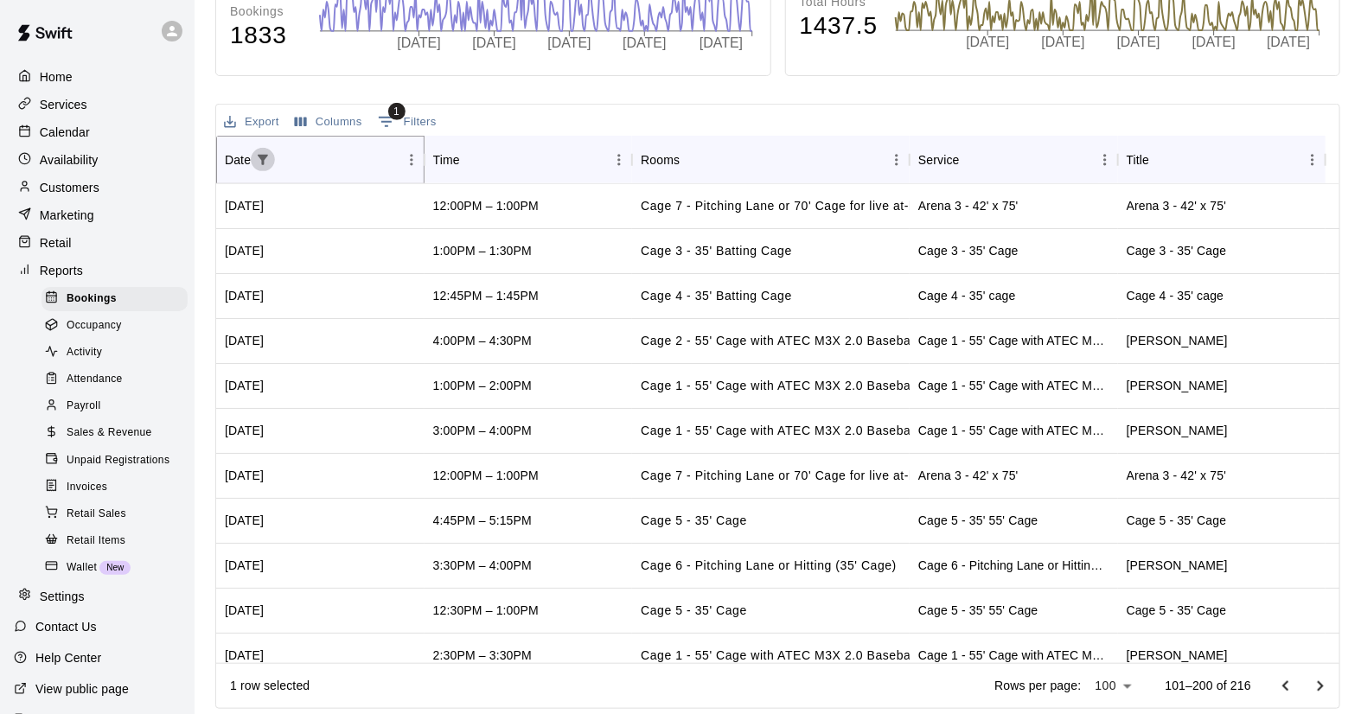
click at [258, 164] on icon "Show filters" at bounding box center [263, 160] width 16 height 16
select select "*********"
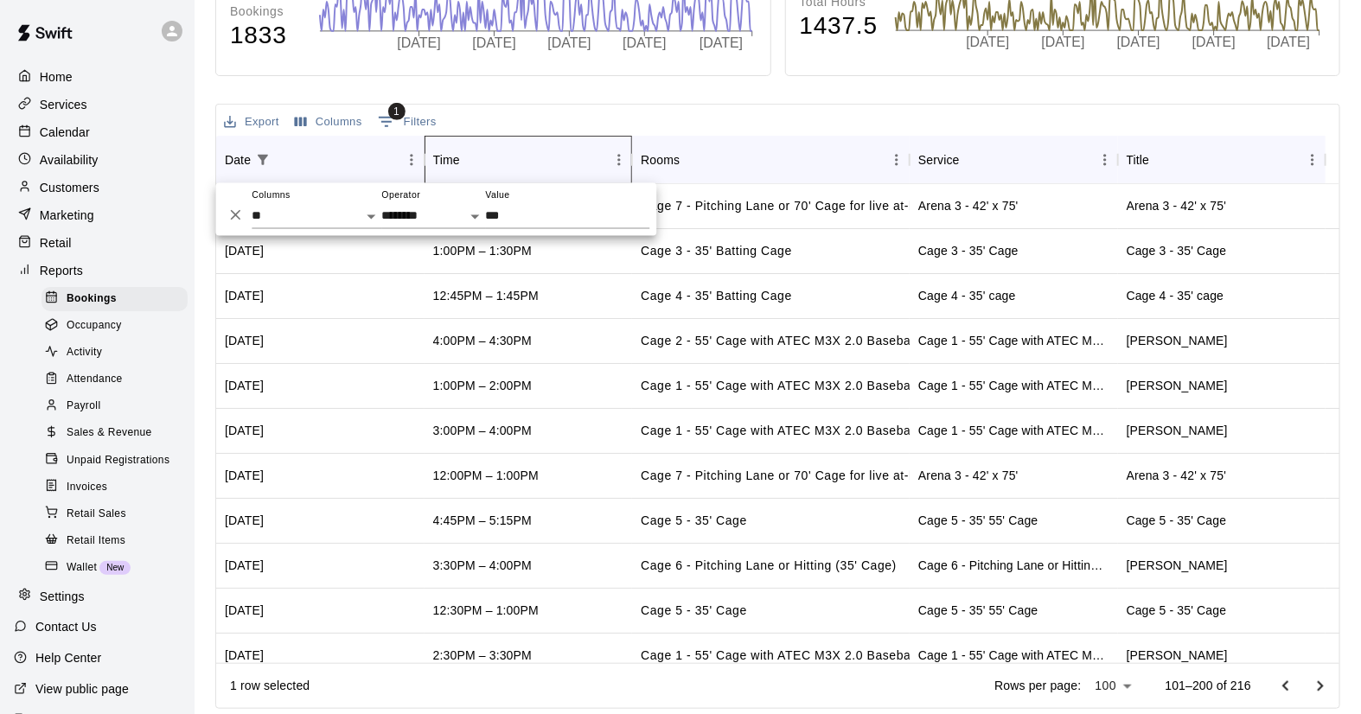
click at [482, 150] on div "Time" at bounding box center [472, 160] width 24 height 24
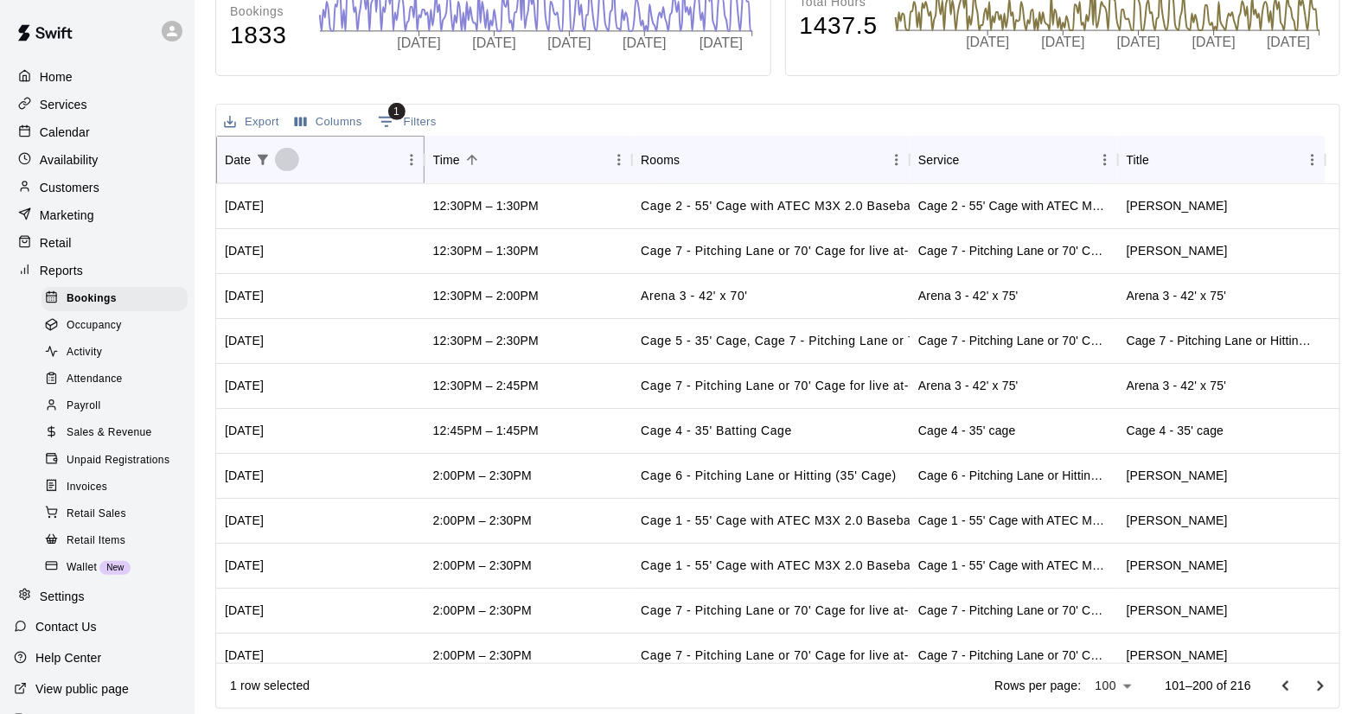
click at [288, 160] on icon "Sort" at bounding box center [287, 160] width 16 height 16
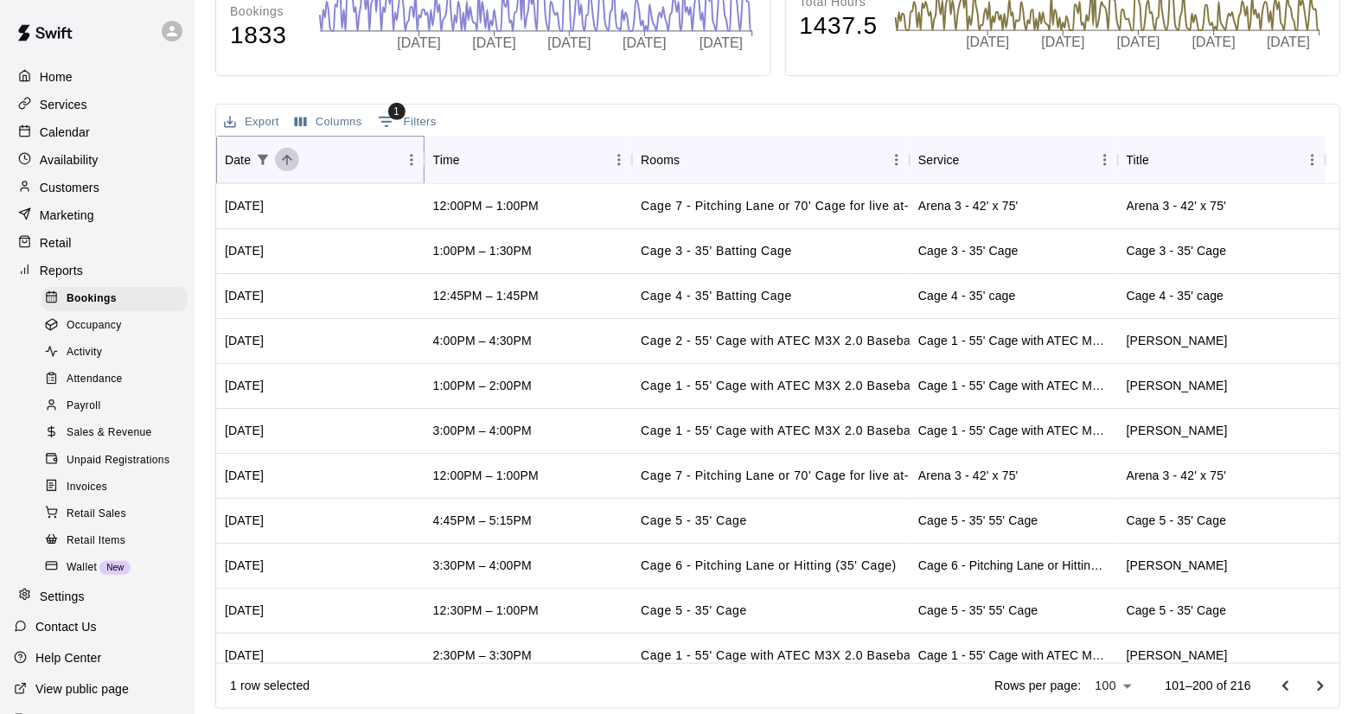
click at [288, 160] on icon "Sort" at bounding box center [287, 160] width 16 height 16
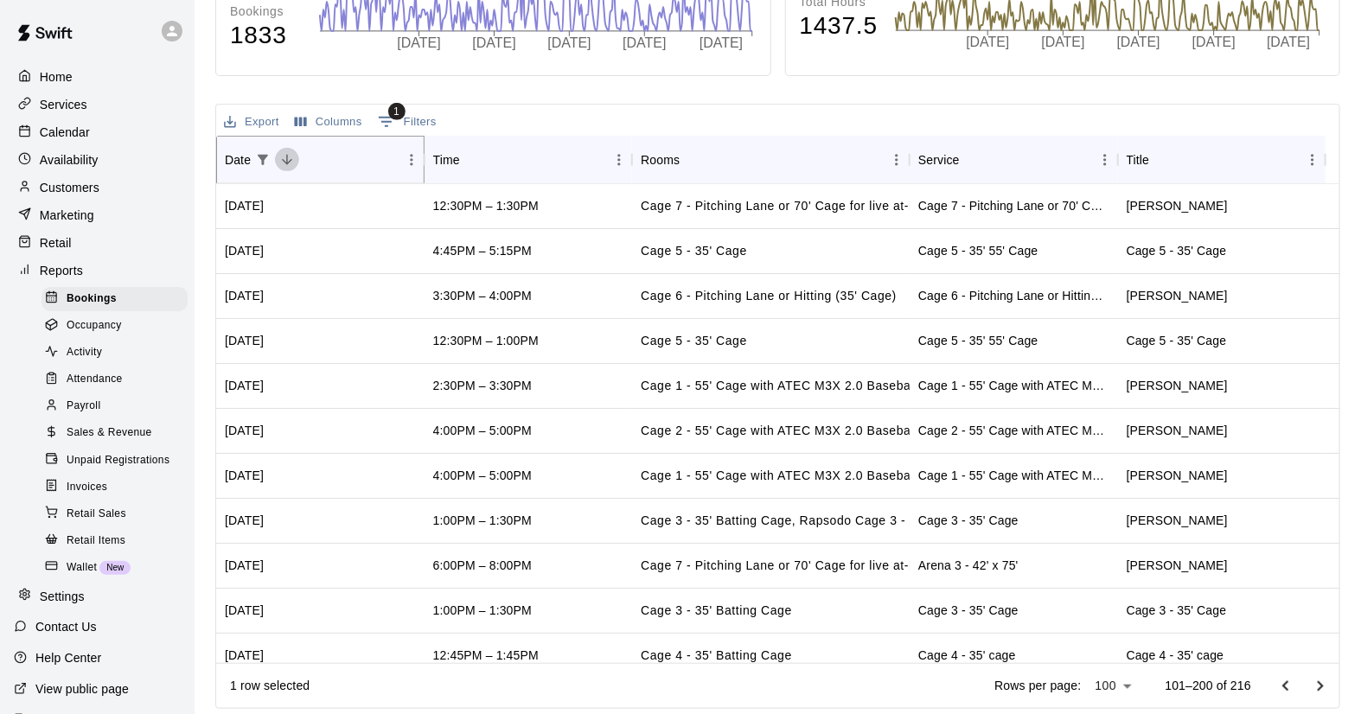
click at [291, 159] on icon "Sort" at bounding box center [287, 160] width 16 height 16
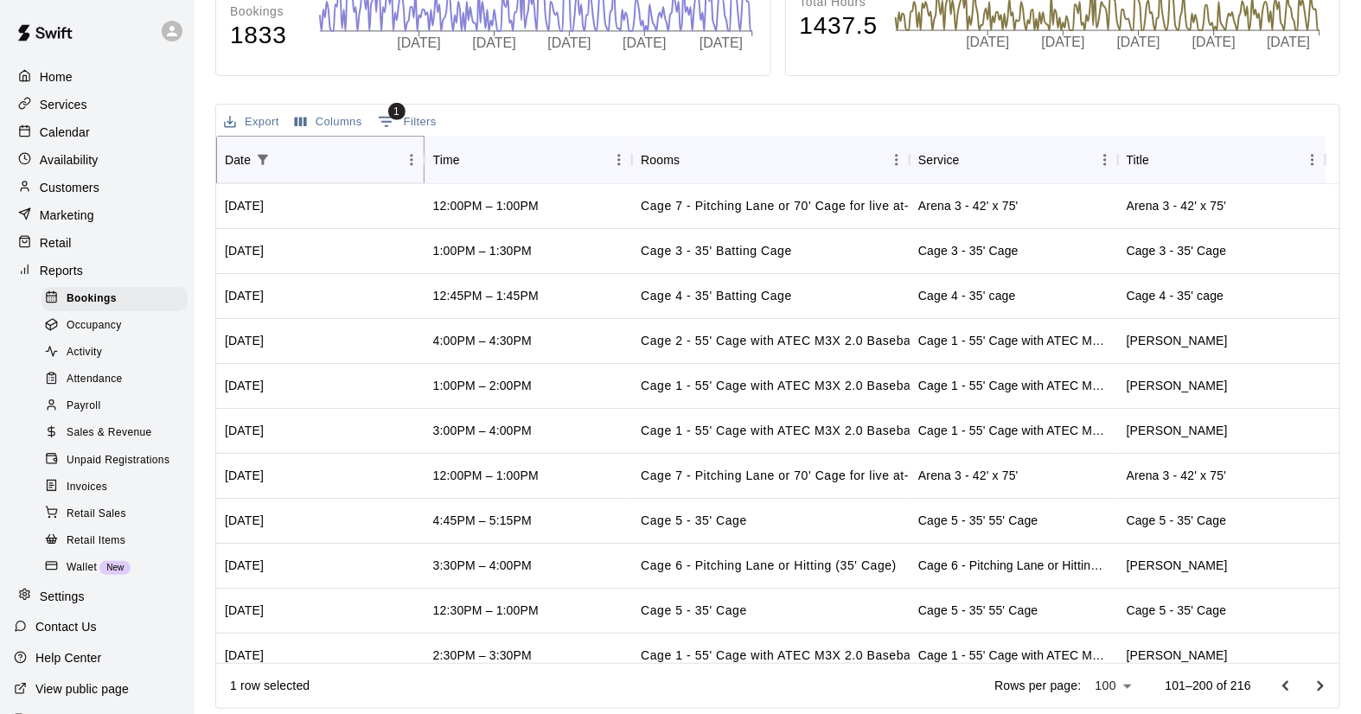
click at [291, 159] on icon "Sort" at bounding box center [287, 160] width 16 height 16
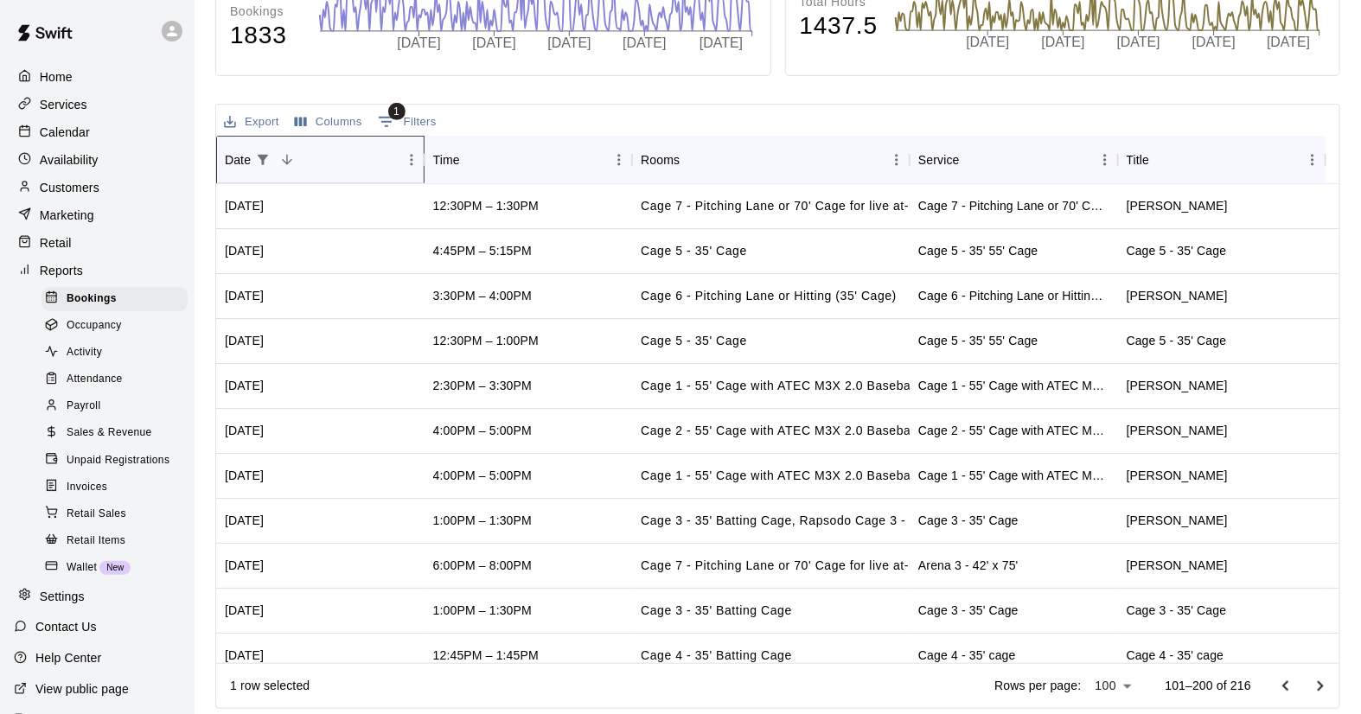
click at [416, 161] on icon "Date" at bounding box center [424, 160] width 21 height 21
drag, startPoint x: 416, startPoint y: 161, endPoint x: 411, endPoint y: 152, distance: 10.1
click at [411, 152] on div "Date" at bounding box center [320, 160] width 208 height 48
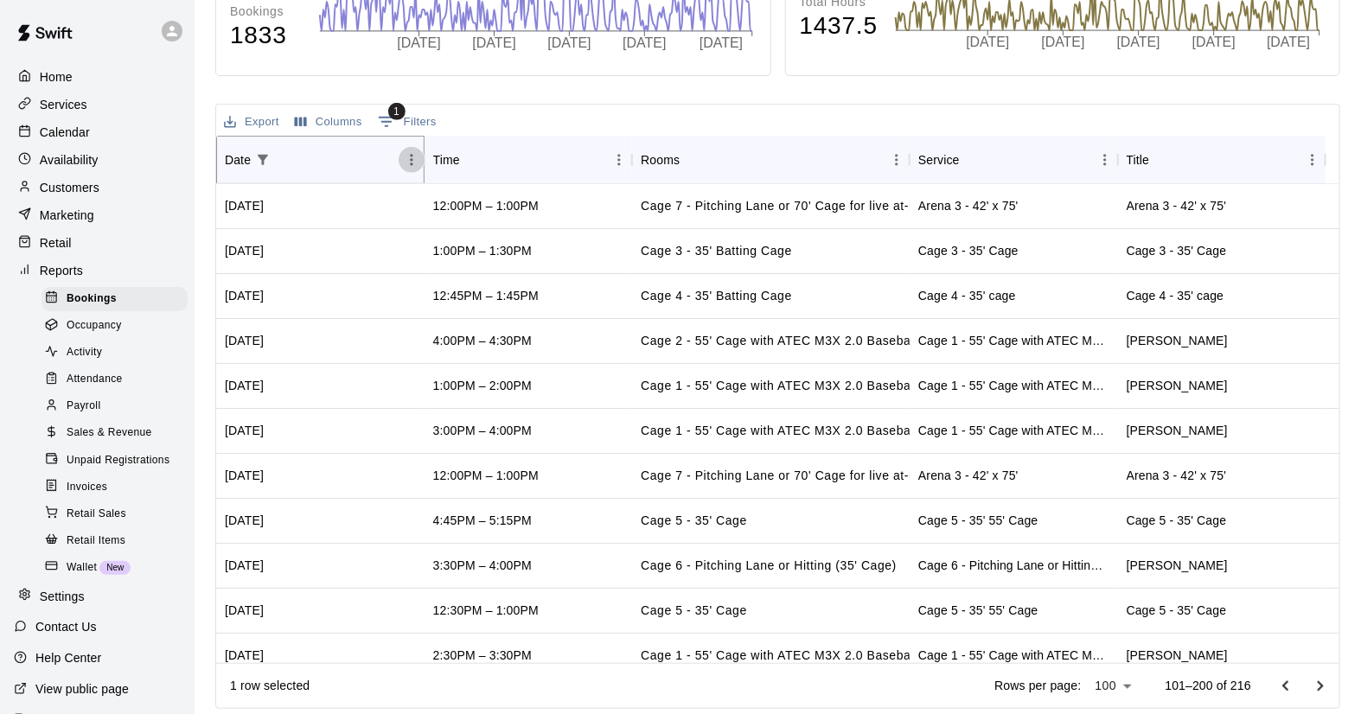
click at [411, 152] on icon "Menu" at bounding box center [411, 159] width 17 height 17
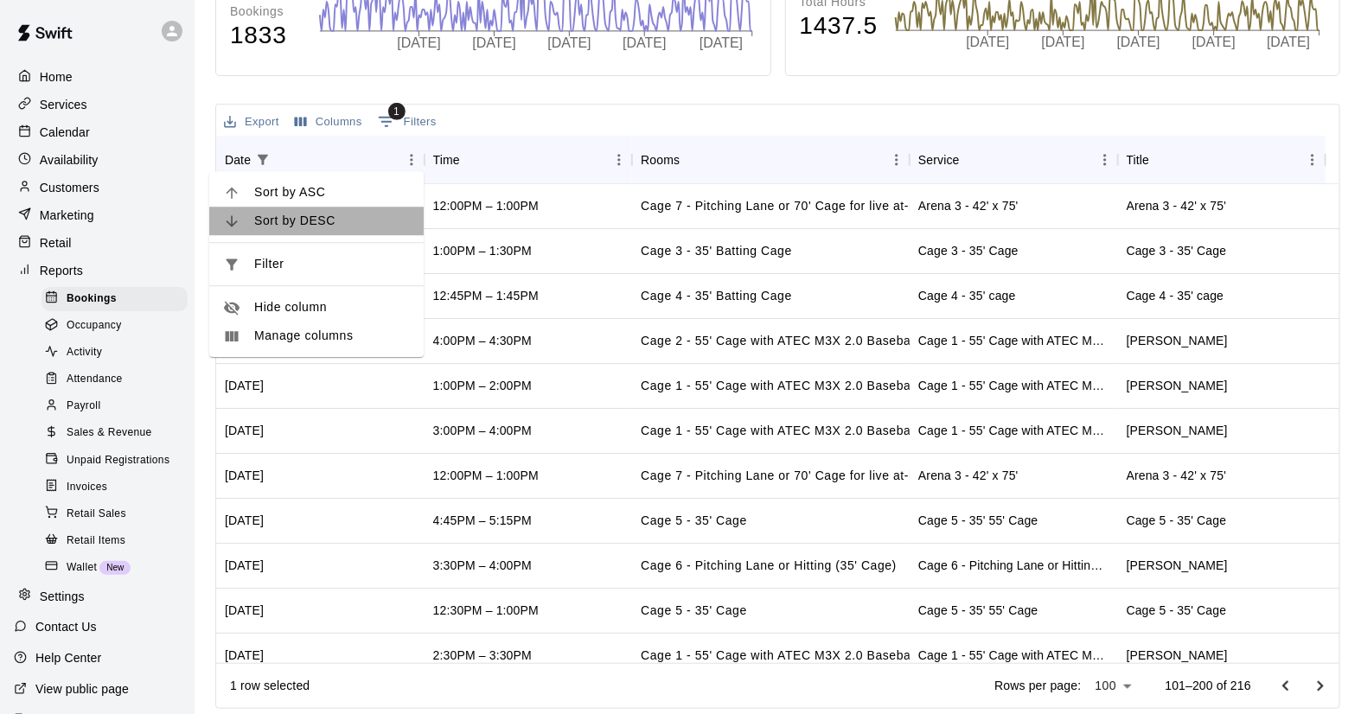
click at [305, 210] on li "Sort by DESC" at bounding box center [316, 221] width 214 height 29
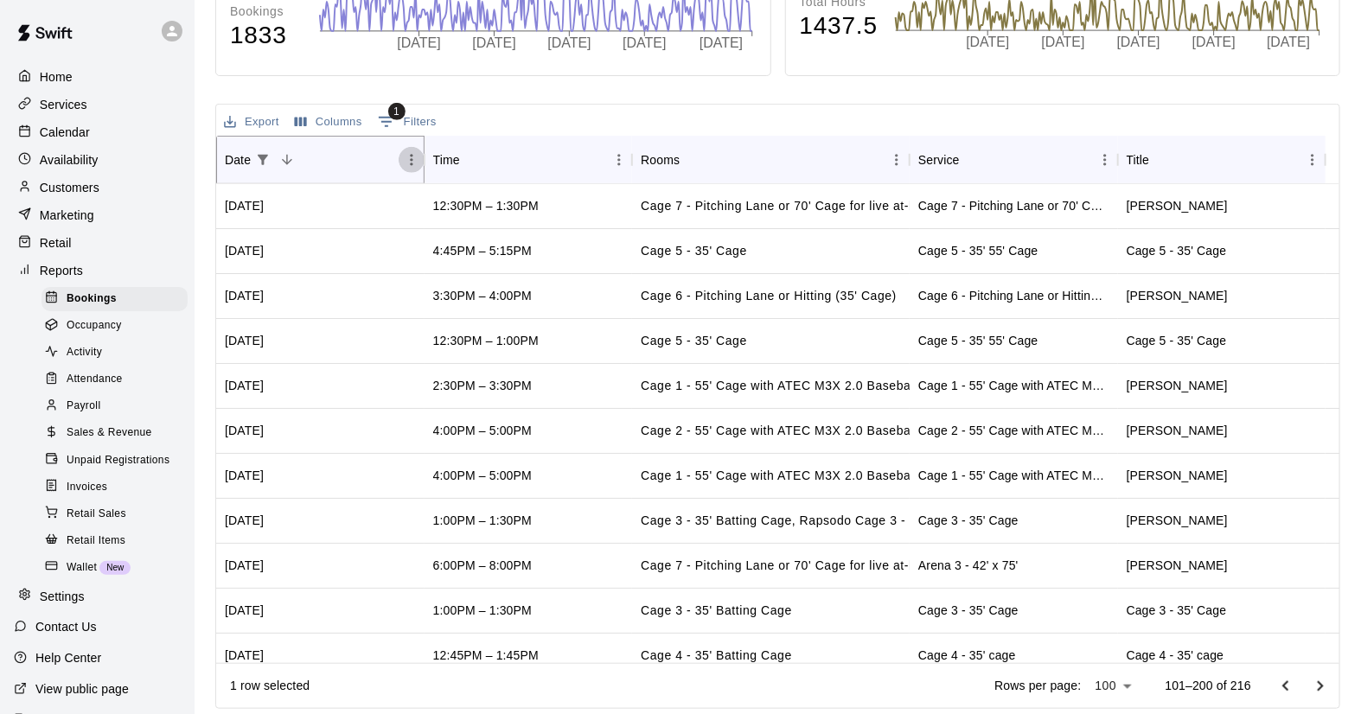
click at [406, 156] on icon "Menu" at bounding box center [411, 159] width 17 height 17
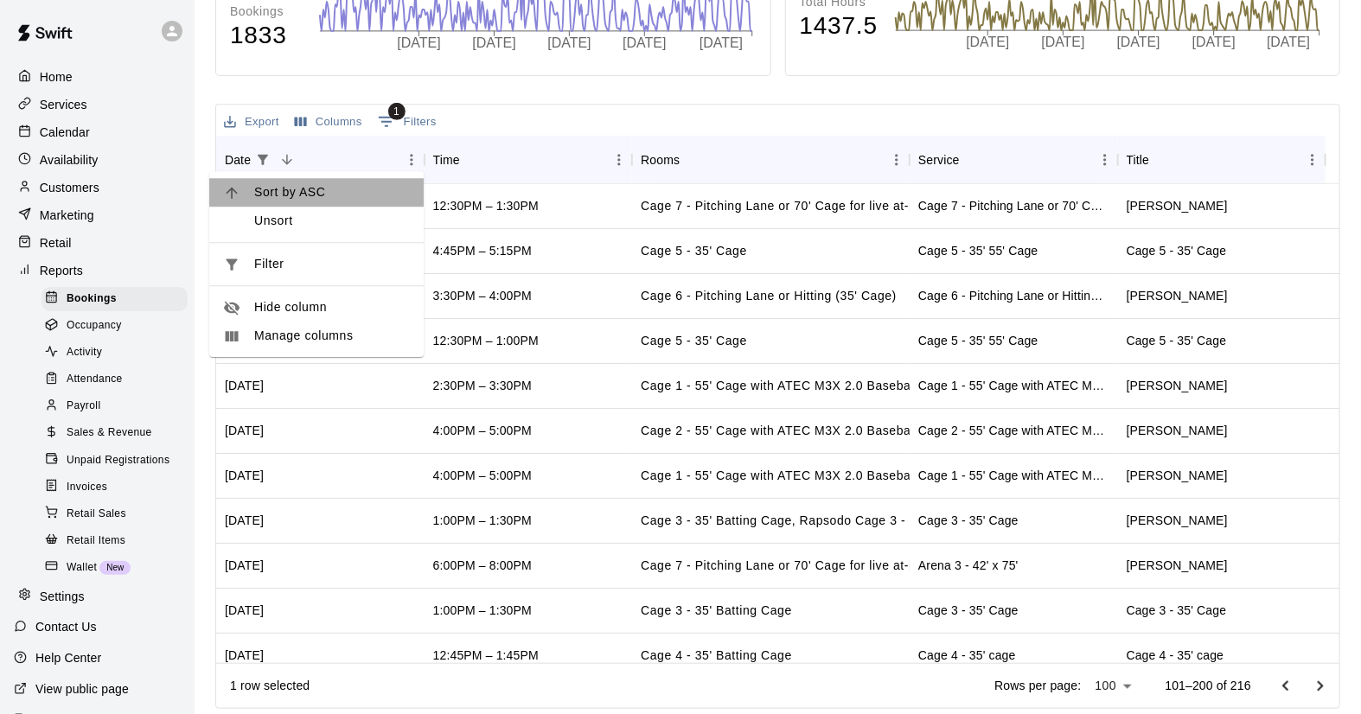
click at [304, 189] on span "Sort by ASC" at bounding box center [332, 192] width 156 height 18
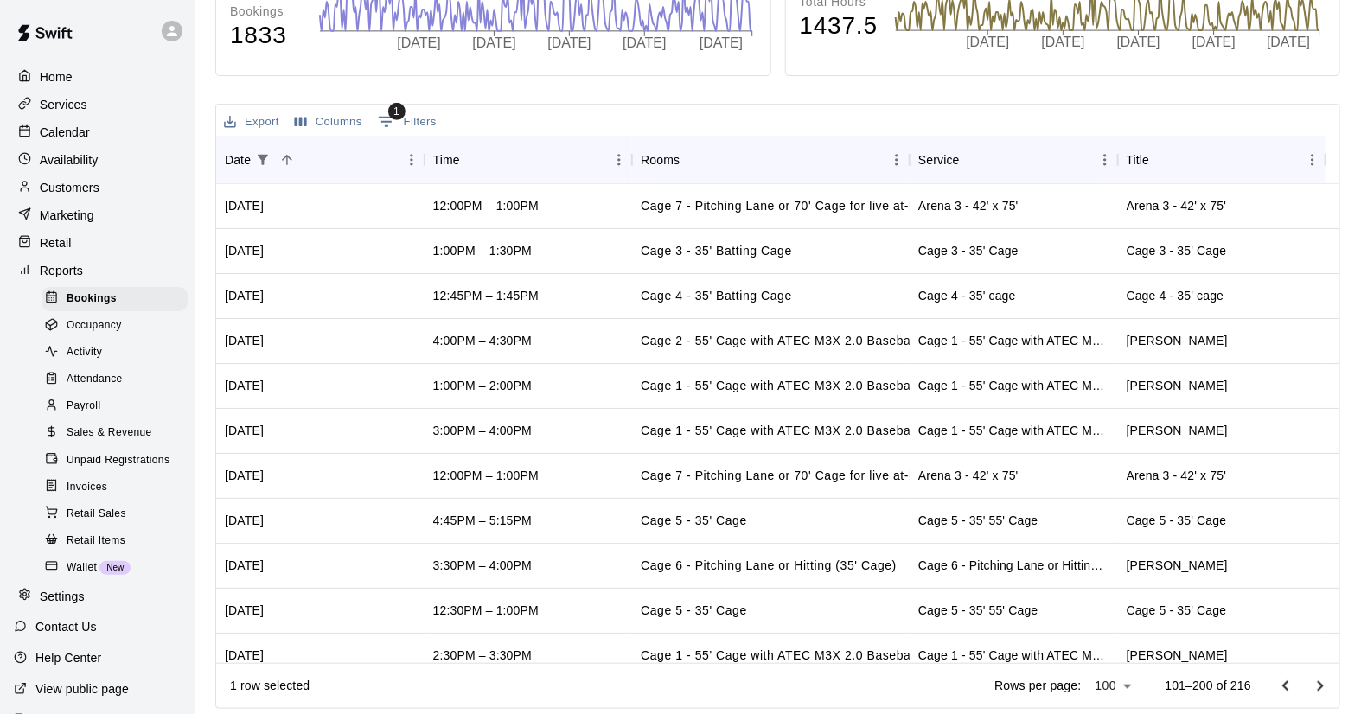
click at [258, 122] on button "Export" at bounding box center [252, 122] width 64 height 27
click at [266, 157] on li "Download as CSV" at bounding box center [285, 155] width 133 height 29
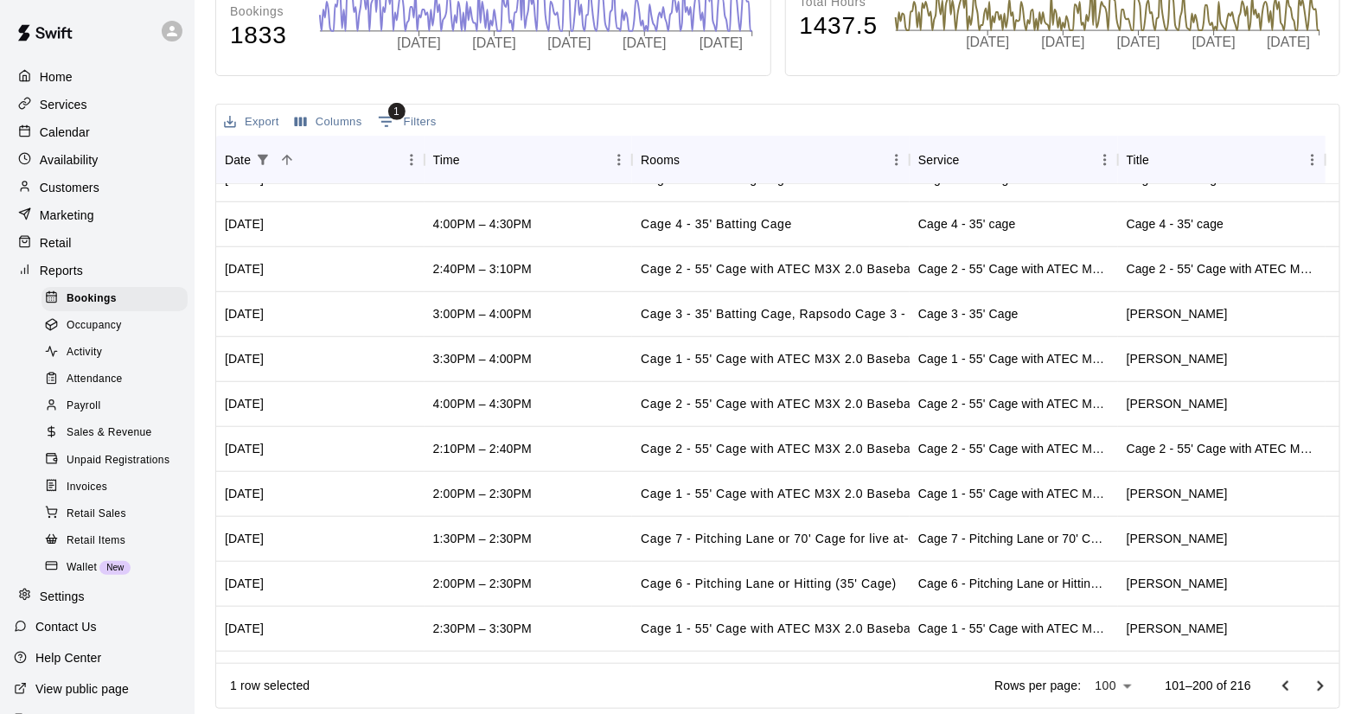
scroll to position [4016, 0]
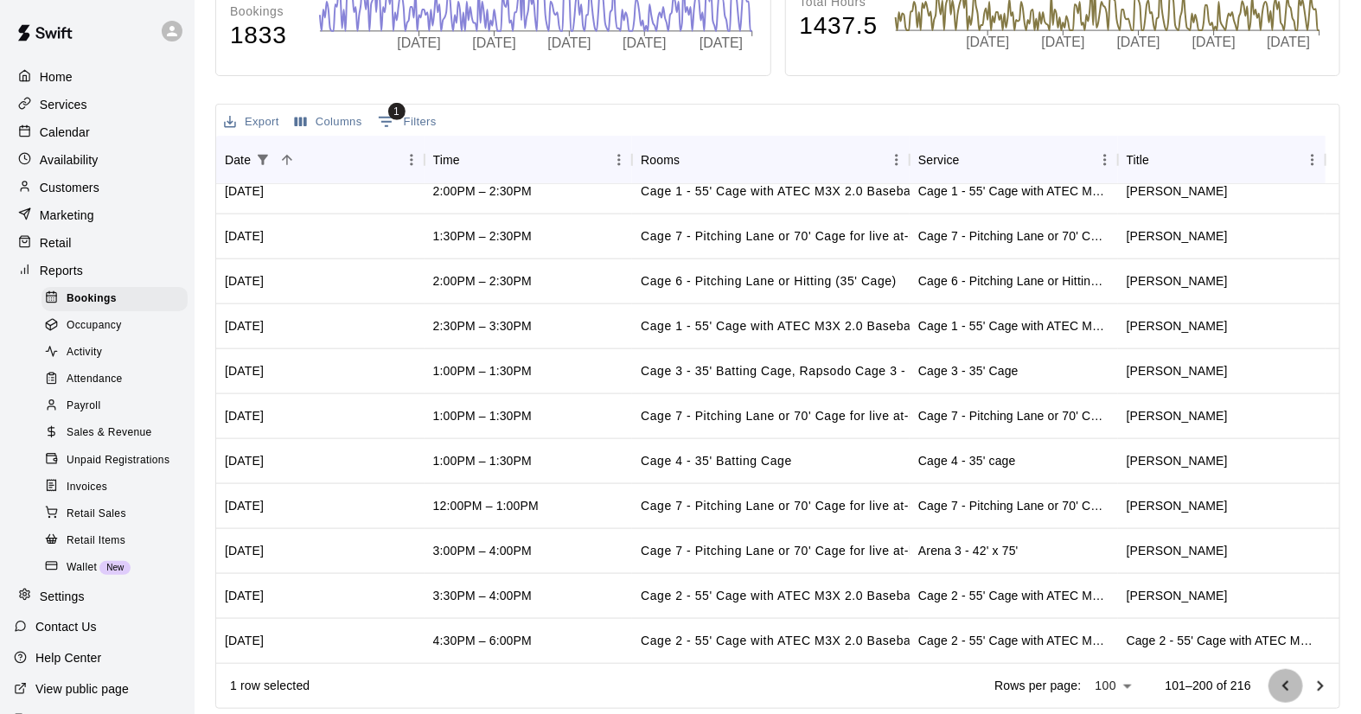
click at [1284, 686] on icon "Go to previous page" at bounding box center [1285, 686] width 21 height 21
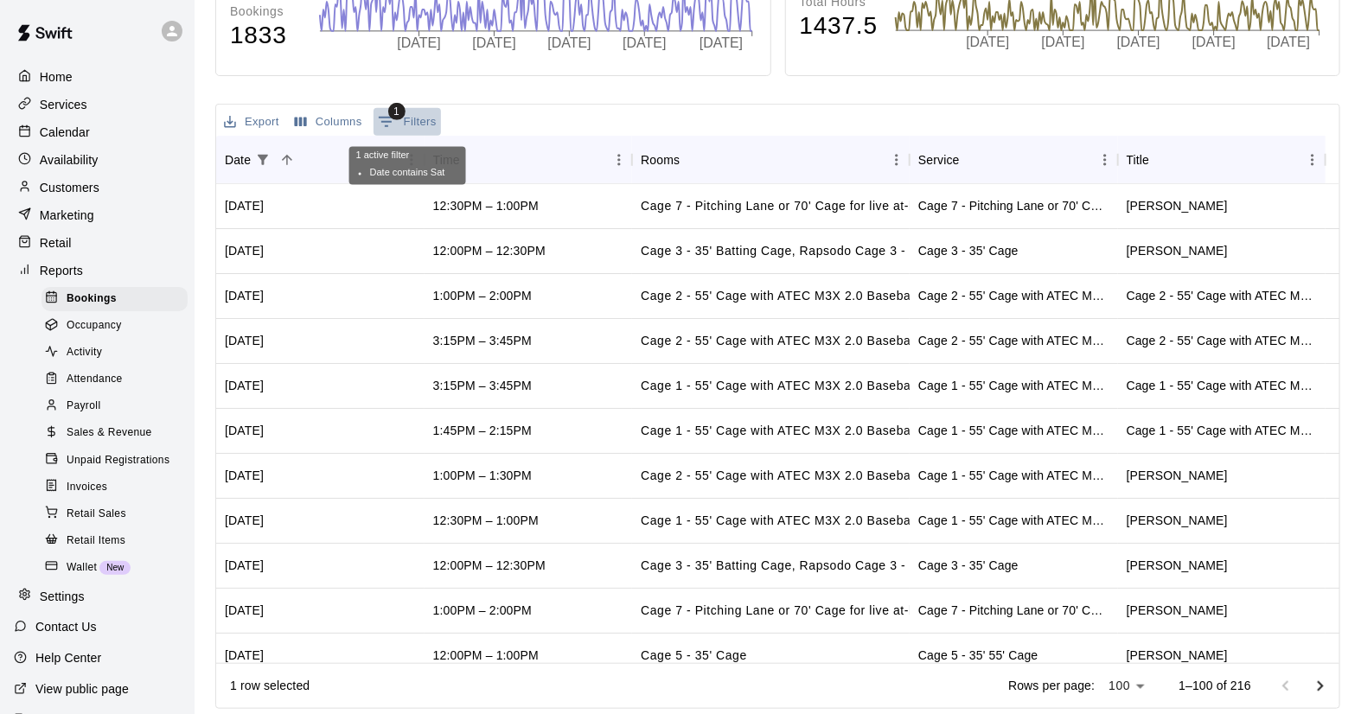
click at [424, 115] on button "1 Filters" at bounding box center [406, 122] width 67 height 28
select select "*********"
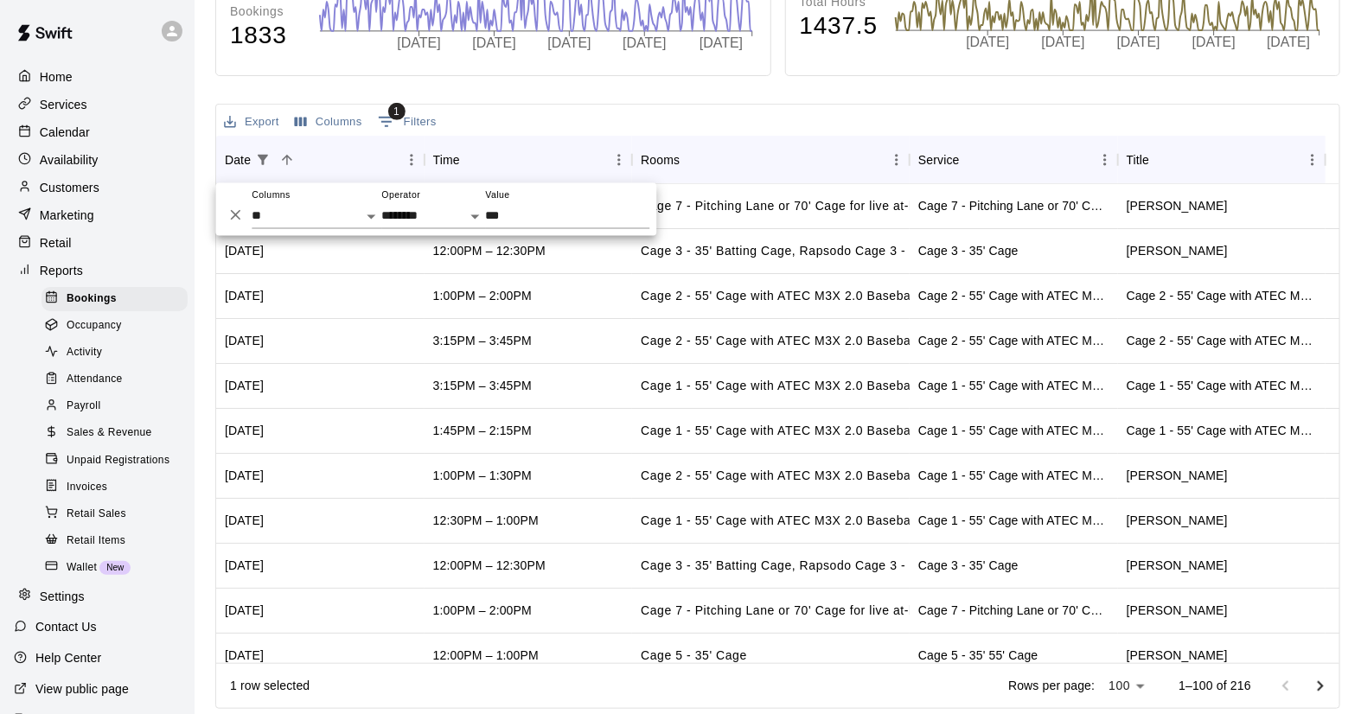
click at [520, 118] on div "Export Columns 1 Filters" at bounding box center [777, 120] width 1123 height 31
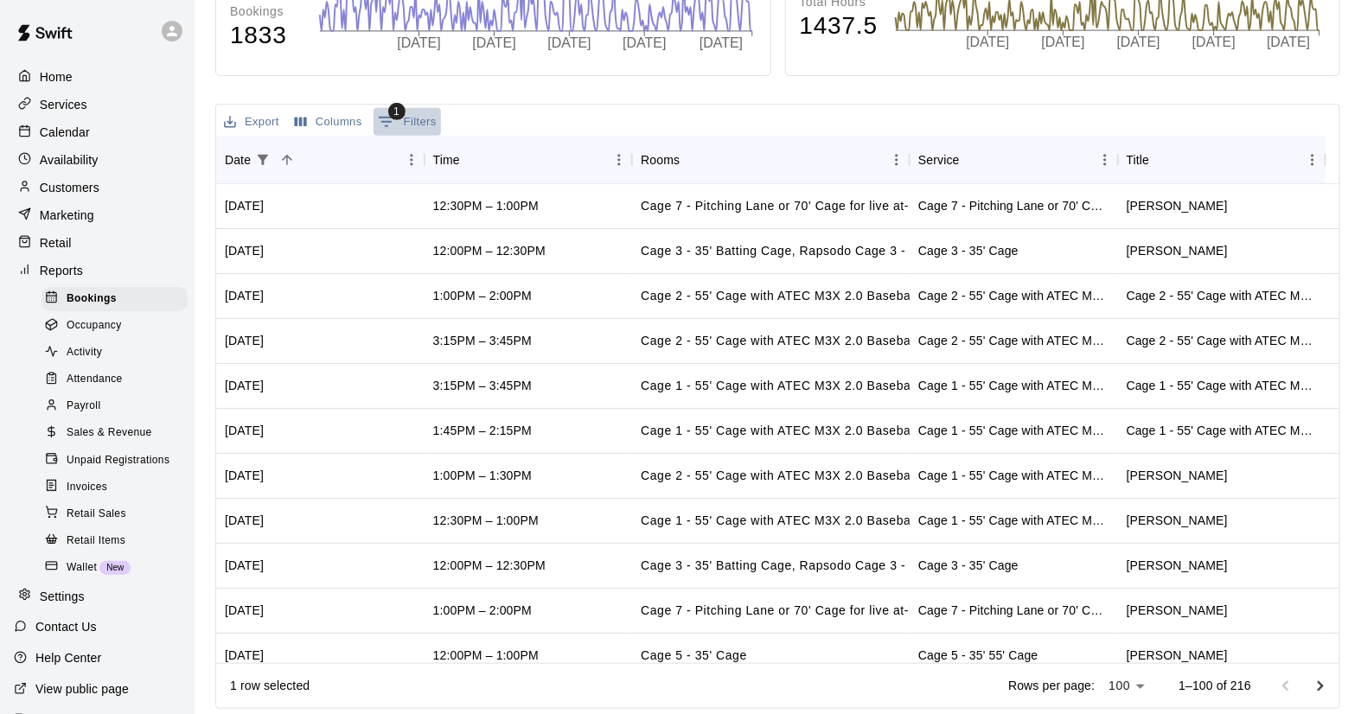
click at [420, 114] on button "1 Filters" at bounding box center [406, 122] width 67 height 28
select select "*********"
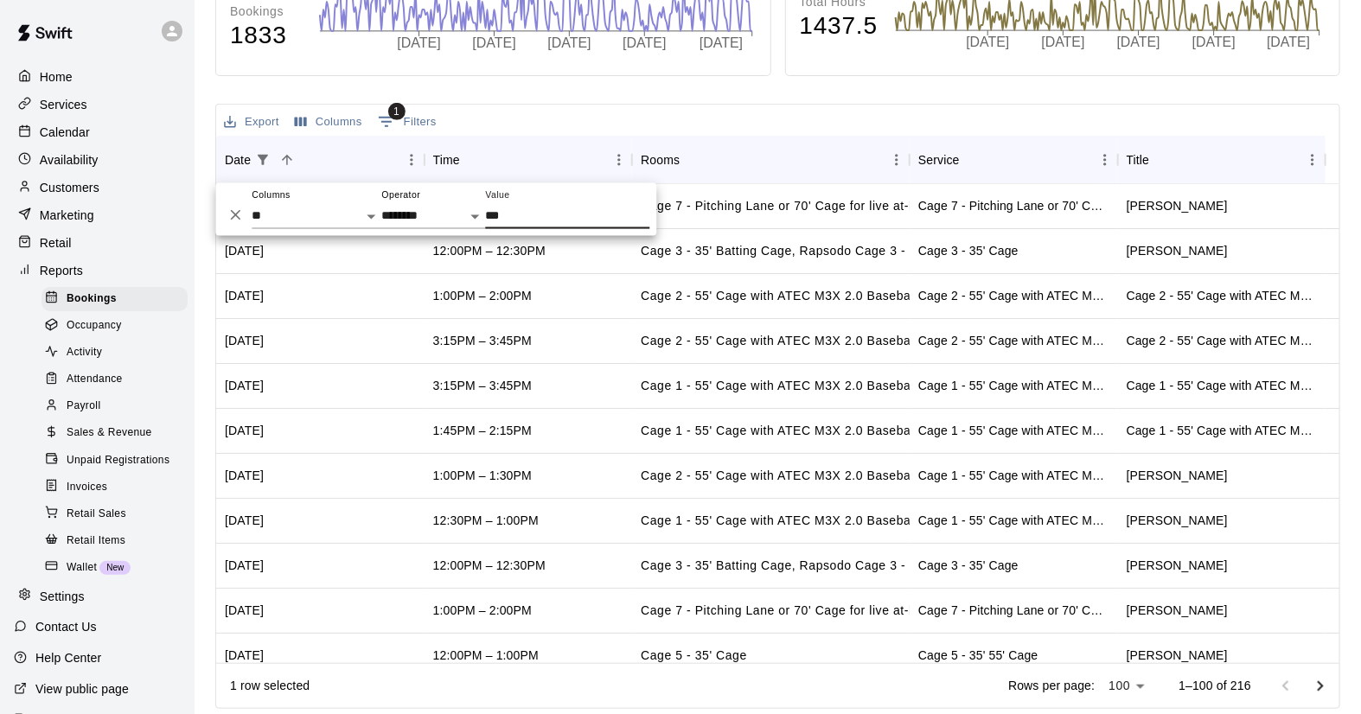
click at [239, 214] on icon "Delete" at bounding box center [234, 214] width 17 height 17
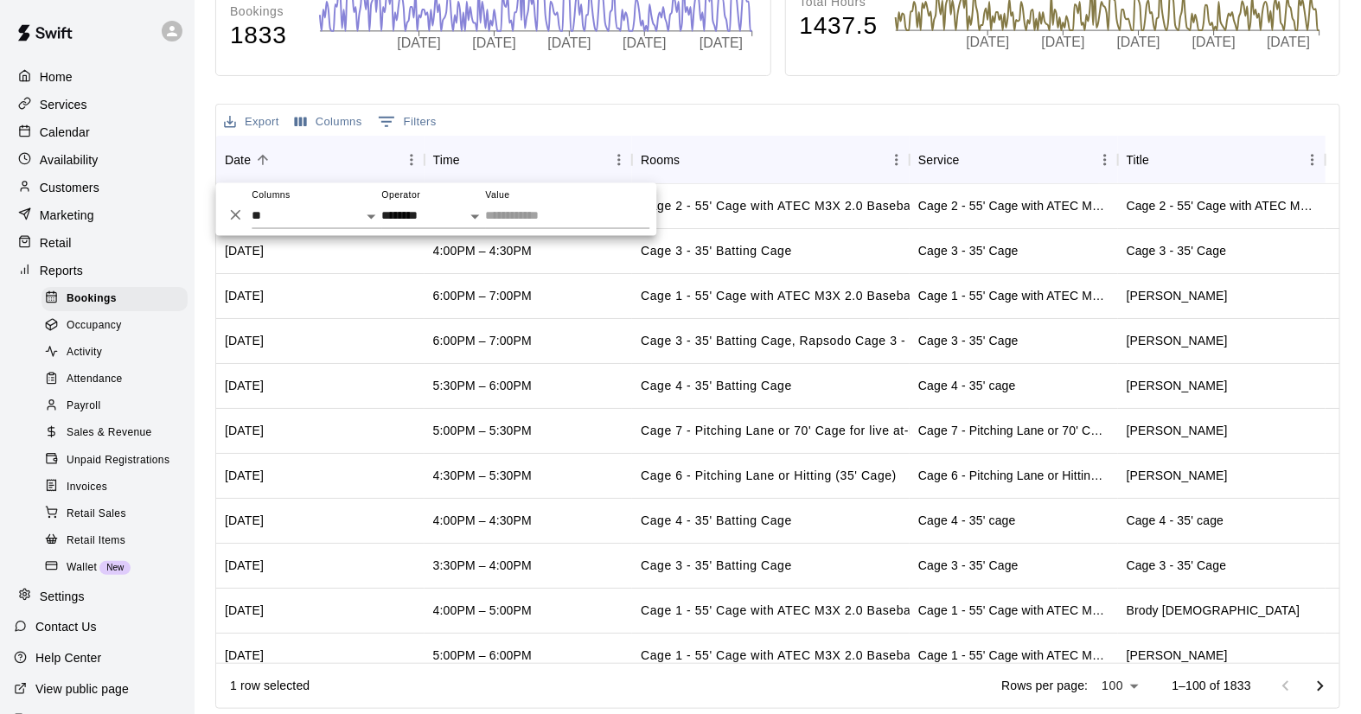
click at [534, 112] on div "Export Columns 0 Filters" at bounding box center [777, 120] width 1123 height 31
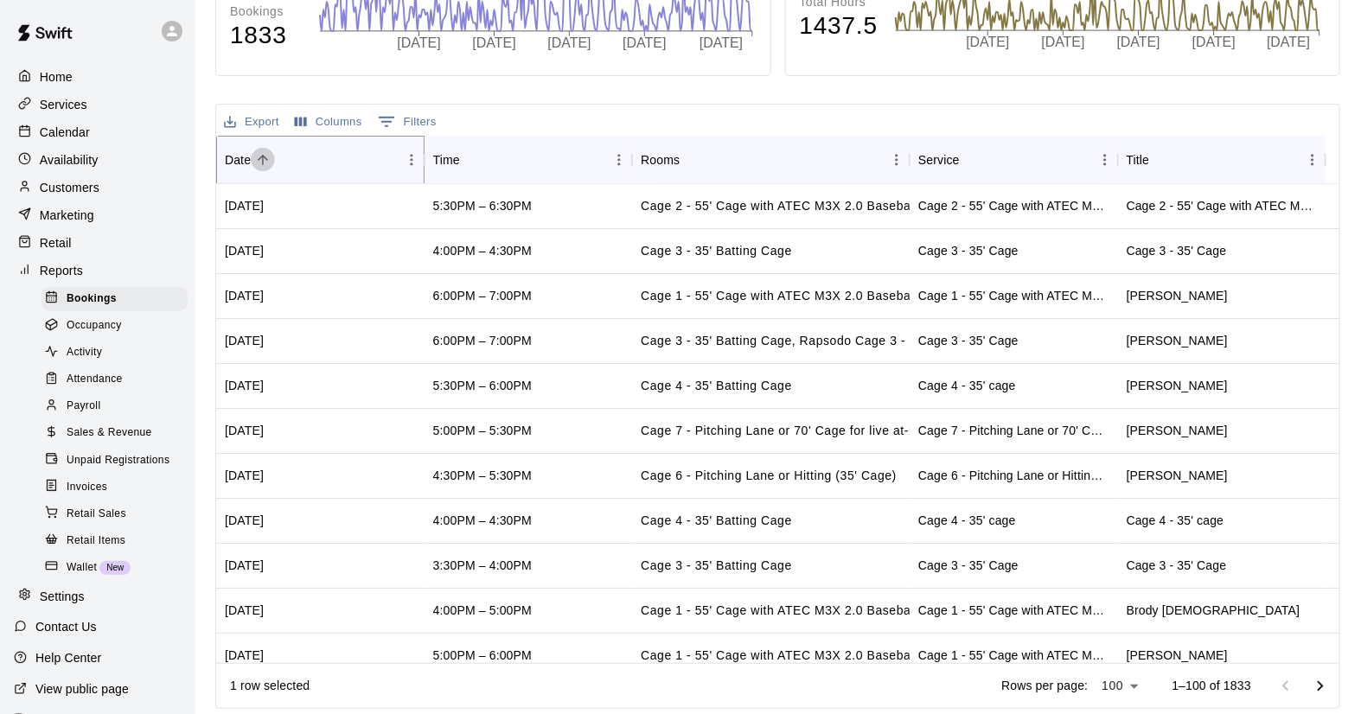
click at [261, 153] on icon "Sort" at bounding box center [263, 160] width 16 height 16
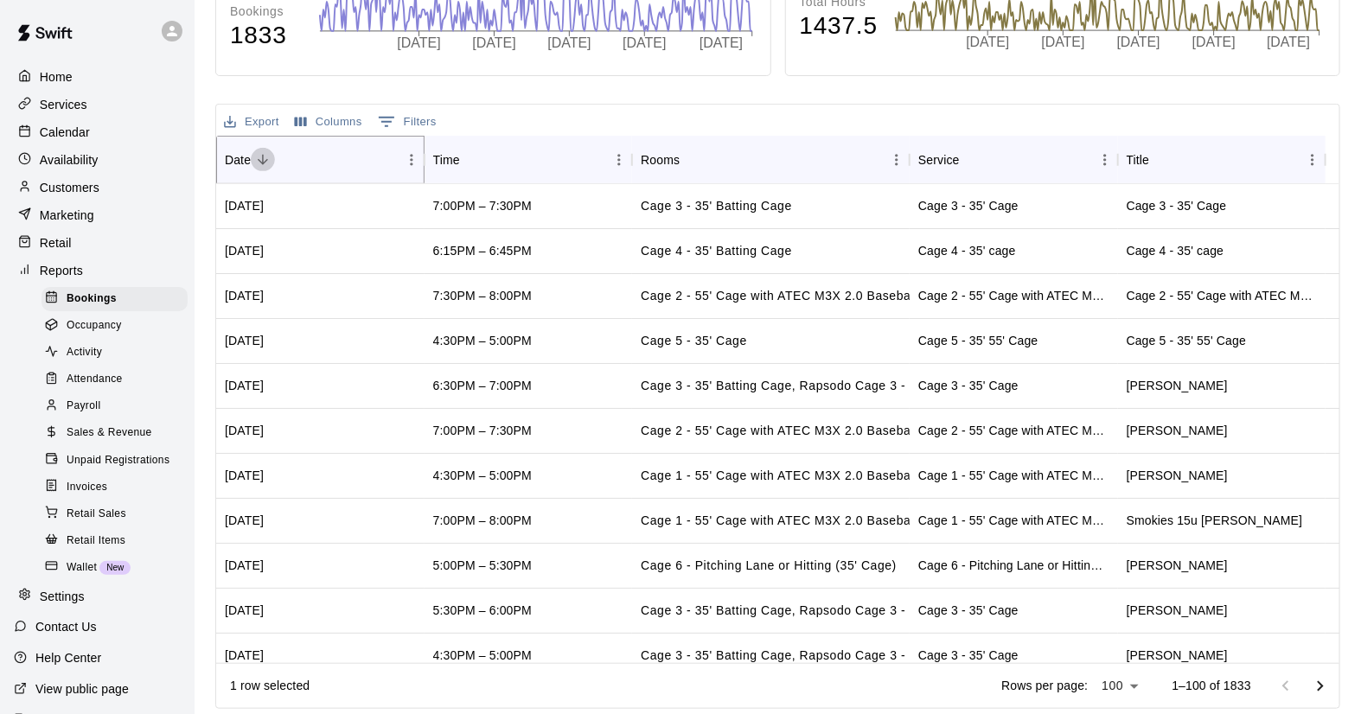
click at [261, 155] on icon "Sort" at bounding box center [263, 160] width 10 height 10
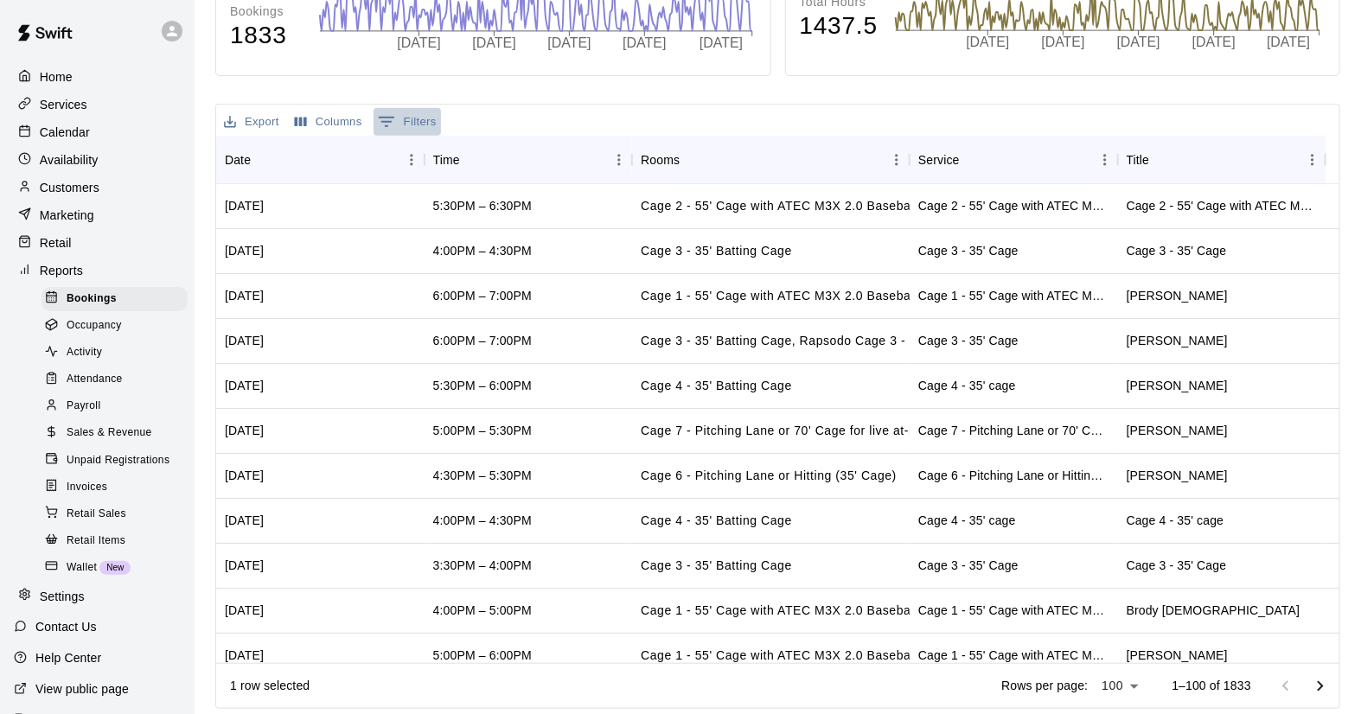
click at [413, 124] on button "0 Filters" at bounding box center [406, 122] width 67 height 28
select select "*********"
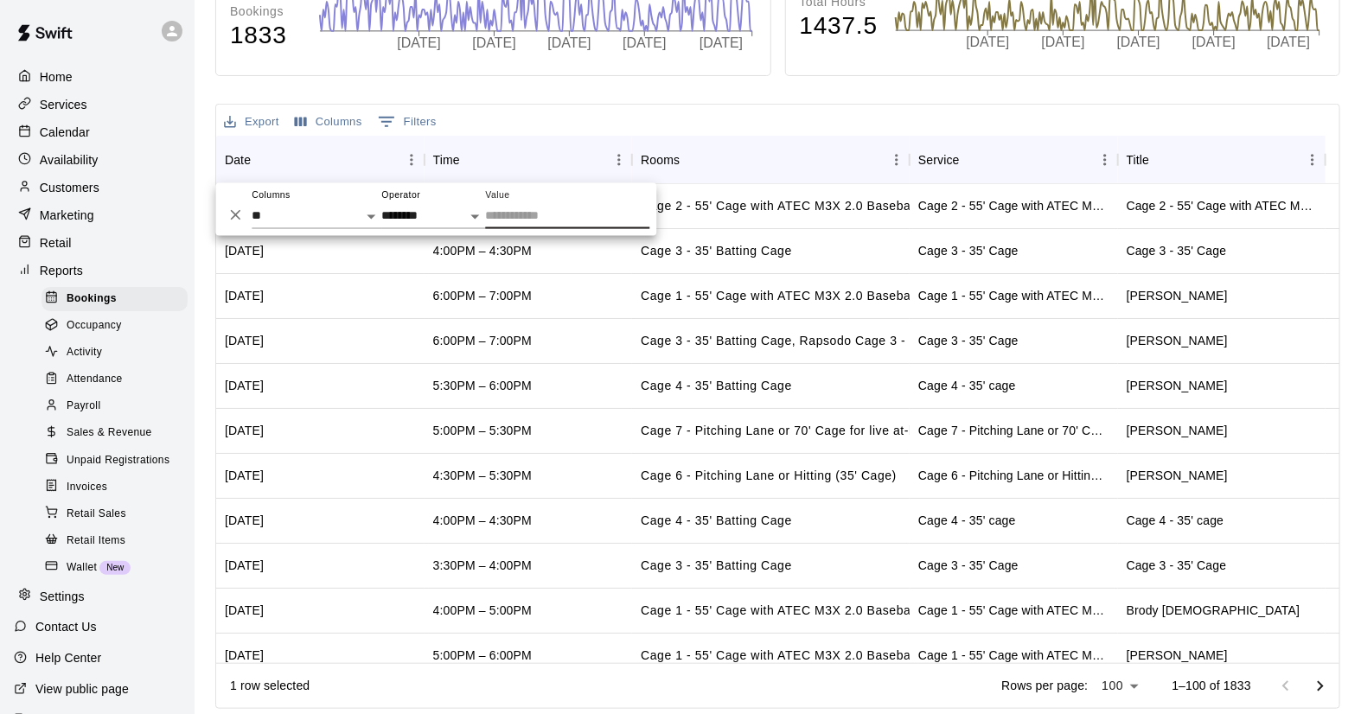
click at [512, 214] on input "Value" at bounding box center [567, 216] width 164 height 25
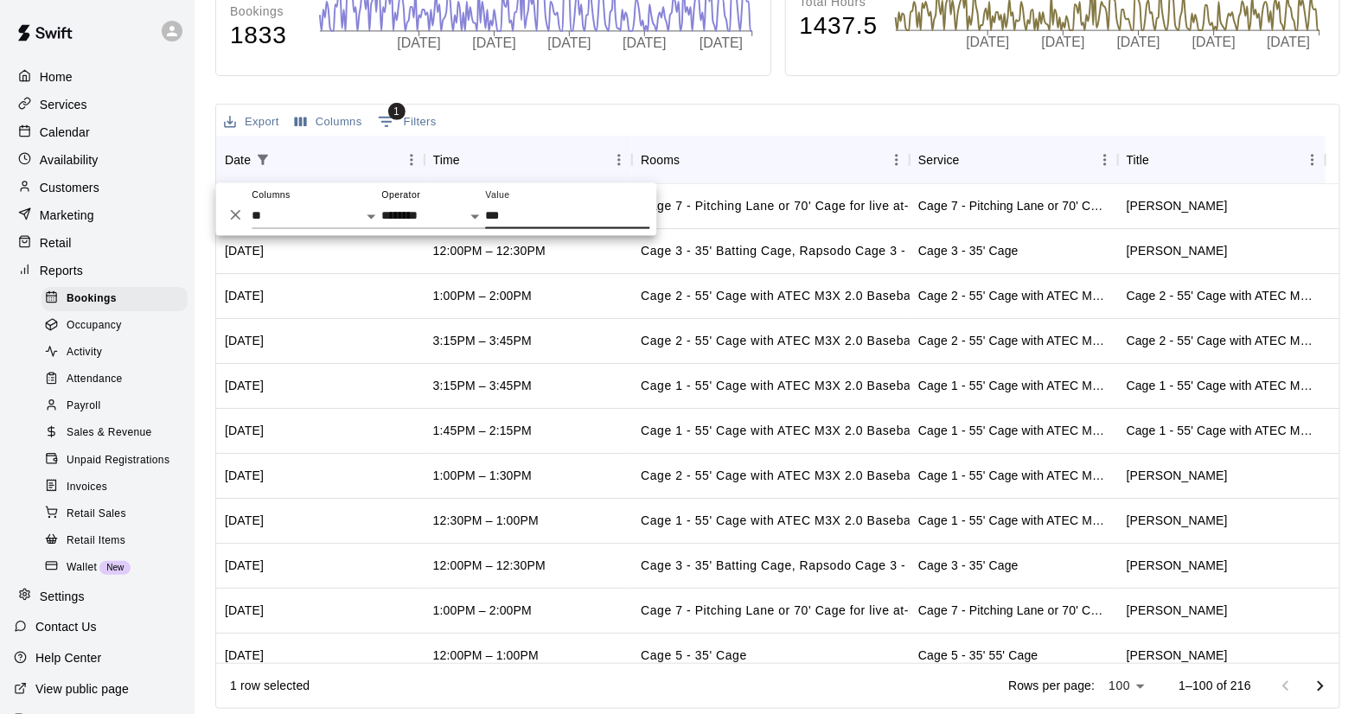
type input "***"
click at [676, 108] on div "Export Columns 1 Filters" at bounding box center [777, 120] width 1123 height 31
